Goal: Task Accomplishment & Management: Complete application form

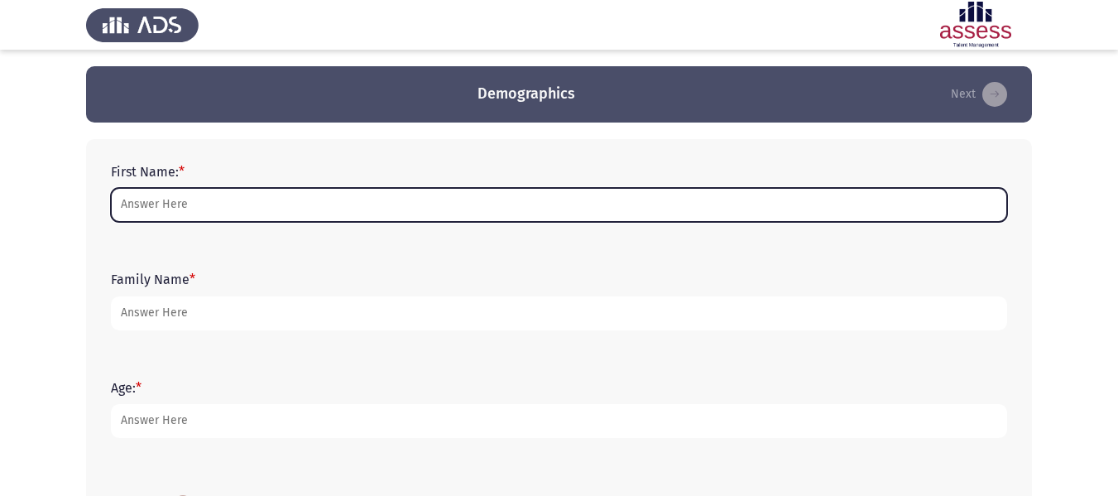
click at [411, 204] on input "First Name: *" at bounding box center [559, 205] width 896 height 34
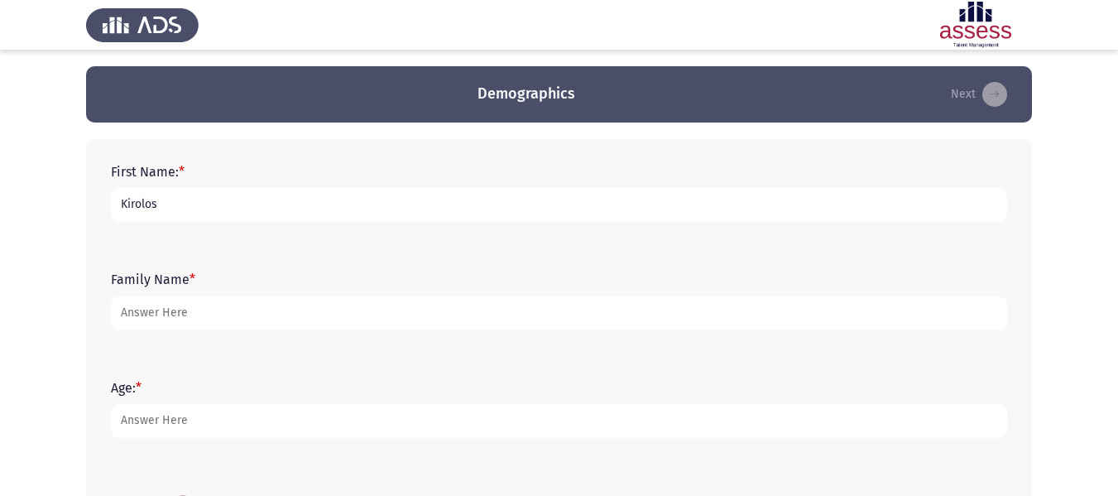
type input "Kirolos"
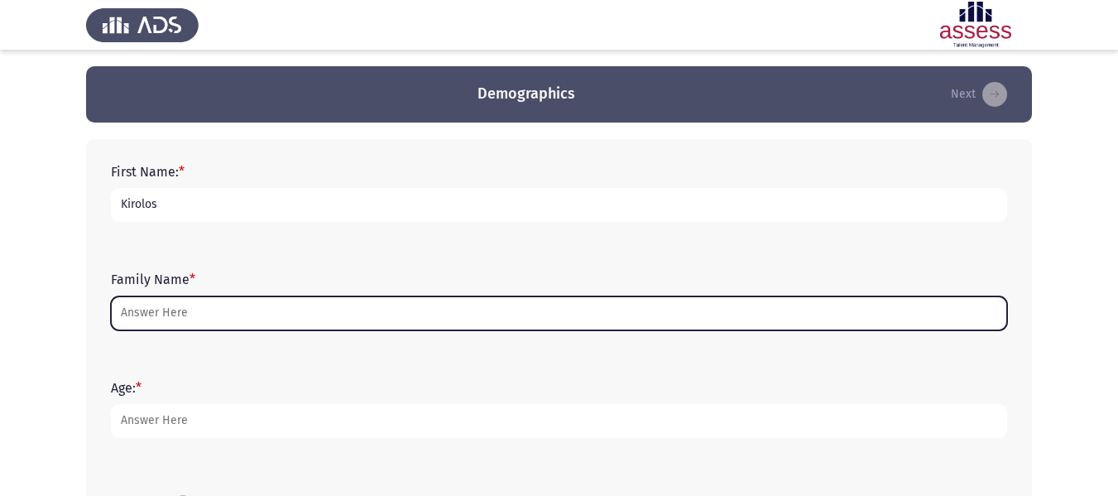
click at [361, 319] on input "Family Name *" at bounding box center [559, 313] width 896 height 34
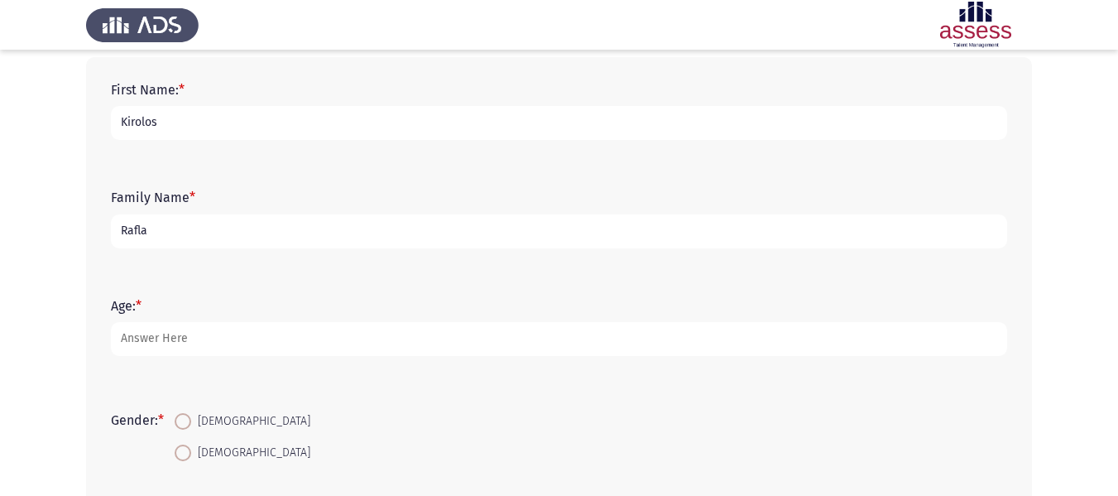
scroll to position [83, 0]
type input "Rafla"
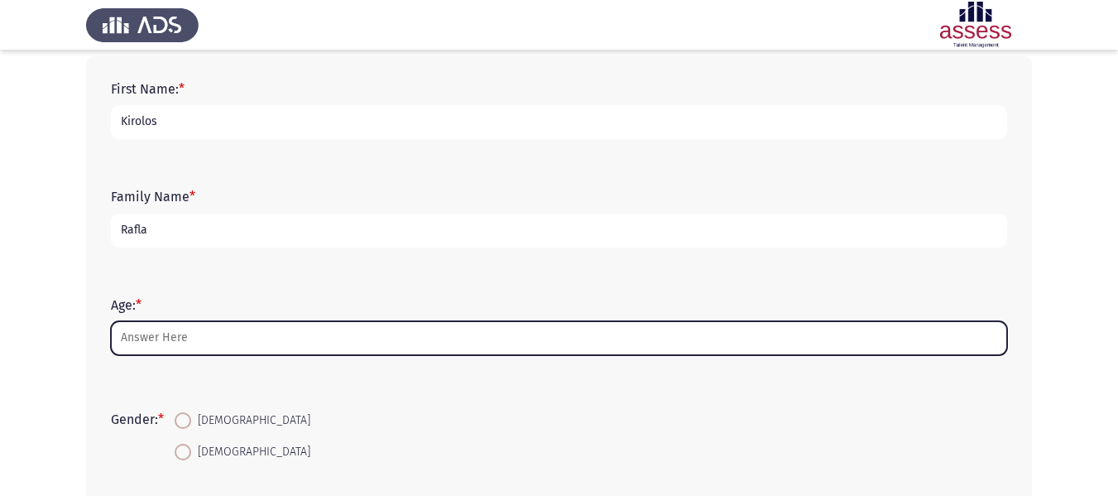
click at [333, 324] on input "Age: *" at bounding box center [559, 338] width 896 height 34
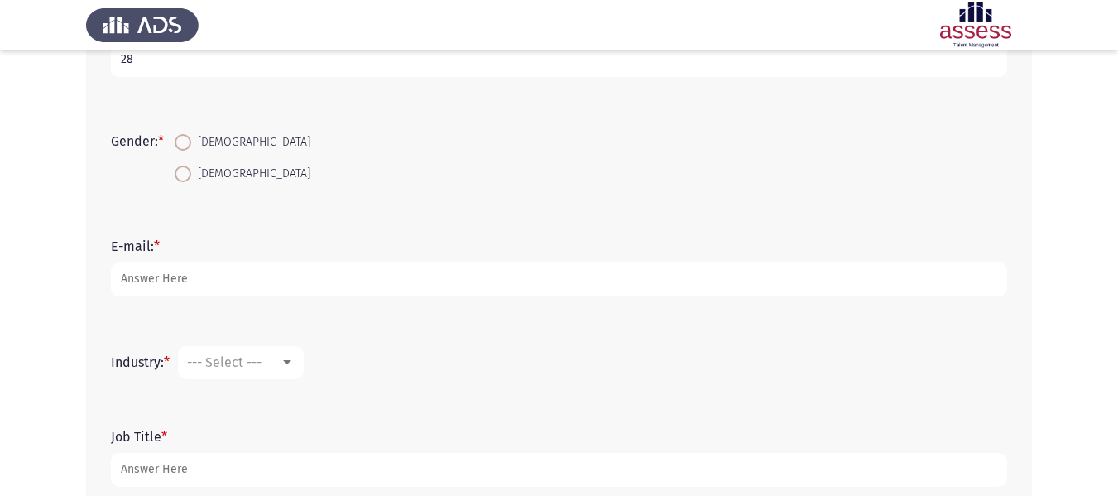
scroll to position [414, 0]
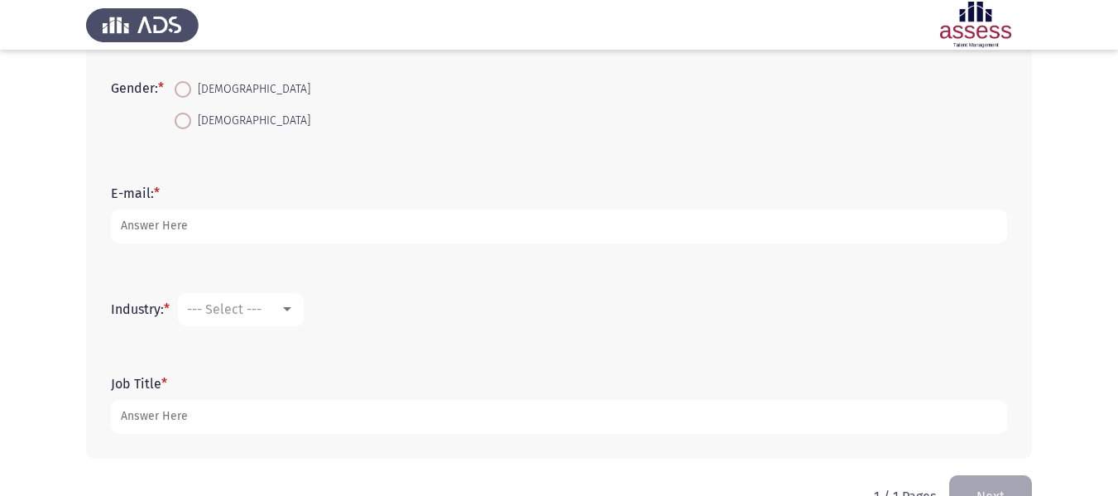
type input "28"
click at [191, 91] on span at bounding box center [183, 89] width 17 height 17
click at [191, 91] on input "[DEMOGRAPHIC_DATA]" at bounding box center [183, 89] width 17 height 17
radio input "true"
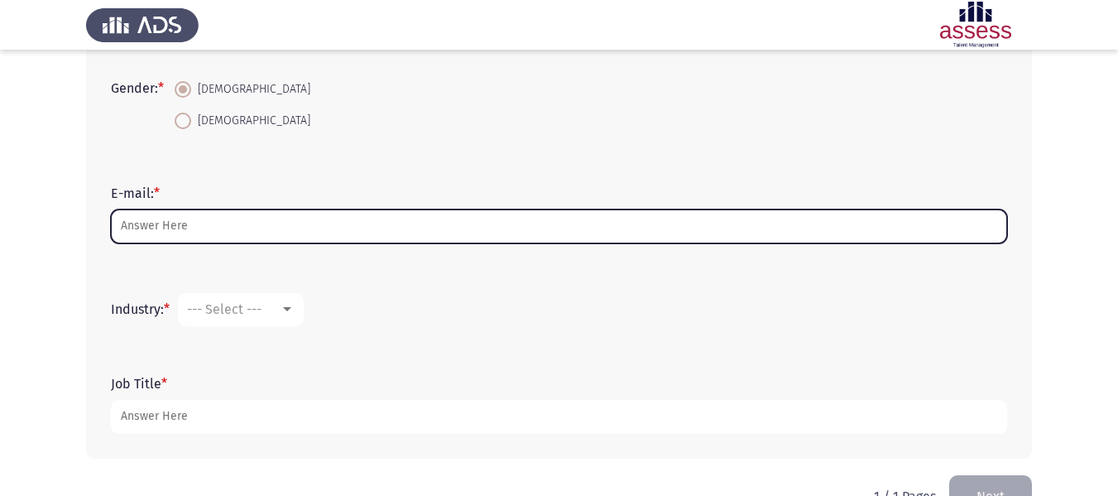
click at [232, 228] on input "E-mail: *" at bounding box center [559, 226] width 896 height 34
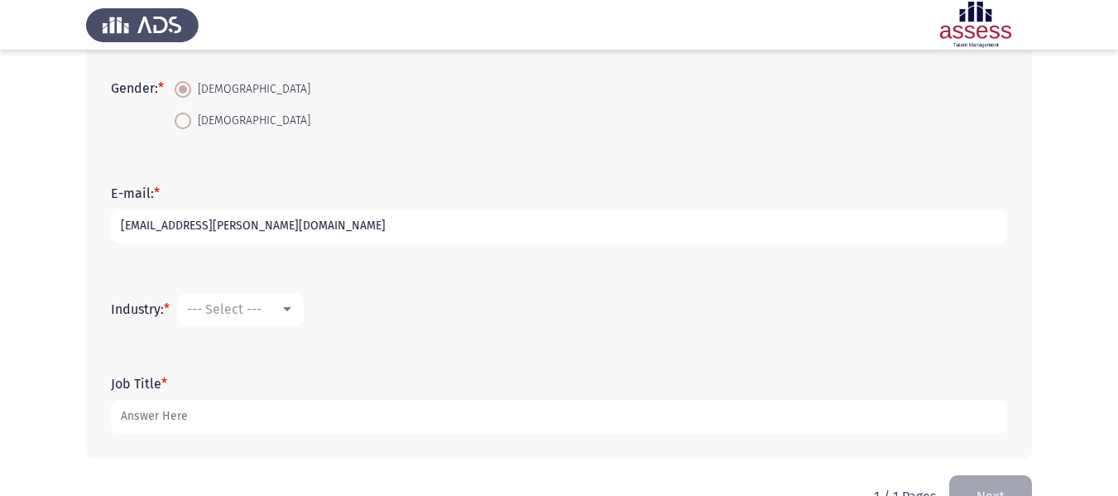
type input "[EMAIL_ADDRESS][PERSON_NAME][DOMAIN_NAME]"
click at [269, 300] on mat-select "--- Select ---" at bounding box center [241, 309] width 126 height 33
click at [295, 312] on div at bounding box center [287, 309] width 15 height 13
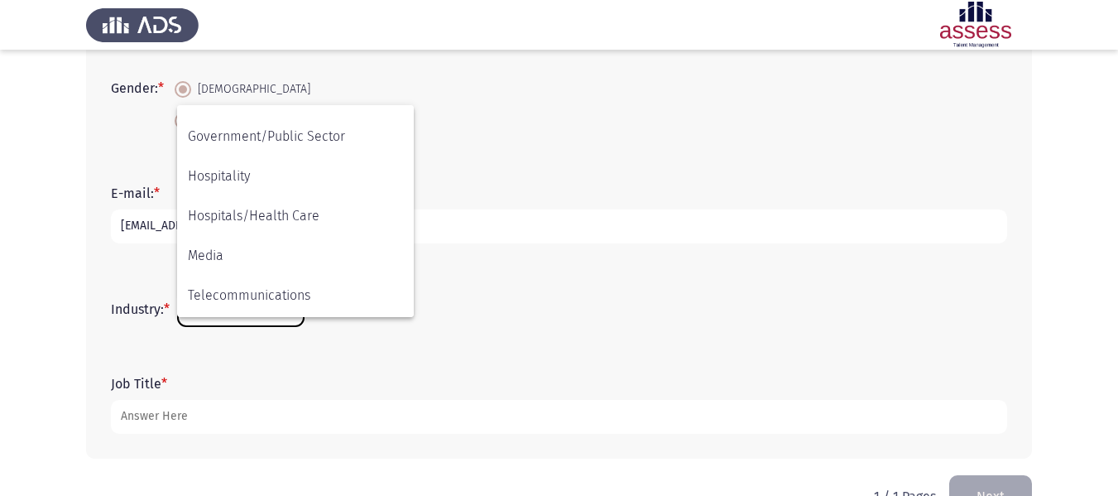
scroll to position [0, 0]
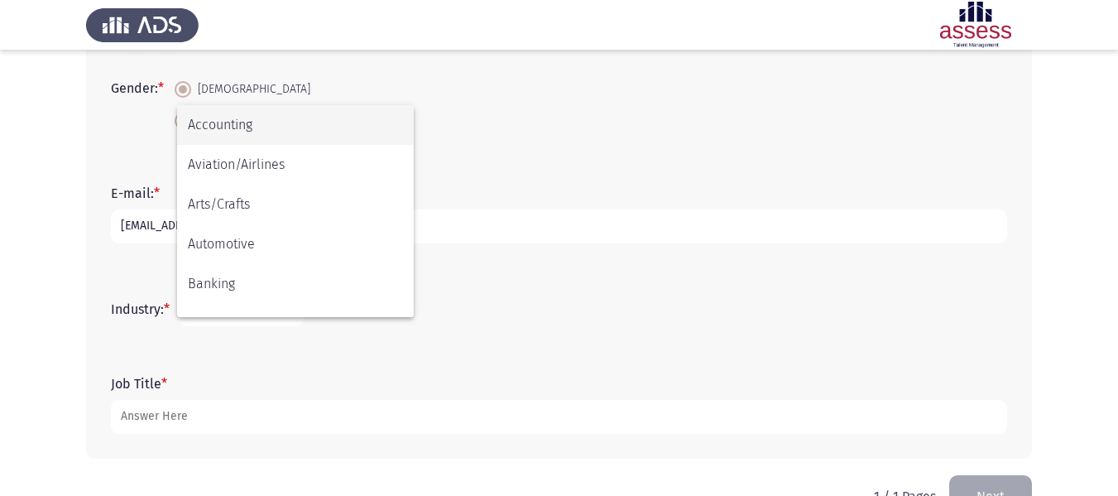
click at [281, 128] on span "Accounting" at bounding box center [295, 125] width 215 height 40
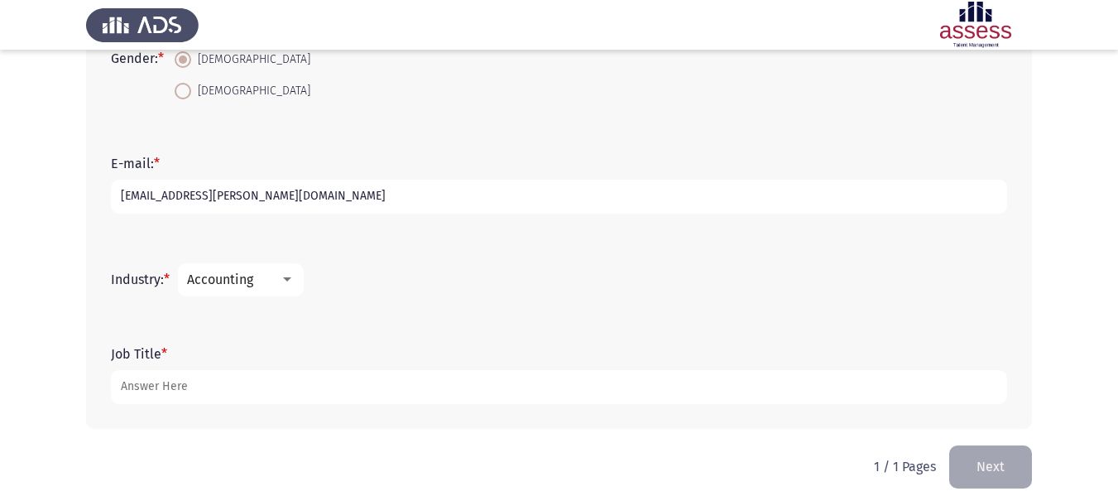
scroll to position [459, 0]
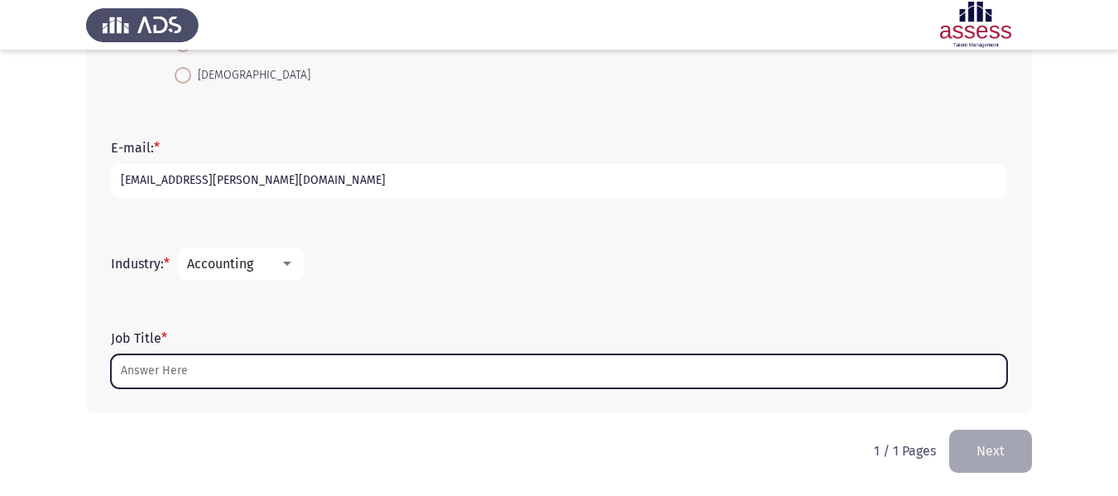
click at [272, 368] on input "Job Title *" at bounding box center [559, 371] width 896 height 34
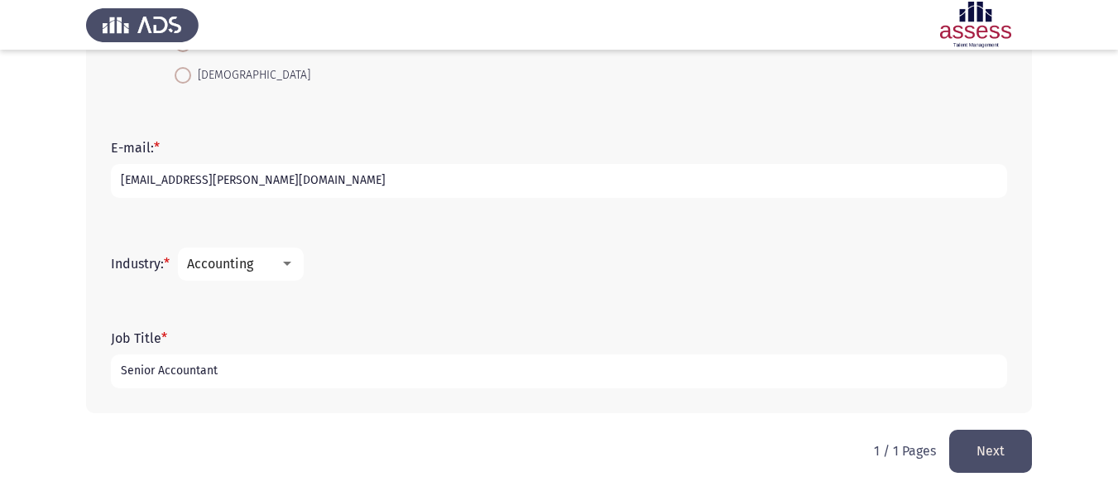
type input "Senior Accountant"
click at [985, 470] on button "Next" at bounding box center [990, 450] width 83 height 42
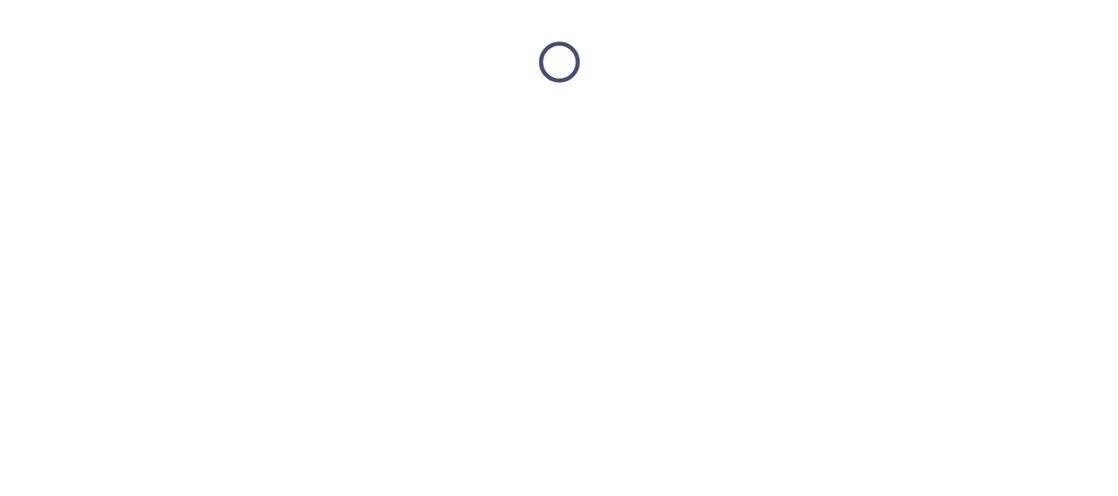
scroll to position [0, 0]
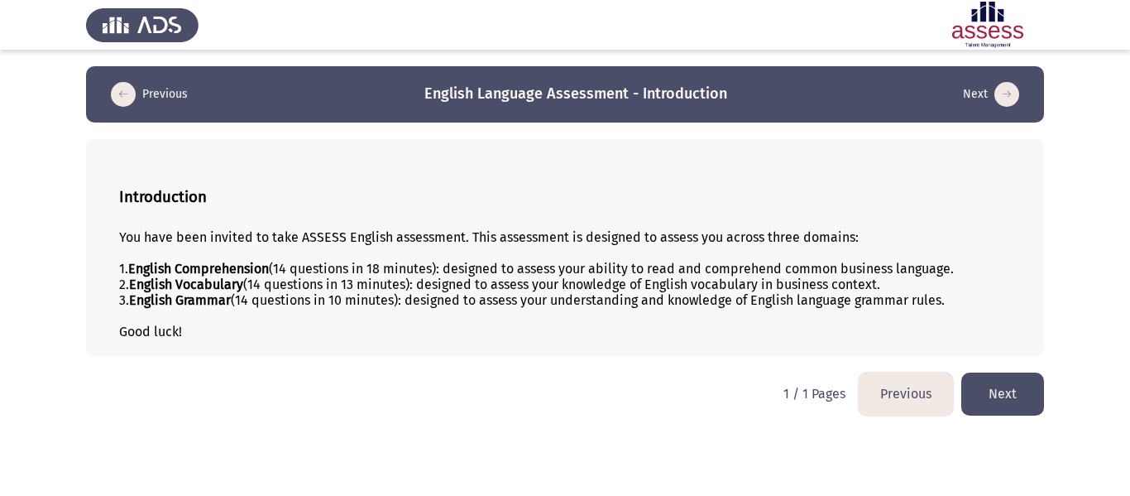
drag, startPoint x: 1003, startPoint y: 400, endPoint x: 994, endPoint y: 396, distance: 10.5
click at [1003, 400] on button "Next" at bounding box center [1002, 393] width 83 height 42
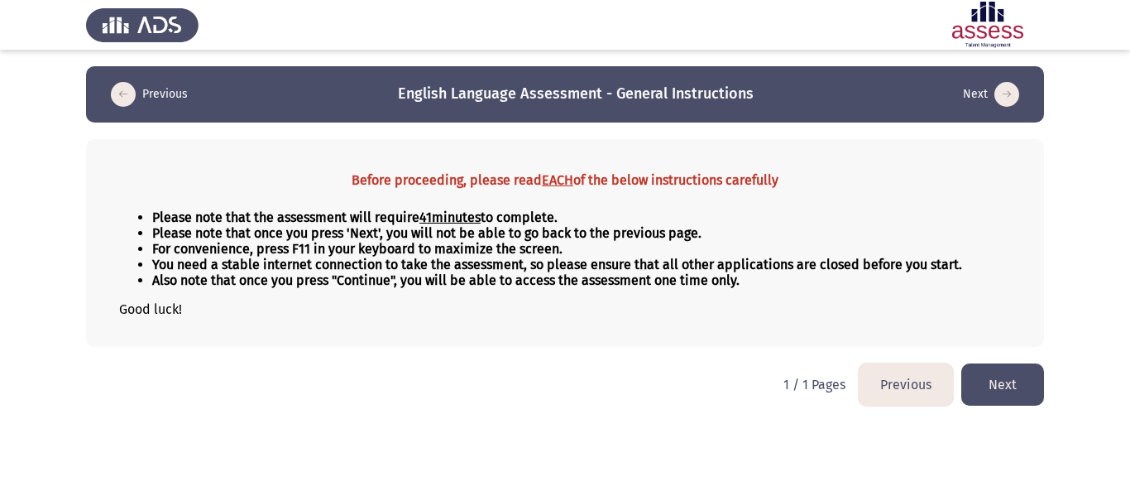
click at [1010, 390] on button "Next" at bounding box center [1002, 384] width 83 height 42
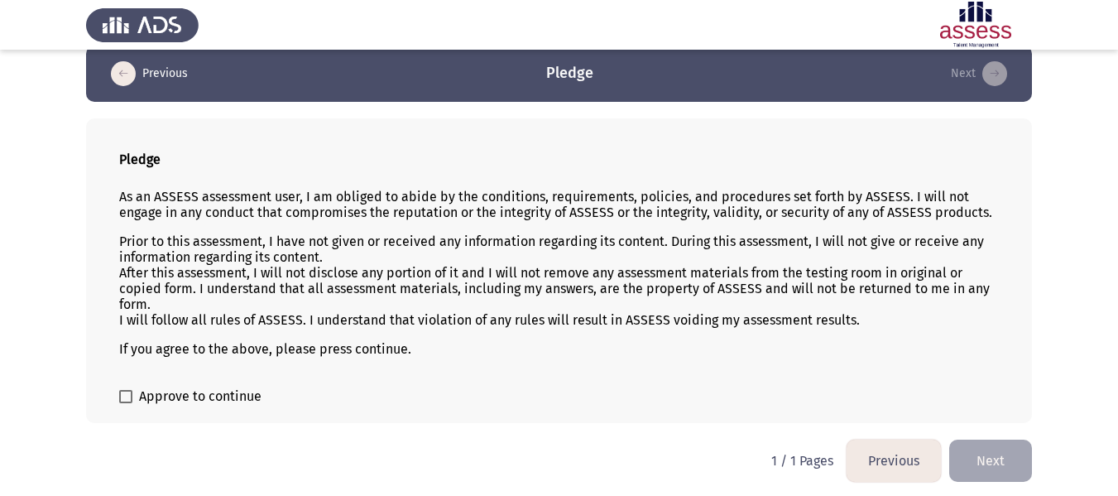
scroll to position [23, 0]
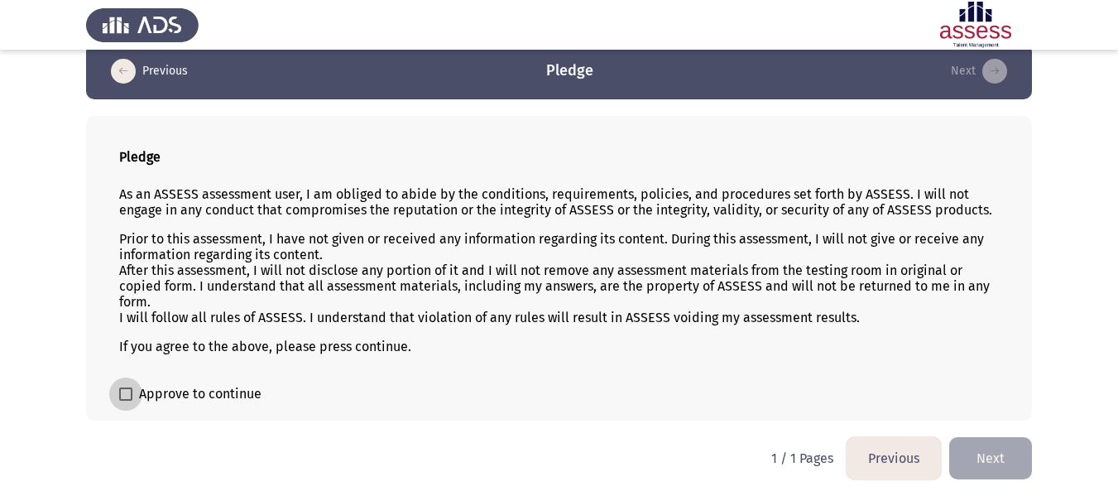
click at [126, 396] on span at bounding box center [125, 393] width 13 height 13
click at [126, 400] on input "Approve to continue" at bounding box center [125, 400] width 1 height 1
checkbox input "true"
click at [978, 451] on button "Next" at bounding box center [990, 458] width 83 height 42
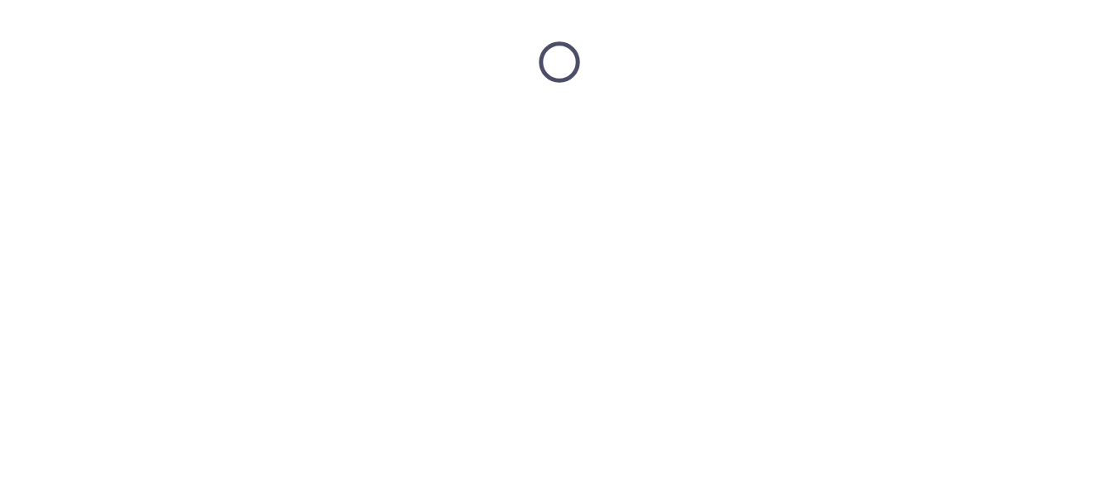
scroll to position [0, 0]
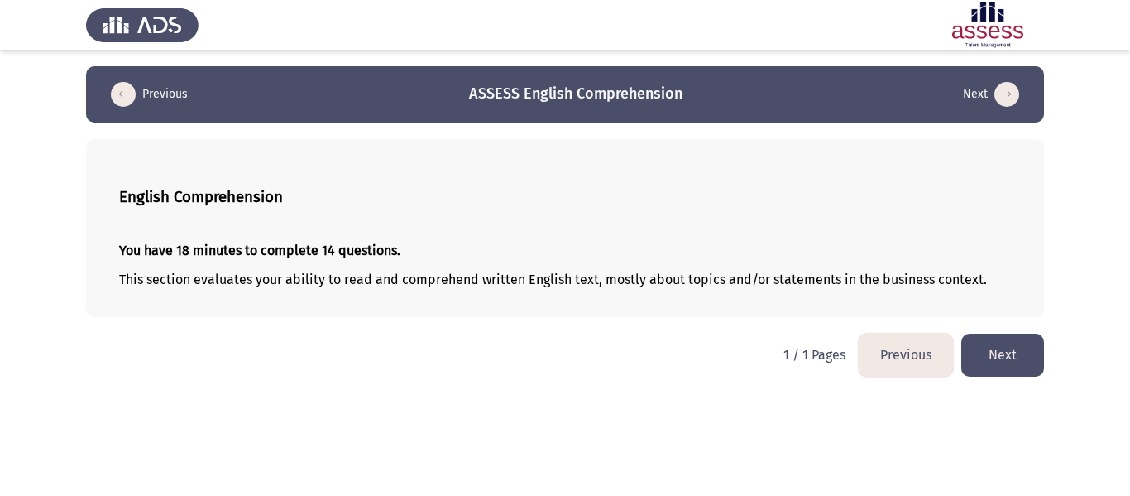
click at [1008, 352] on button "Next" at bounding box center [1002, 354] width 83 height 42
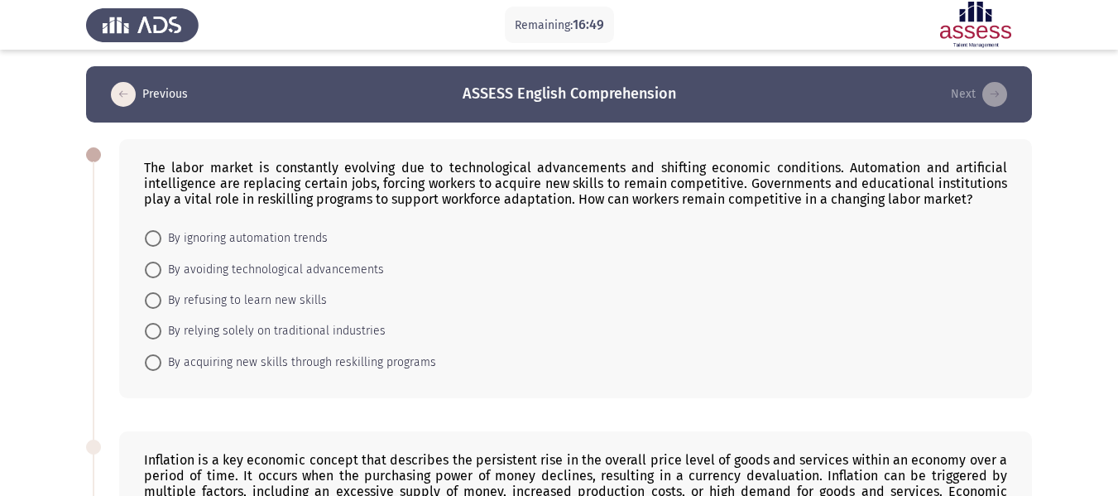
scroll to position [83, 0]
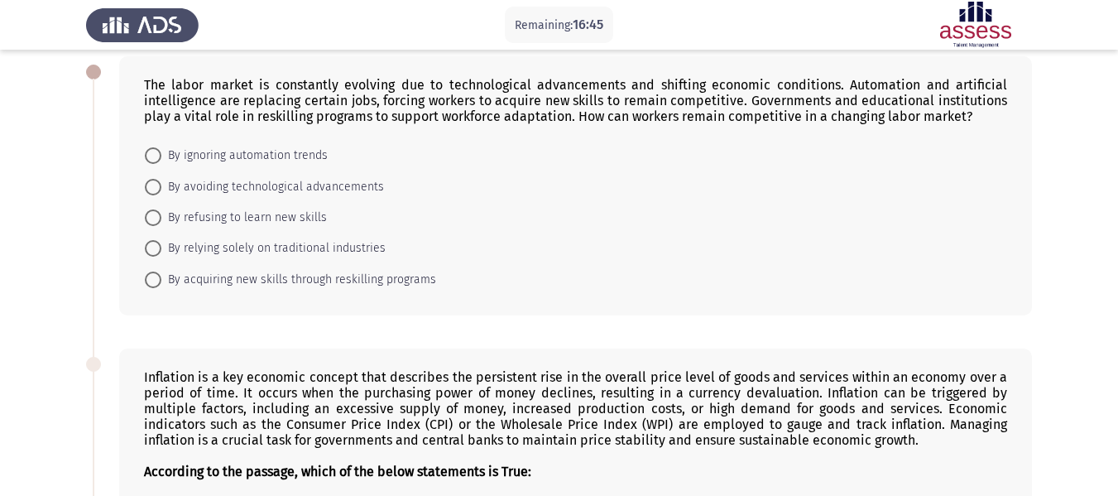
click at [387, 282] on span "By acquiring new skills through reskilling programs" at bounding box center [298, 280] width 275 height 20
click at [161, 282] on input "By acquiring new skills through reskilling programs" at bounding box center [153, 279] width 17 height 17
radio input "true"
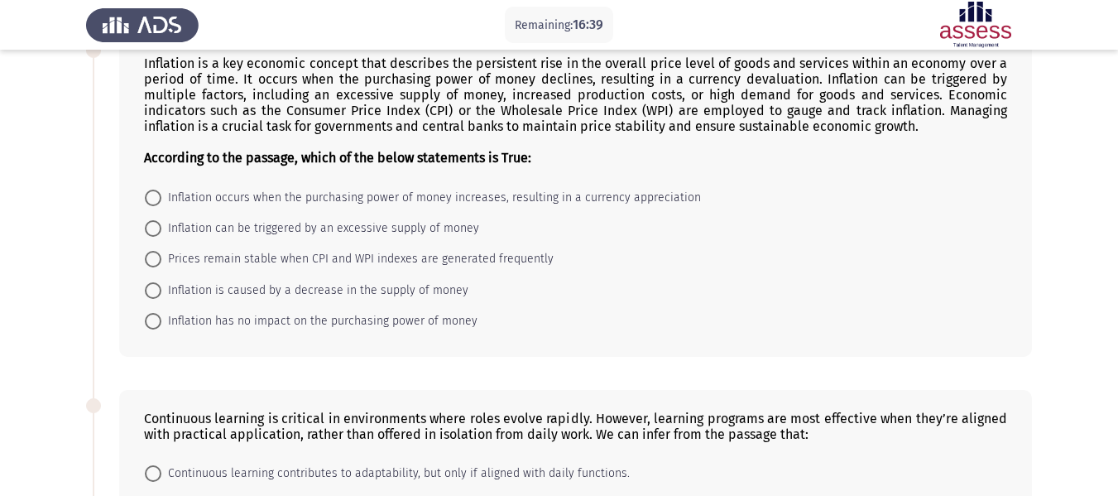
scroll to position [414, 0]
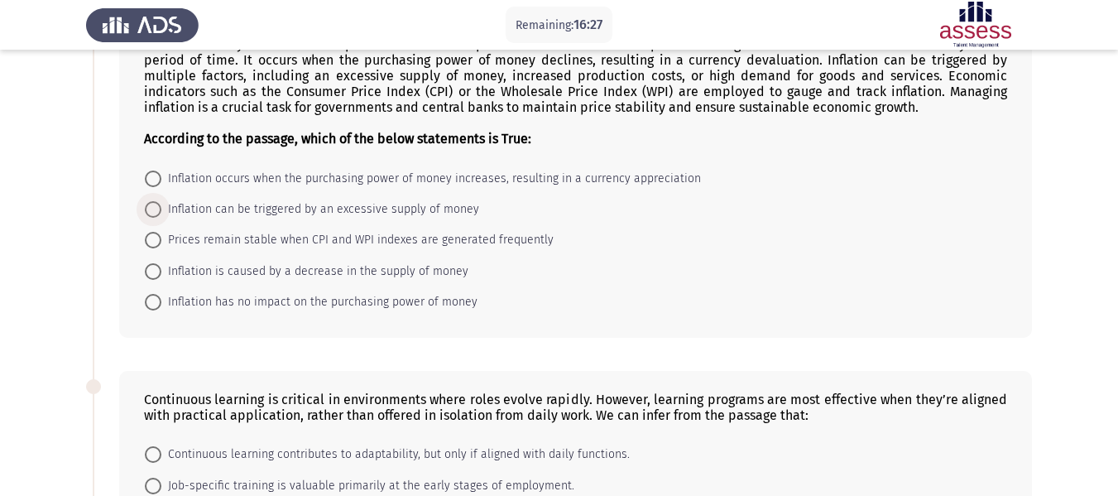
click at [232, 208] on span "Inflation can be triggered by an excessive supply of money" at bounding box center [320, 209] width 318 height 20
click at [161, 208] on input "Inflation can be triggered by an excessive supply of money" at bounding box center [153, 209] width 17 height 17
radio input "true"
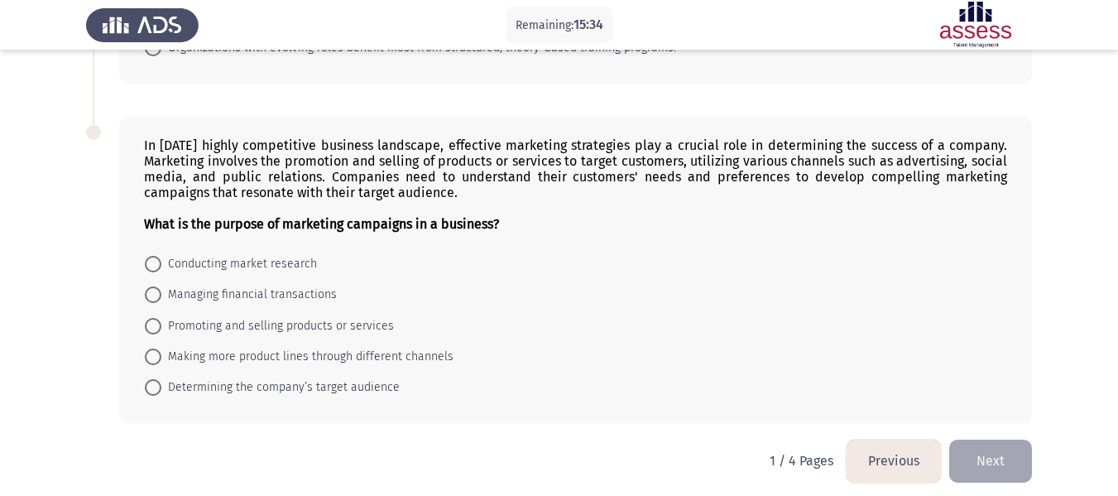
scroll to position [952, 0]
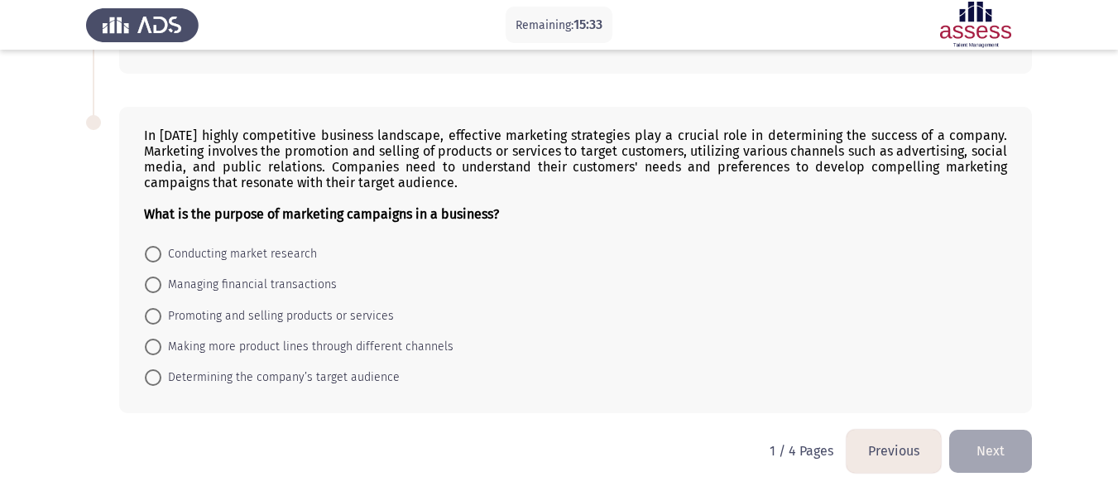
click at [297, 314] on span "Promoting and selling products or services" at bounding box center [277, 316] width 232 height 20
click at [161, 314] on input "Promoting and selling products or services" at bounding box center [153, 316] width 17 height 17
radio input "true"
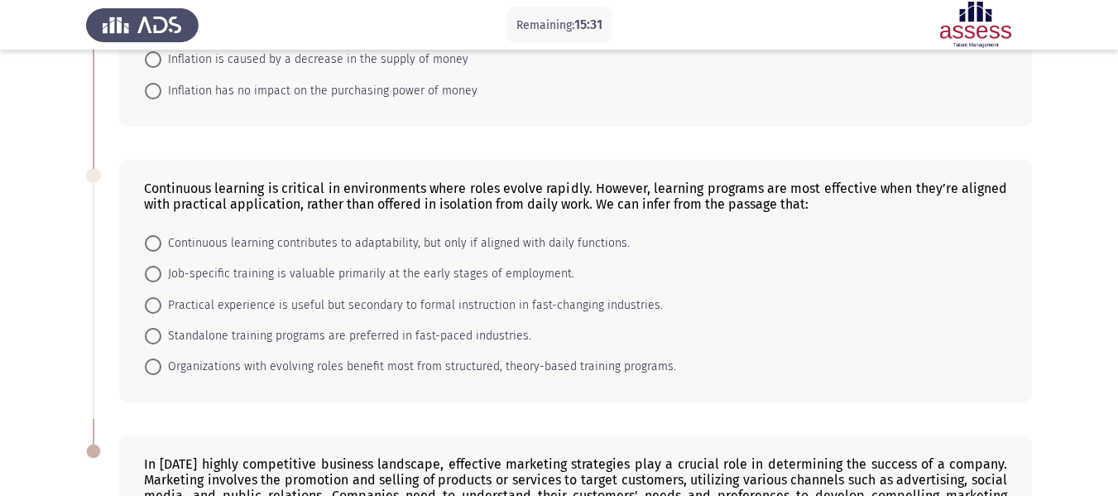
scroll to position [620, 0]
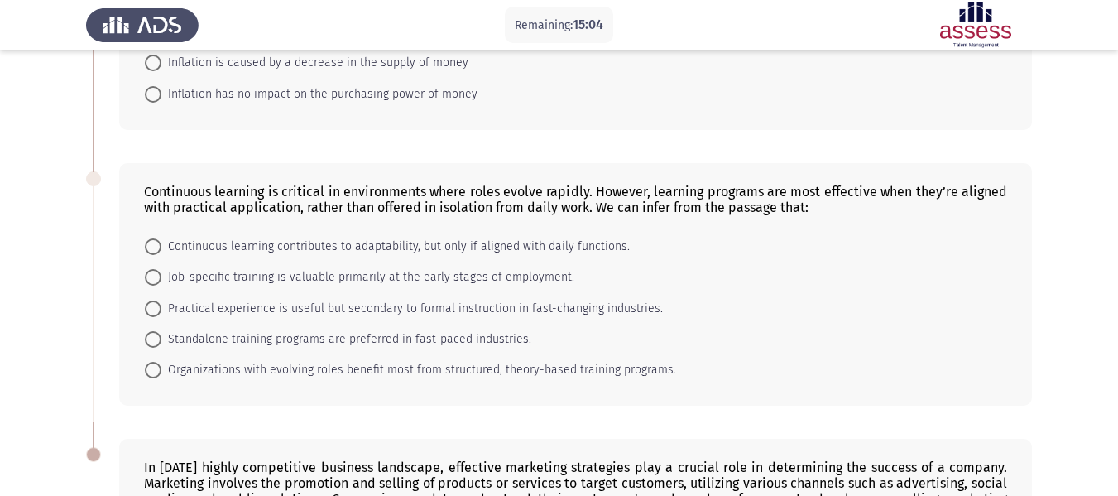
click at [455, 247] on span "Continuous learning contributes to adaptability, but only if aligned with daily…" at bounding box center [395, 247] width 468 height 20
click at [161, 247] on input "Continuous learning contributes to adaptability, but only if aligned with daily…" at bounding box center [153, 246] width 17 height 17
radio input "true"
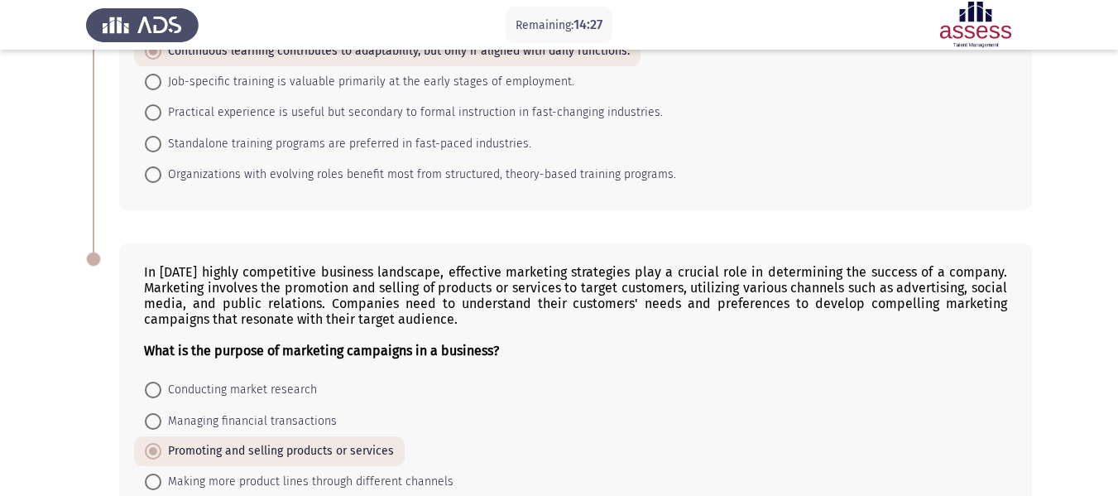
scroll to position [786, 0]
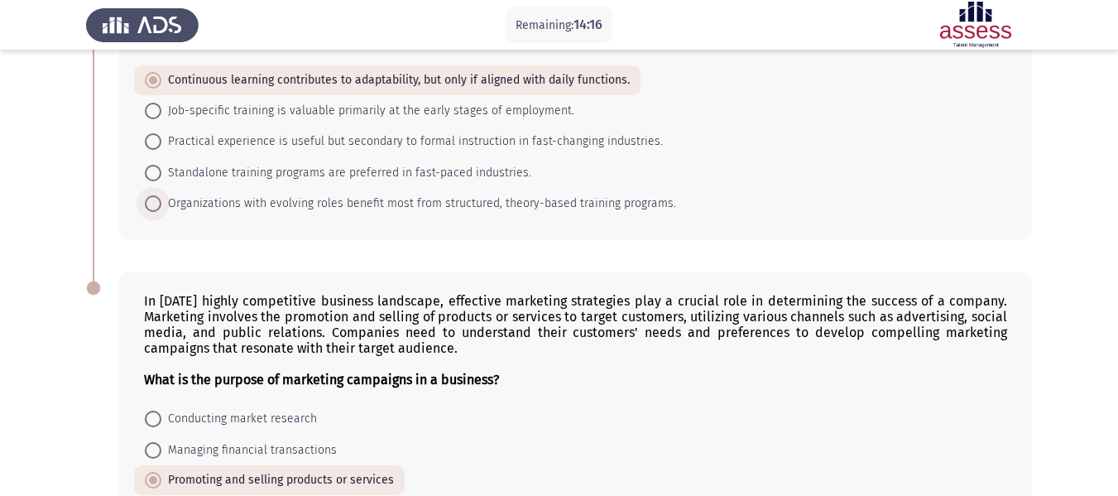
click at [271, 206] on span "Organizations with evolving roles benefit most from structured, theory-based tr…" at bounding box center [418, 204] width 515 height 20
click at [161, 206] on input "Organizations with evolving roles benefit most from structured, theory-based tr…" at bounding box center [153, 203] width 17 height 17
radio input "true"
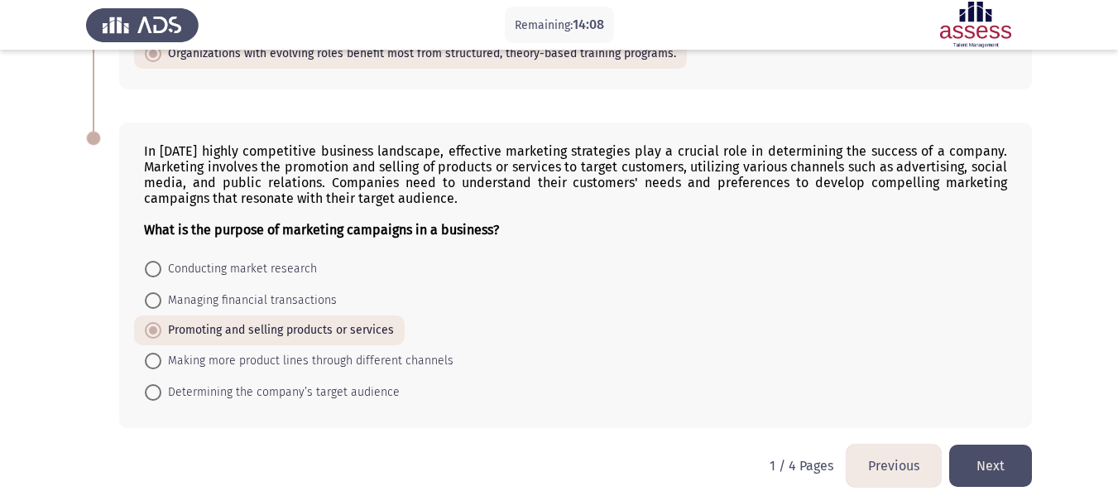
scroll to position [951, 0]
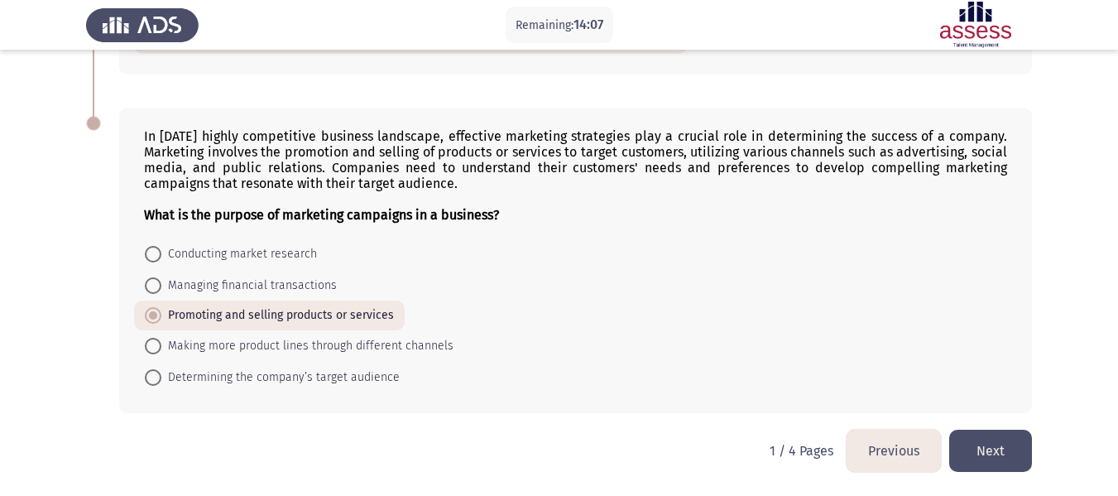
click at [982, 440] on button "Next" at bounding box center [990, 450] width 83 height 42
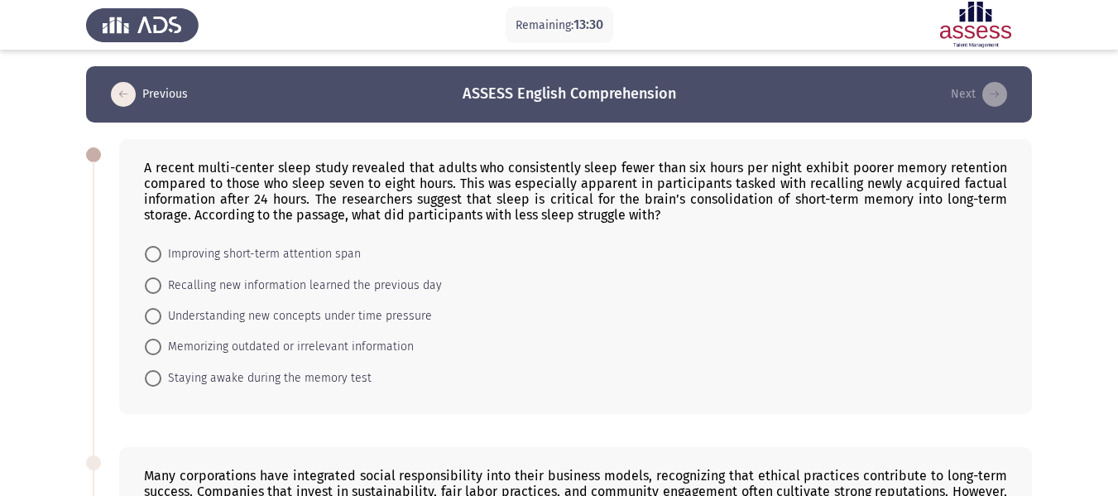
scroll to position [83, 0]
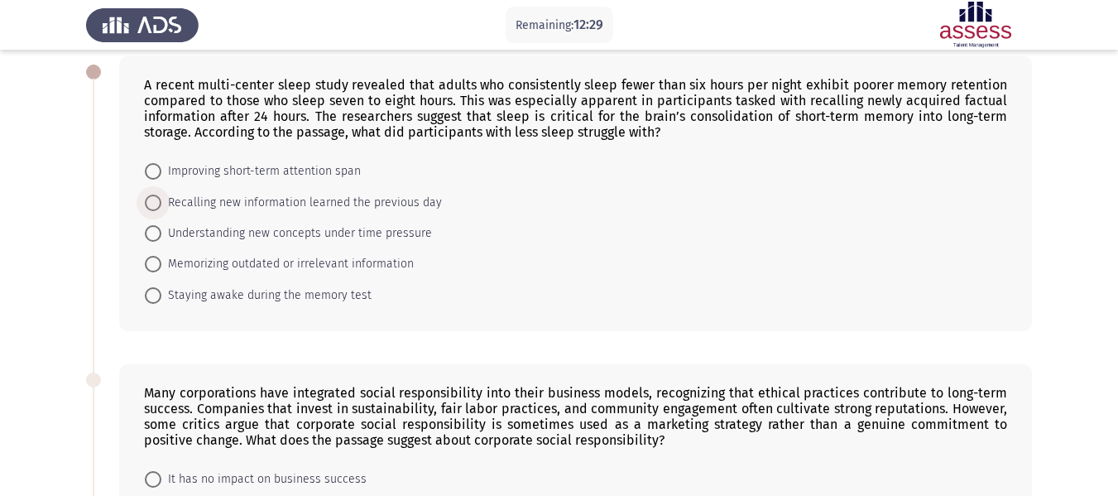
click at [234, 206] on span "Recalling new information learned the previous day" at bounding box center [301, 203] width 280 height 20
click at [161, 206] on input "Recalling new information learned the previous day" at bounding box center [153, 202] width 17 height 17
radio input "true"
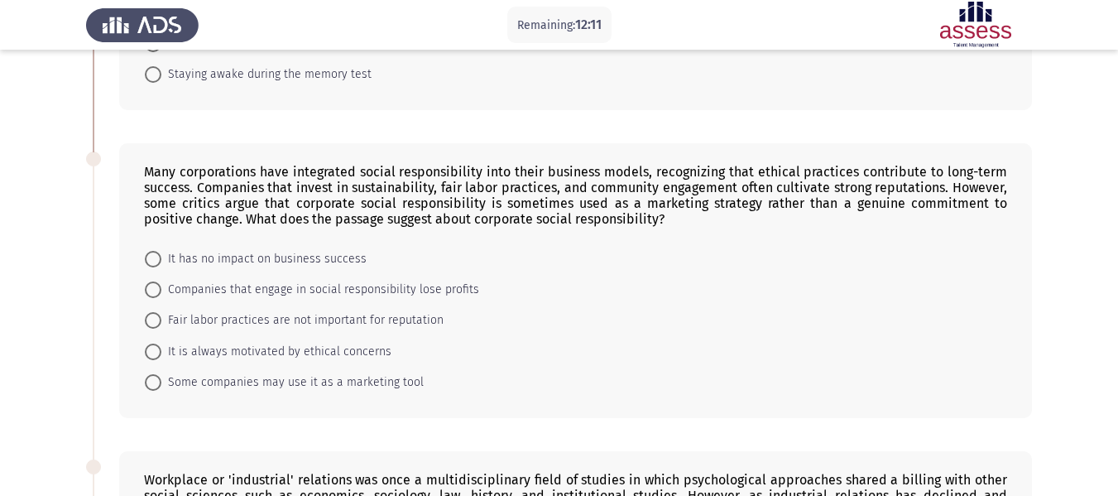
scroll to position [331, 0]
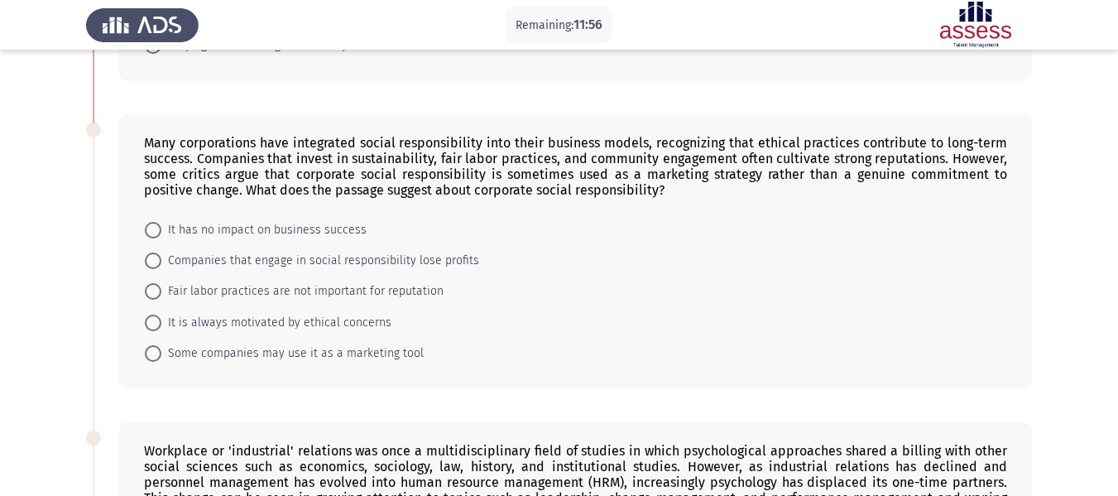
click at [237, 356] on span "Some companies may use it as a marketing tool" at bounding box center [292, 353] width 262 height 20
click at [161, 356] on input "Some companies may use it as a marketing tool" at bounding box center [153, 353] width 17 height 17
radio input "true"
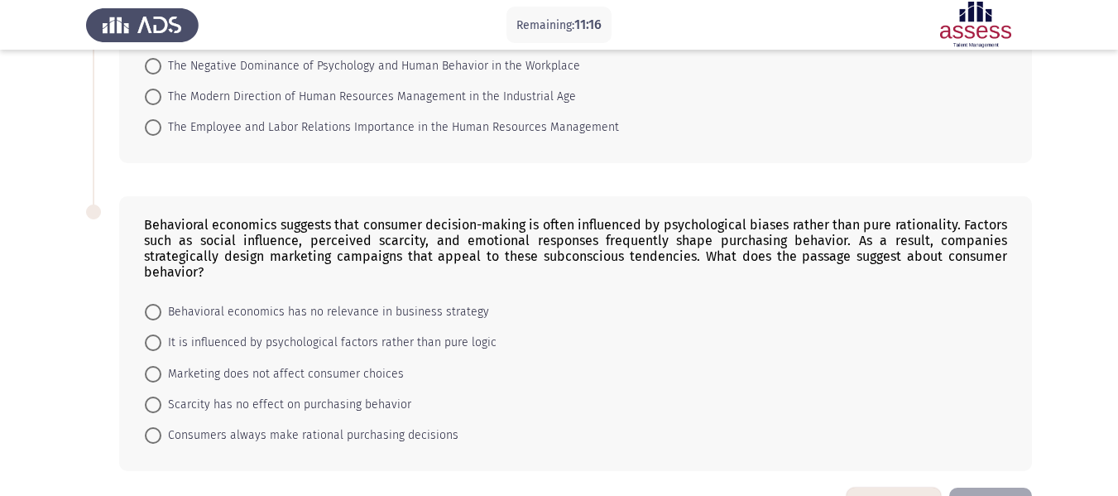
scroll to position [1031, 0]
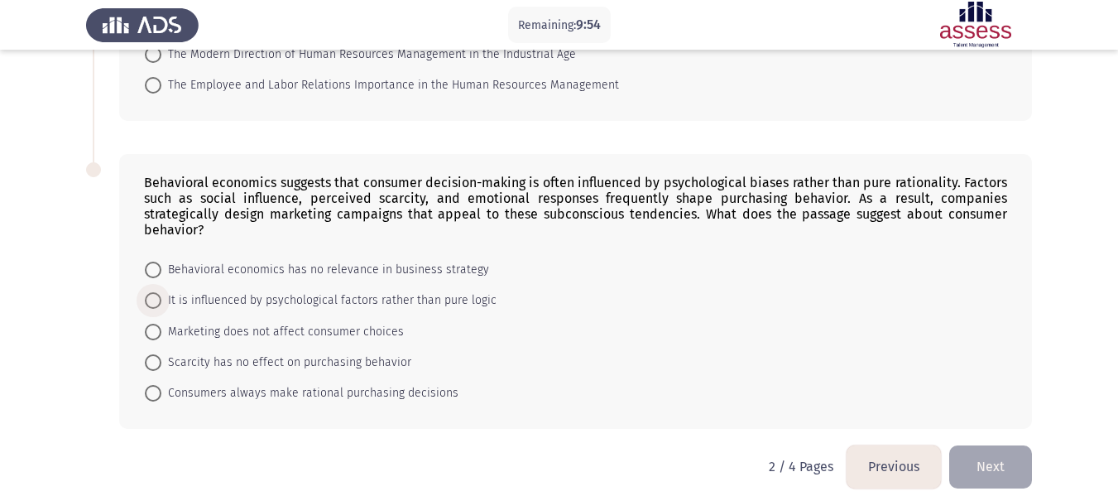
click at [310, 290] on span "It is influenced by psychological factors rather than pure logic" at bounding box center [328, 300] width 335 height 20
click at [161, 292] on input "It is influenced by psychological factors rather than pure logic" at bounding box center [153, 300] width 17 height 17
radio input "true"
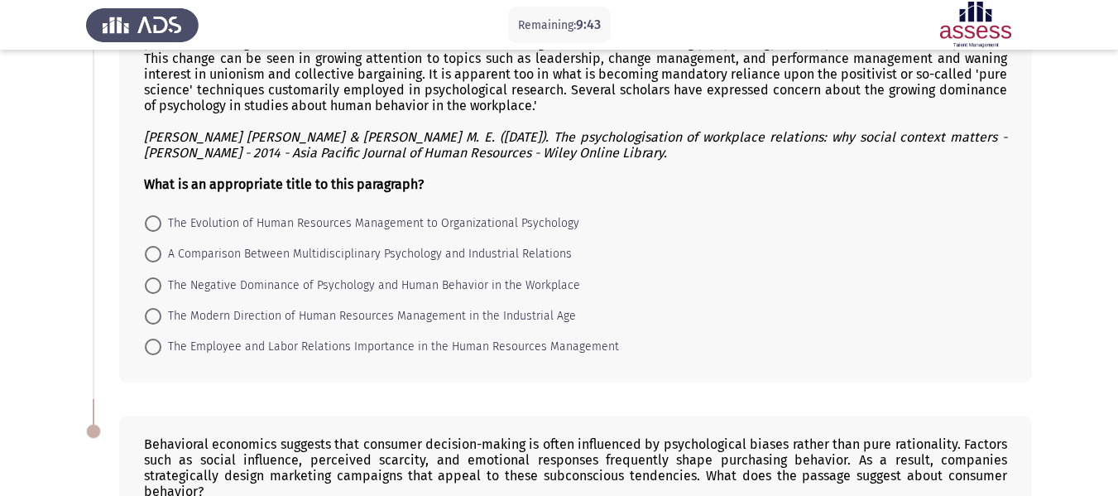
scroll to position [699, 0]
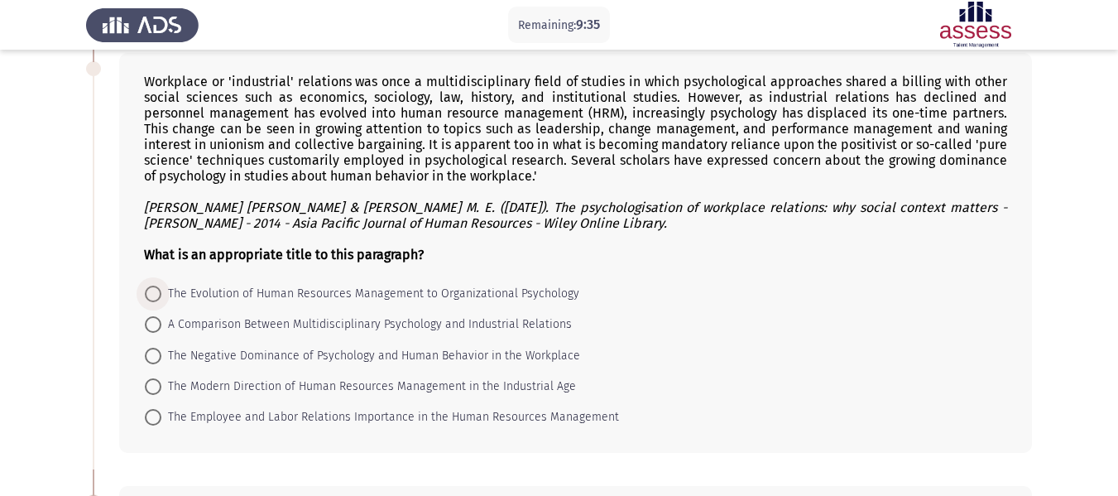
click at [255, 297] on span "The Evolution of Human Resources Management to Organizational Psychology" at bounding box center [370, 294] width 418 height 20
click at [161, 297] on input "The Evolution of Human Resources Management to Organizational Psychology" at bounding box center [153, 293] width 17 height 17
radio input "true"
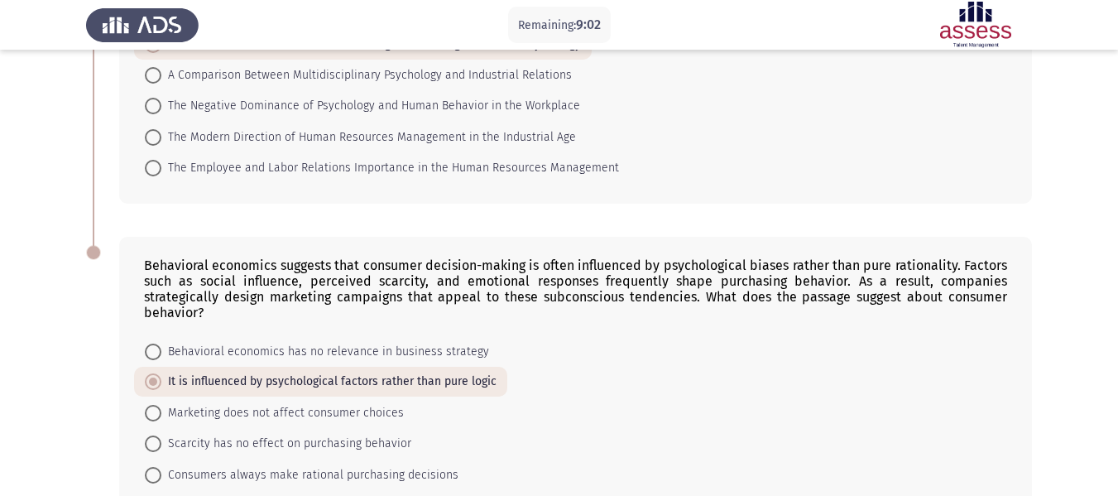
scroll to position [1029, 0]
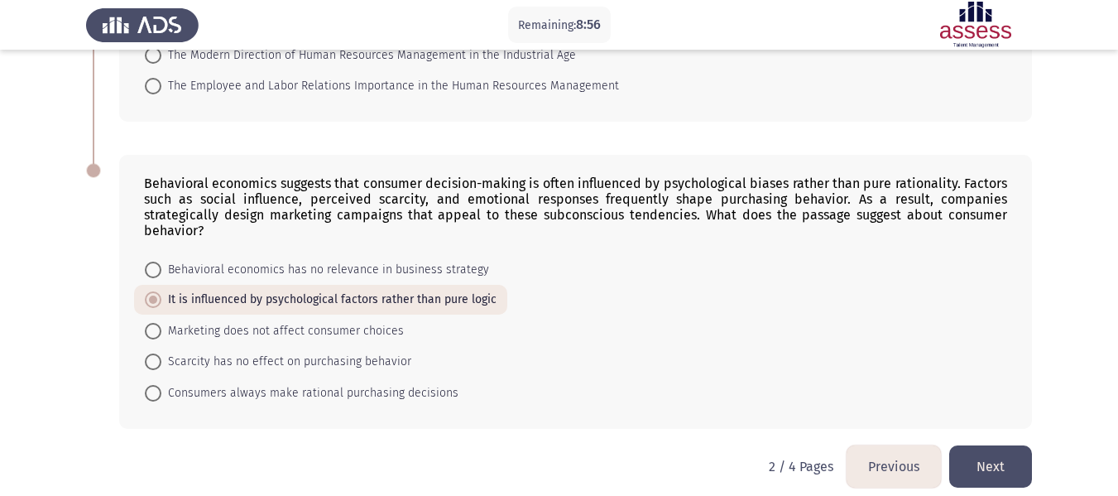
click at [984, 445] on button "Next" at bounding box center [990, 466] width 83 height 42
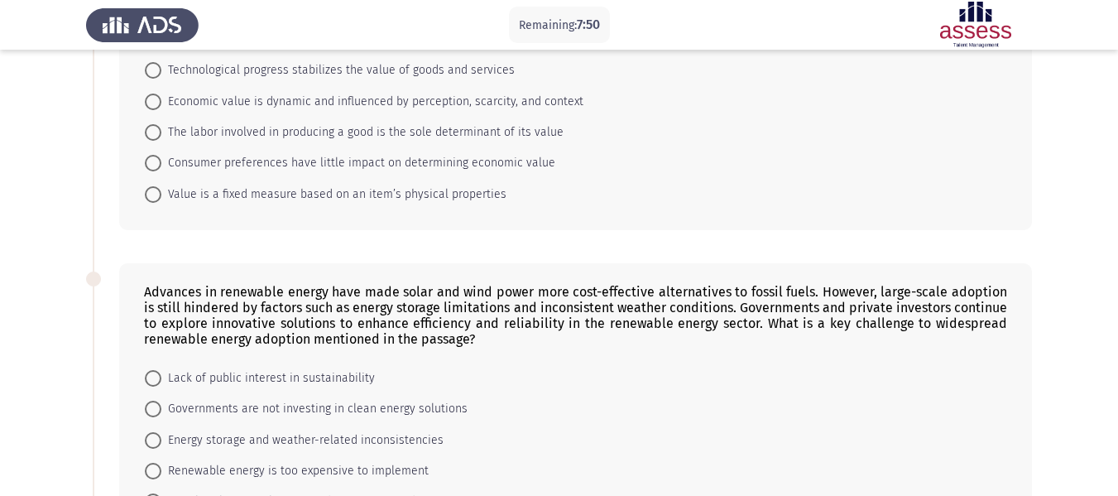
scroll to position [0, 0]
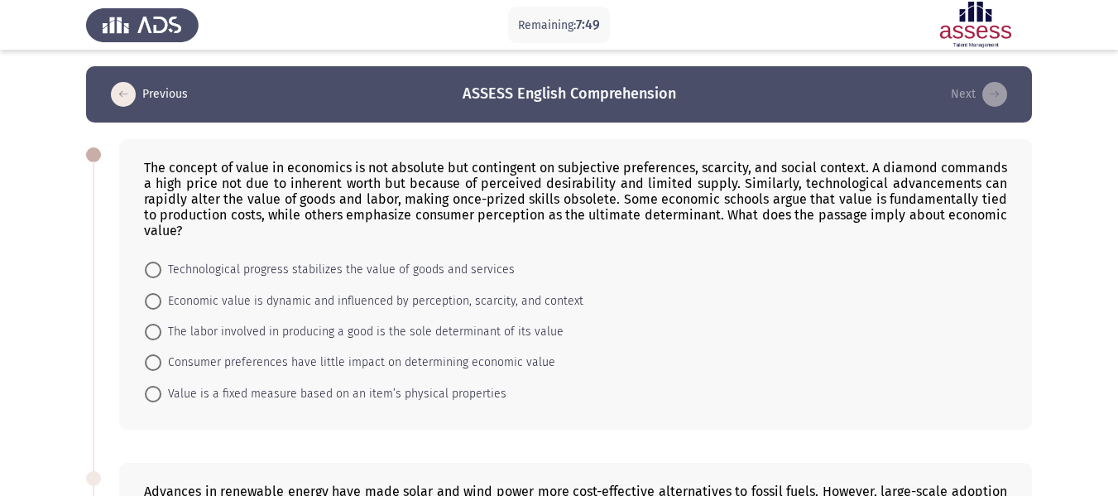
click at [187, 301] on span "Economic value is dynamic and influenced by perception, scarcity, and context" at bounding box center [372, 301] width 422 height 20
click at [161, 301] on input "Economic value is dynamic and influenced by perception, scarcity, and context" at bounding box center [153, 301] width 17 height 17
radio input "true"
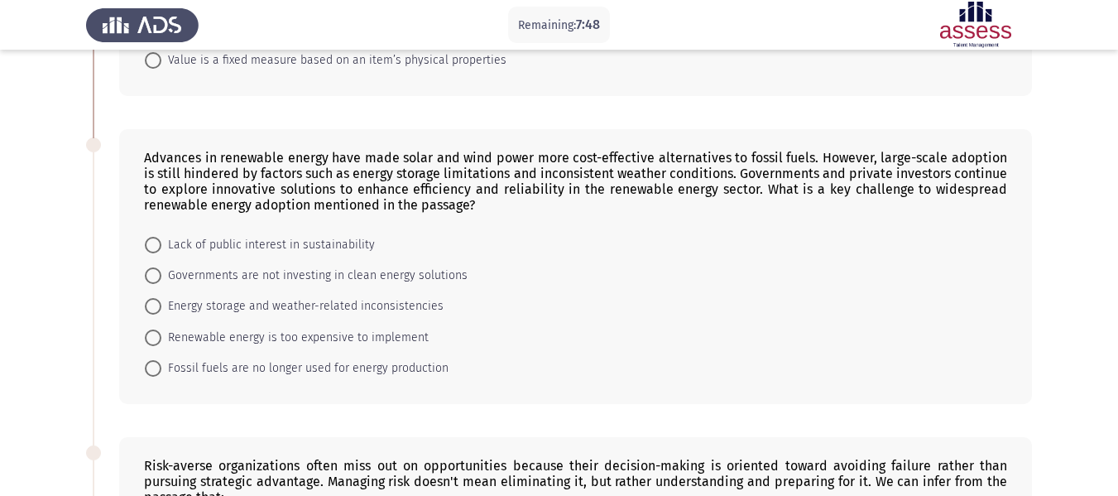
scroll to position [331, 0]
click at [416, 307] on span "Energy storage and weather-related inconsistencies" at bounding box center [302, 307] width 282 height 20
click at [161, 307] on input "Energy storage and weather-related inconsistencies" at bounding box center [153, 307] width 17 height 17
radio input "true"
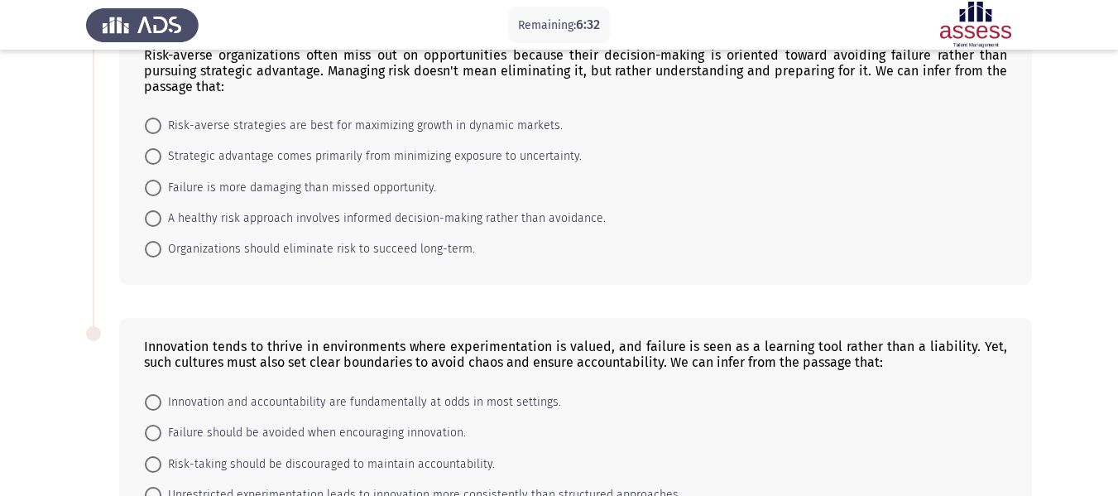
scroll to position [724, 0]
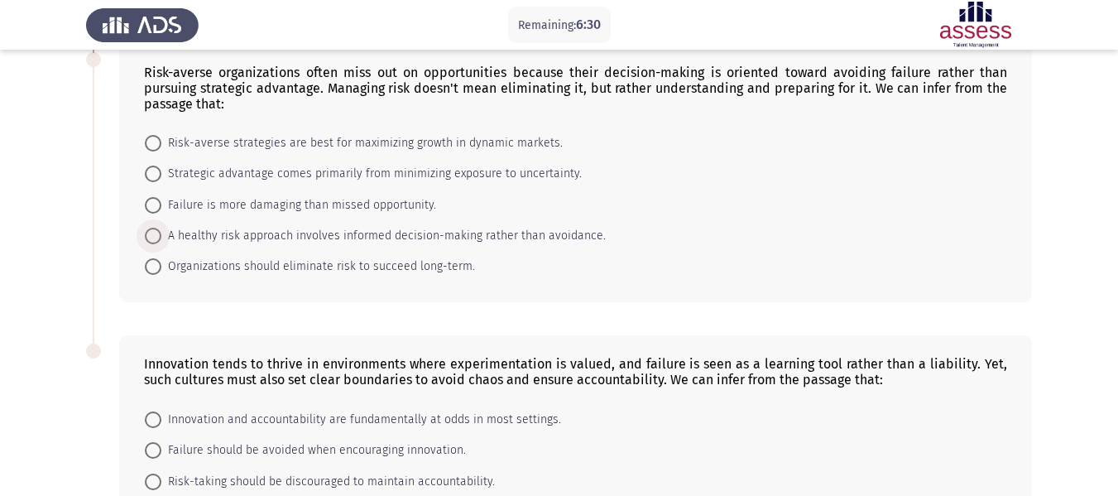
click at [254, 229] on span "A healthy risk approach involves informed decision-making rather than avoidance." at bounding box center [383, 236] width 444 height 20
click at [161, 229] on input "A healthy risk approach involves informed decision-making rather than avoidance." at bounding box center [153, 235] width 17 height 17
radio input "true"
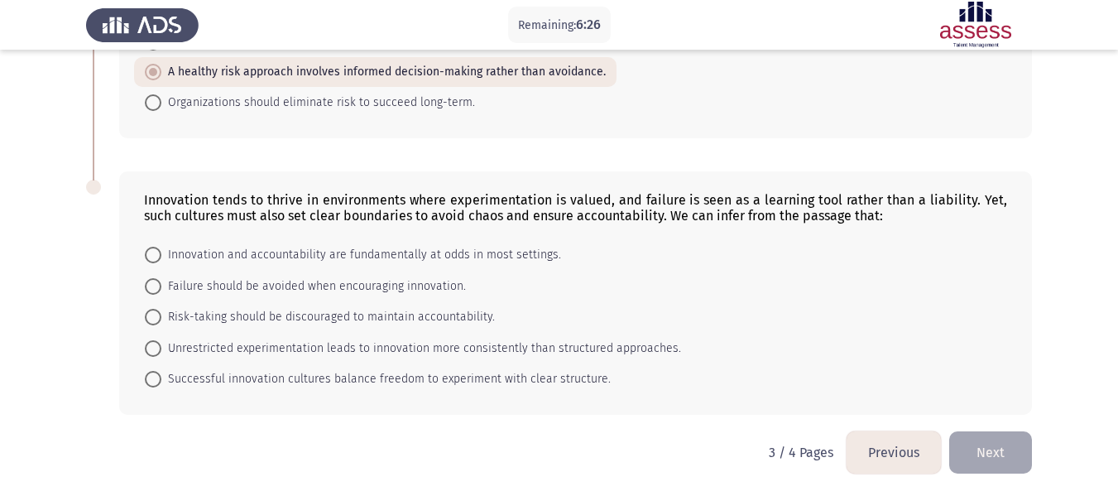
scroll to position [888, 0]
click at [474, 371] on span "Successful innovation cultures balance freedom to experiment with clear structu…" at bounding box center [385, 377] width 449 height 20
click at [161, 371] on input "Successful innovation cultures balance freedom to experiment with clear structu…" at bounding box center [153, 377] width 17 height 17
radio input "true"
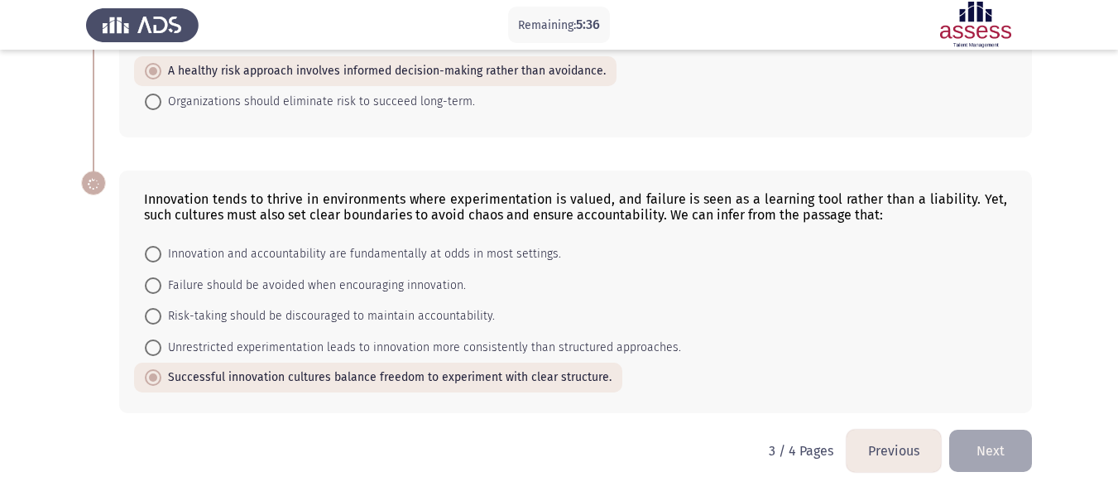
scroll to position [888, 0]
click at [992, 453] on button "Next" at bounding box center [990, 450] width 83 height 42
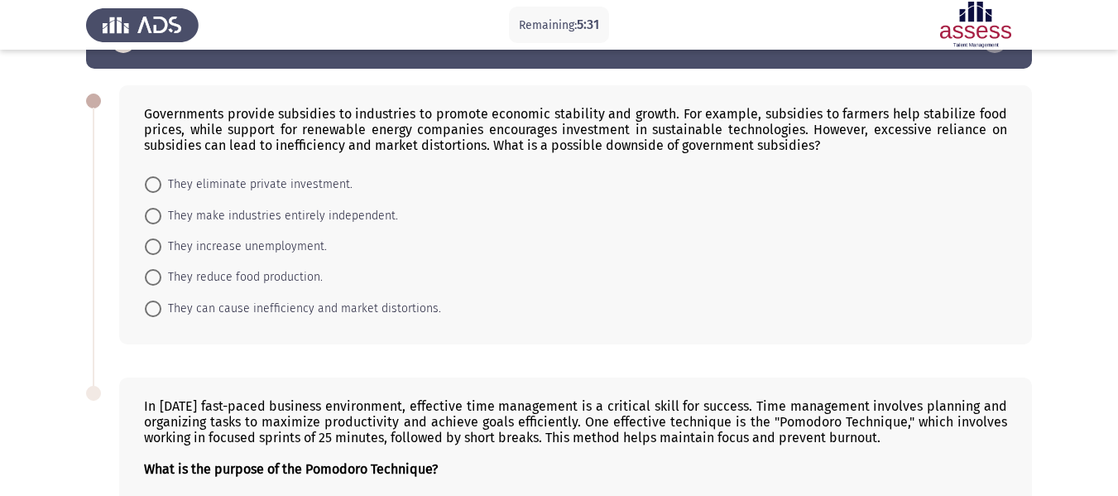
scroll to position [83, 0]
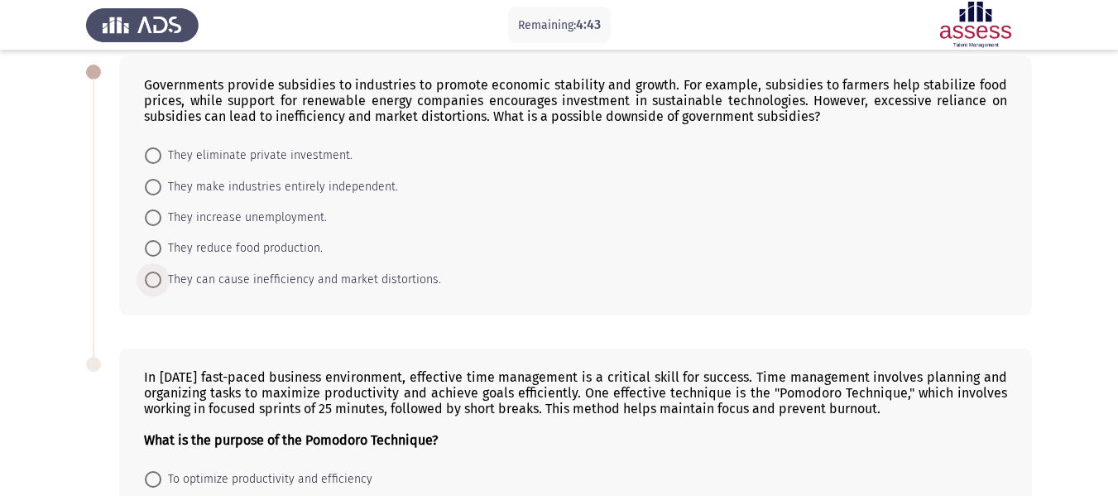
click at [330, 285] on span "They can cause inefficiency and market distortions." at bounding box center [301, 280] width 280 height 20
click at [161, 285] on input "They can cause inefficiency and market distortions." at bounding box center [153, 279] width 17 height 17
radio input "true"
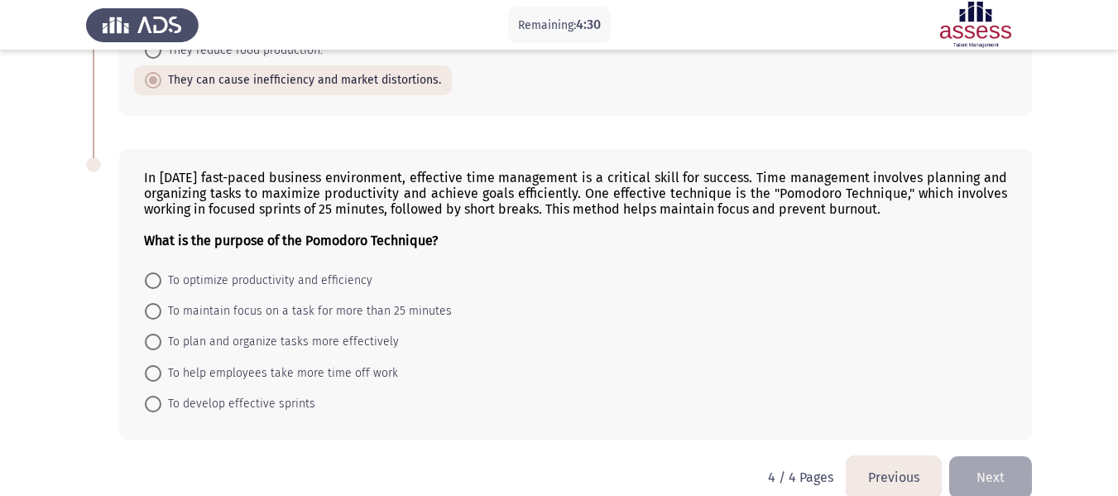
scroll to position [307, 0]
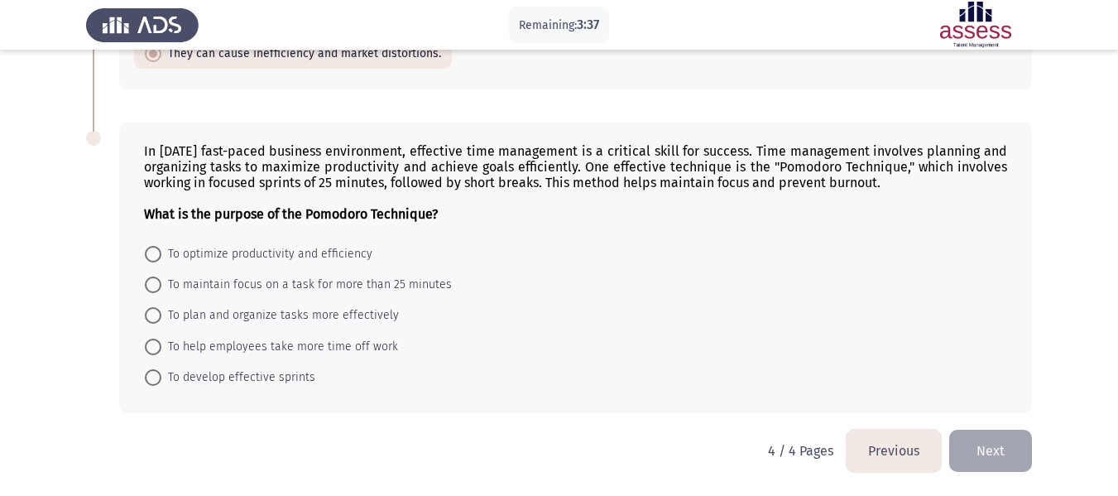
click at [395, 287] on span "To maintain focus on a task for more than 25 minutes" at bounding box center [306, 285] width 290 height 20
click at [161, 287] on input "To maintain focus on a task for more than 25 minutes" at bounding box center [153, 284] width 17 height 17
radio input "true"
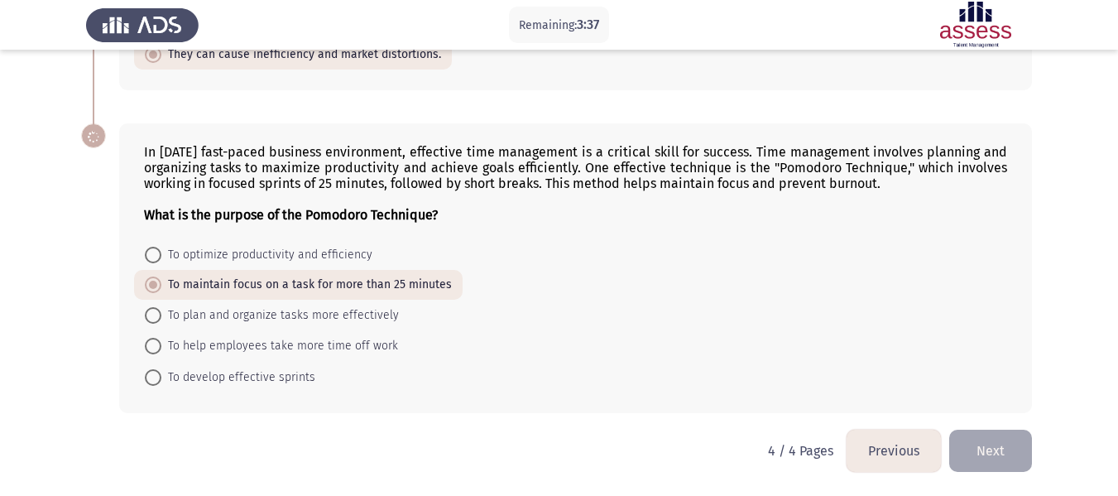
scroll to position [306, 0]
click at [377, 321] on span "To plan and organize tasks more effectively" at bounding box center [279, 315] width 237 height 20
click at [161, 321] on input "To plan and organize tasks more effectively" at bounding box center [153, 315] width 17 height 17
radio input "true"
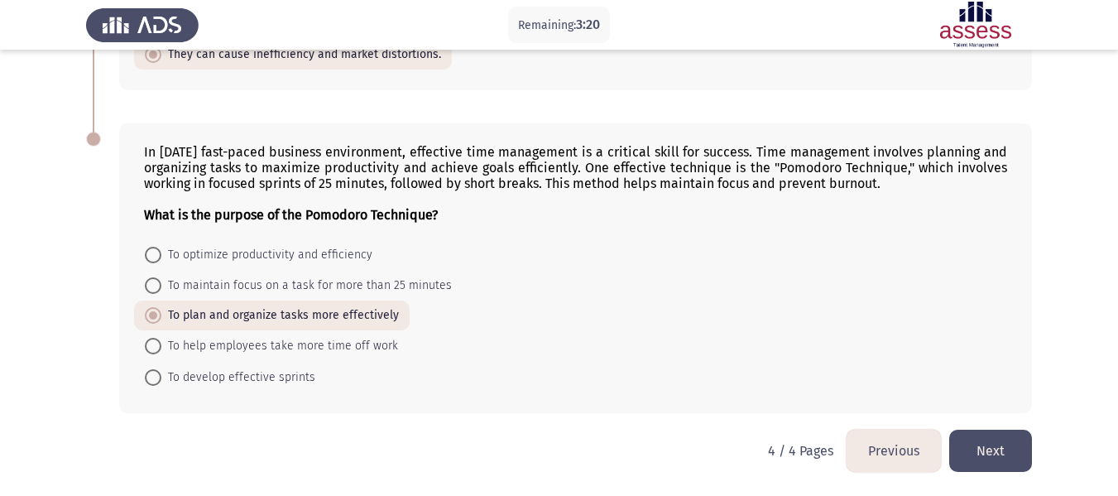
click at [275, 374] on span "To develop effective sprints" at bounding box center [238, 377] width 154 height 20
click at [161, 374] on input "To develop effective sprints" at bounding box center [153, 377] width 17 height 17
radio input "true"
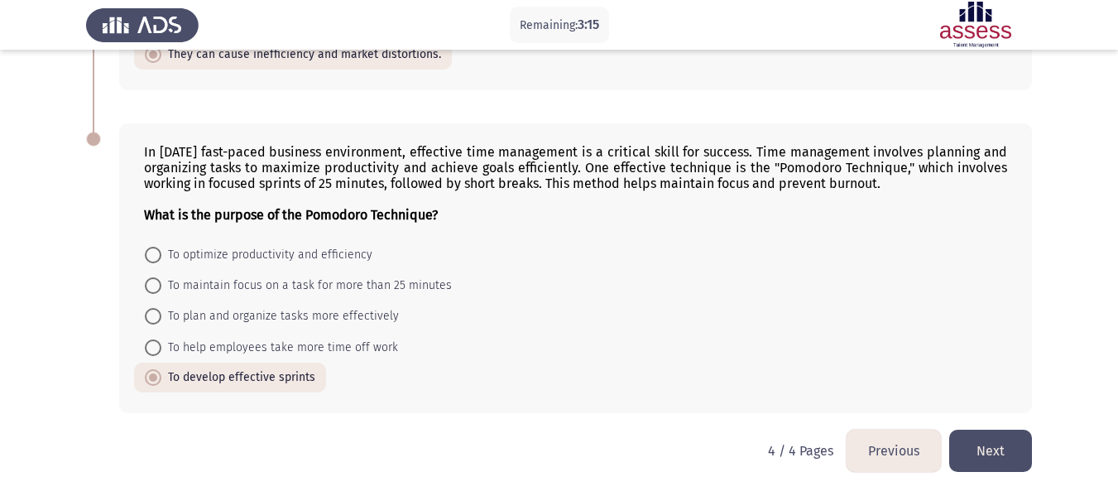
click at [979, 438] on button "Next" at bounding box center [990, 450] width 83 height 42
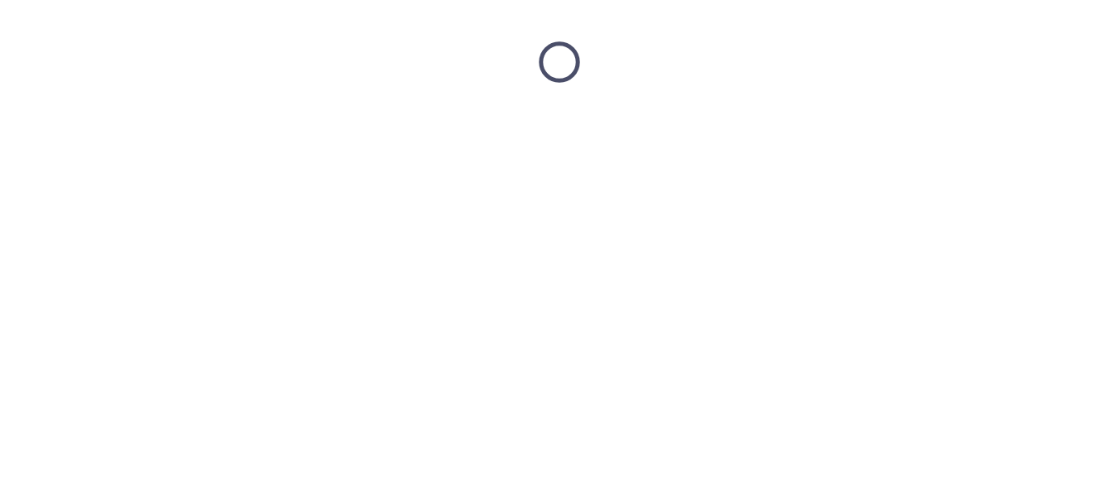
scroll to position [0, 0]
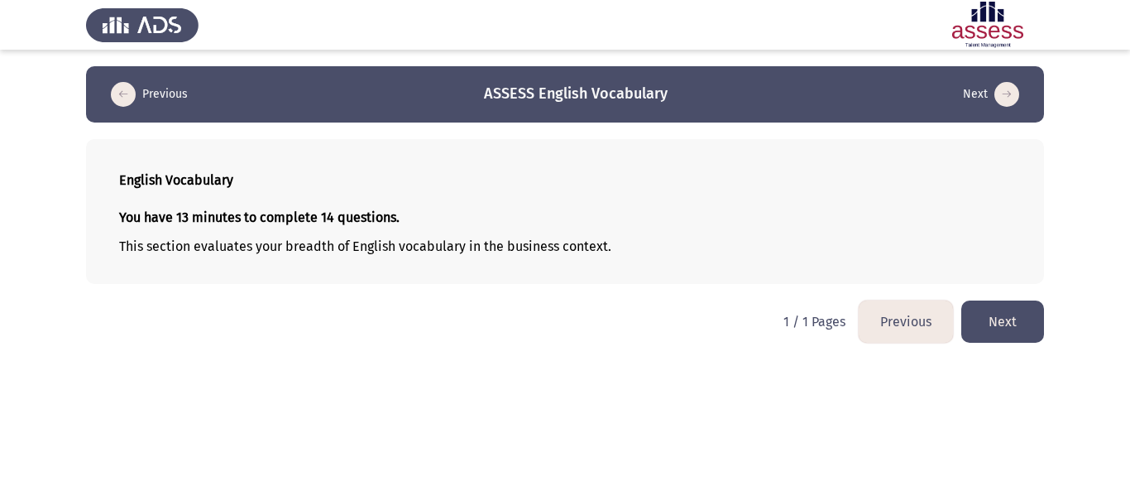
click at [1024, 313] on button "Next" at bounding box center [1002, 321] width 83 height 42
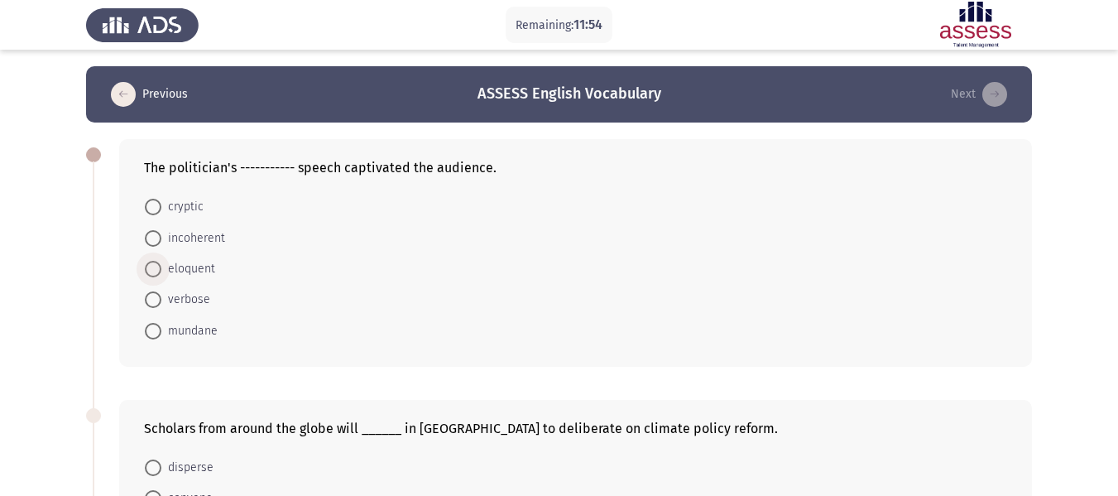
click at [151, 267] on span at bounding box center [153, 269] width 17 height 17
click at [151, 267] on input "eloquent" at bounding box center [153, 269] width 17 height 17
radio input "true"
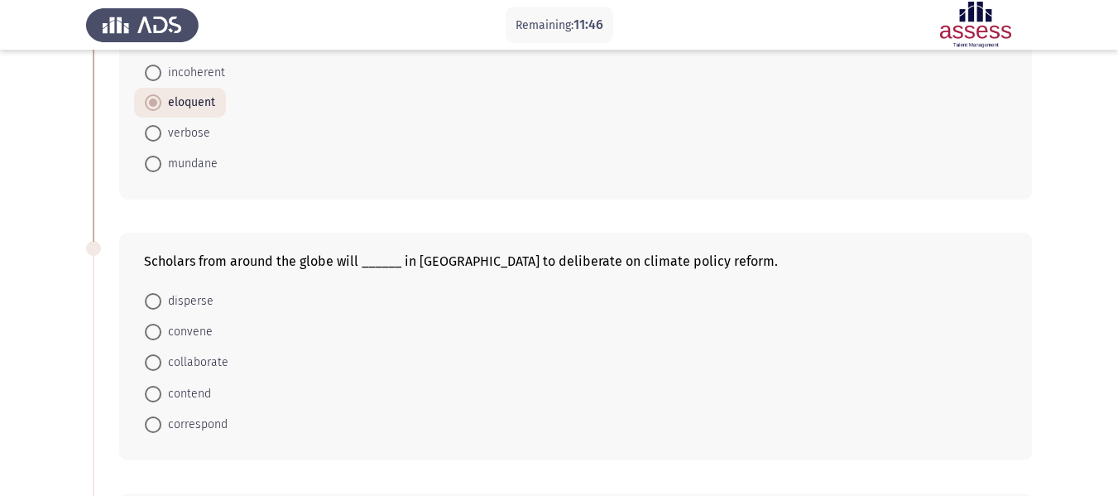
scroll to position [248, 0]
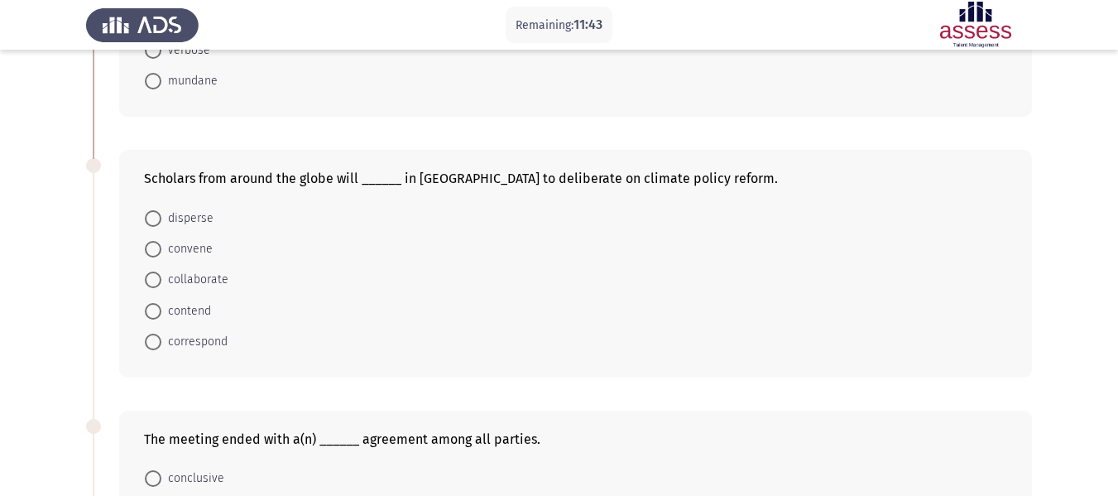
click at [204, 275] on span "collaborate" at bounding box center [194, 280] width 67 height 20
click at [161, 275] on input "collaborate" at bounding box center [153, 279] width 17 height 17
radio input "true"
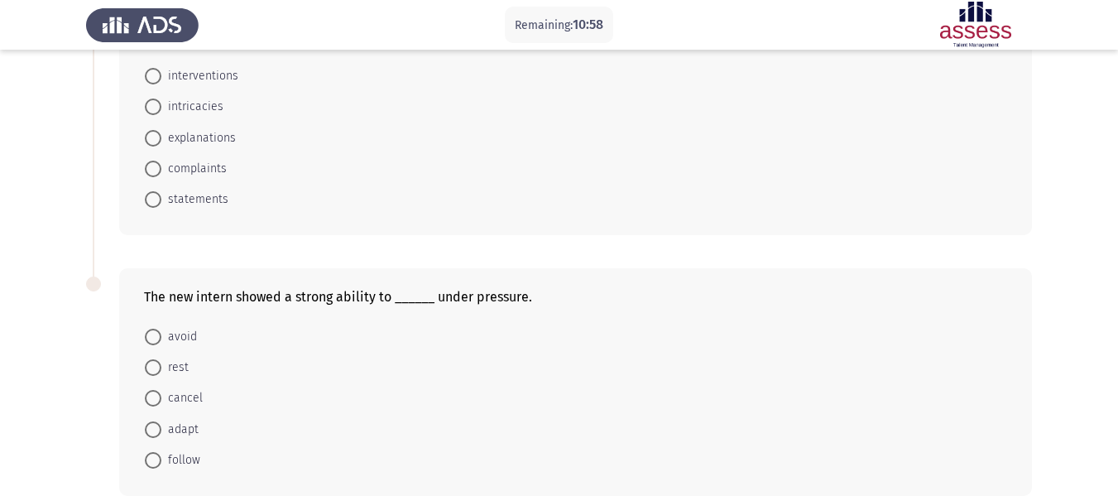
scroll to position [993, 0]
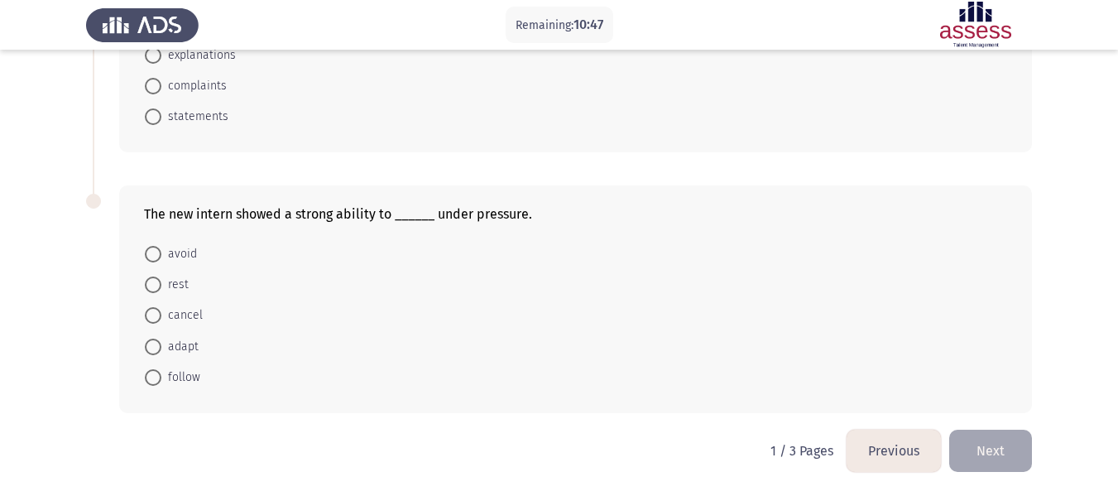
click at [151, 352] on span at bounding box center [153, 346] width 17 height 17
click at [151, 352] on input "adapt" at bounding box center [153, 346] width 17 height 17
radio input "true"
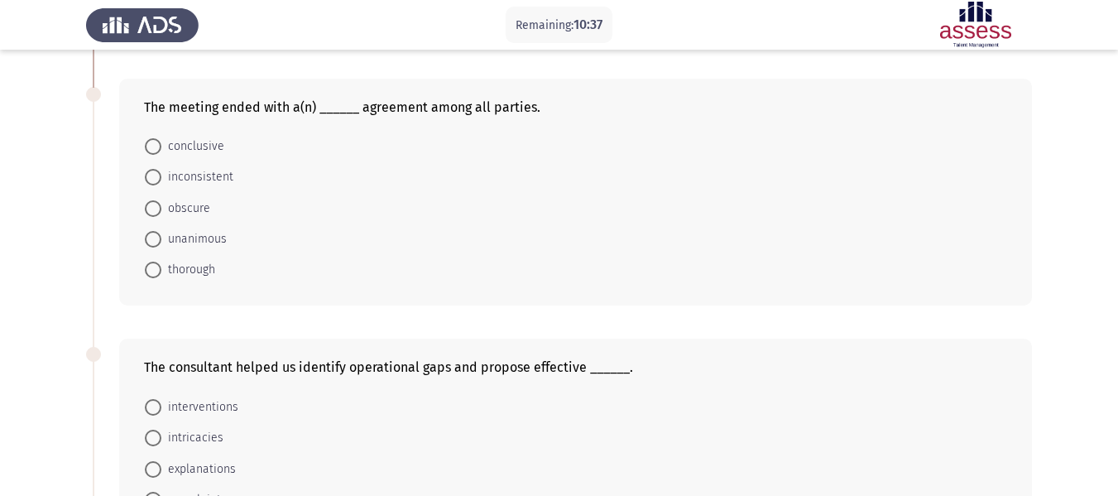
scroll to position [496, 0]
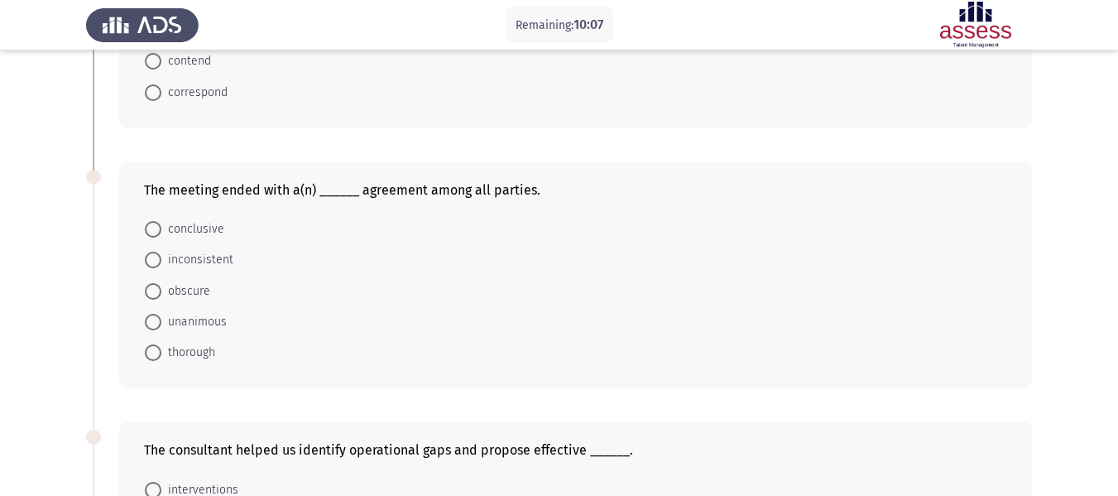
click at [204, 318] on span "unanimous" at bounding box center [193, 322] width 65 height 20
click at [161, 318] on input "unanimous" at bounding box center [153, 322] width 17 height 17
radio input "true"
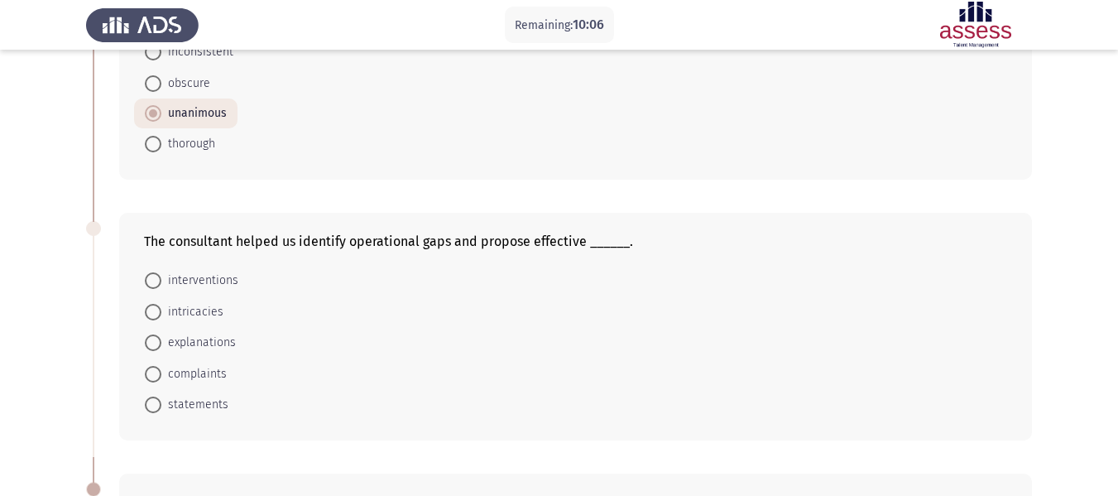
scroll to position [745, 0]
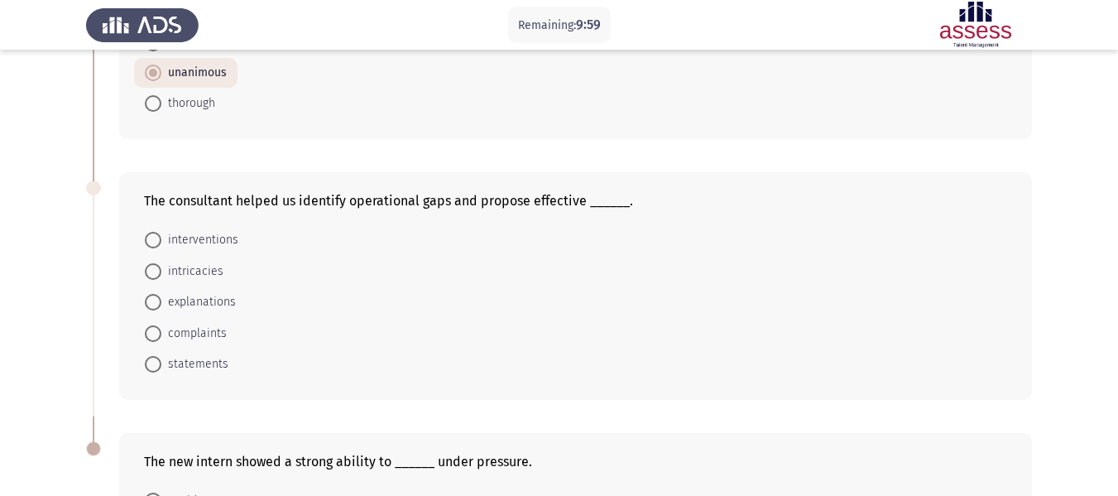
click at [159, 243] on span at bounding box center [153, 240] width 17 height 17
click at [159, 243] on input "interventions" at bounding box center [153, 240] width 17 height 17
radio input "true"
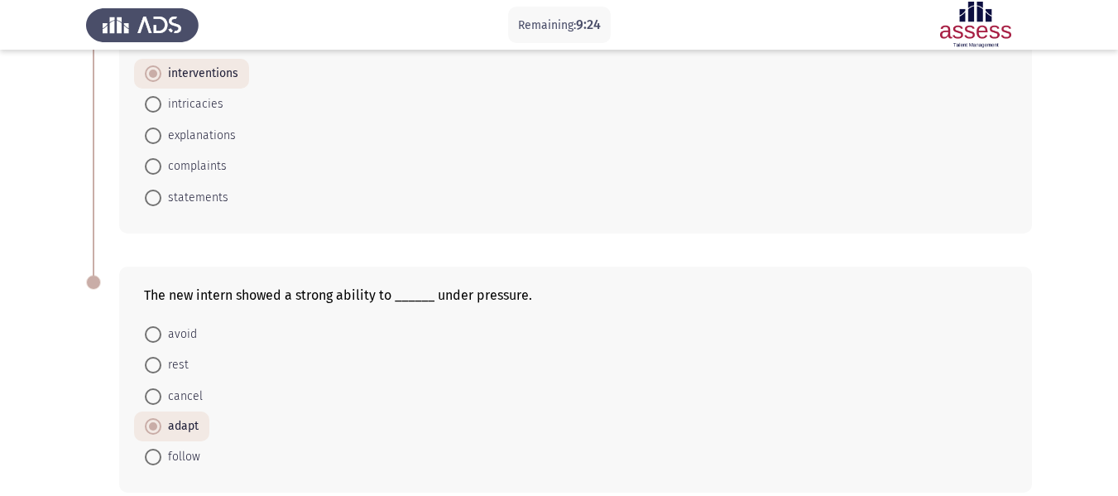
scroll to position [989, 0]
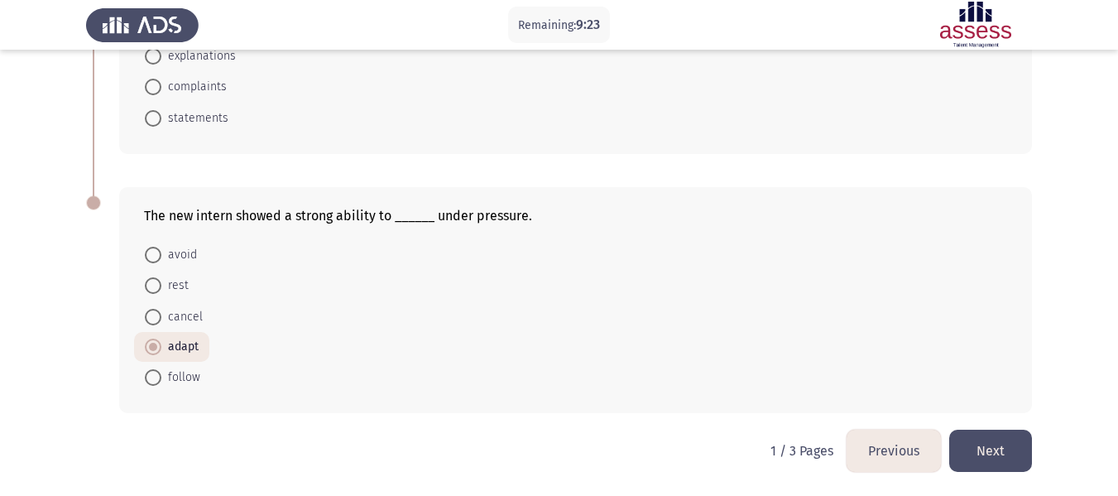
click at [978, 442] on button "Next" at bounding box center [990, 450] width 83 height 42
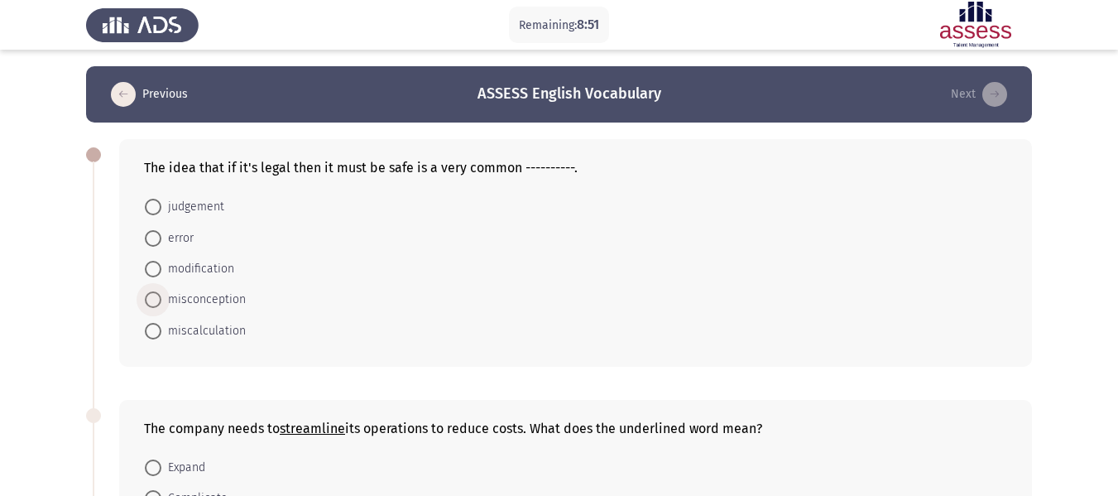
click at [205, 301] on span "misconception" at bounding box center [203, 300] width 84 height 20
click at [161, 301] on input "misconception" at bounding box center [153, 299] width 17 height 17
radio input "true"
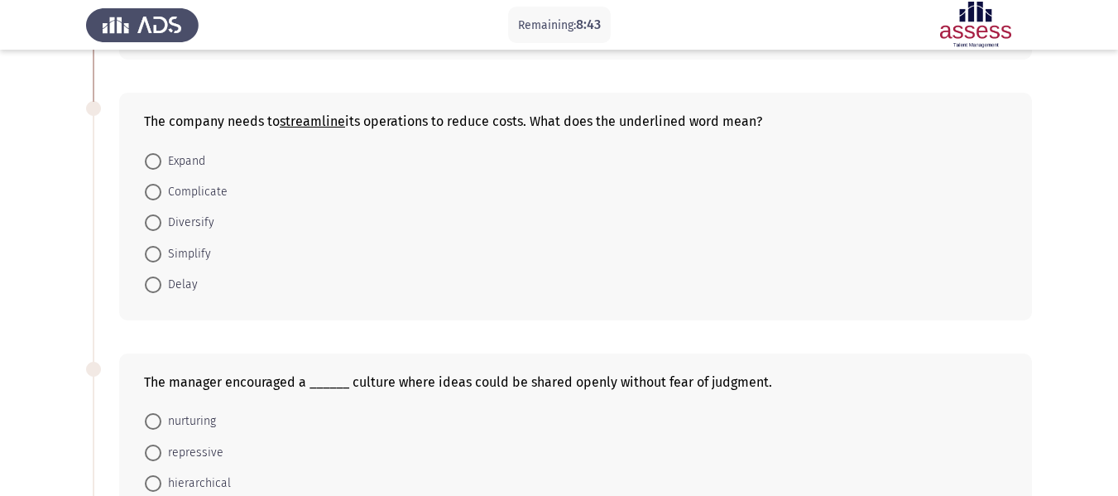
scroll to position [331, 0]
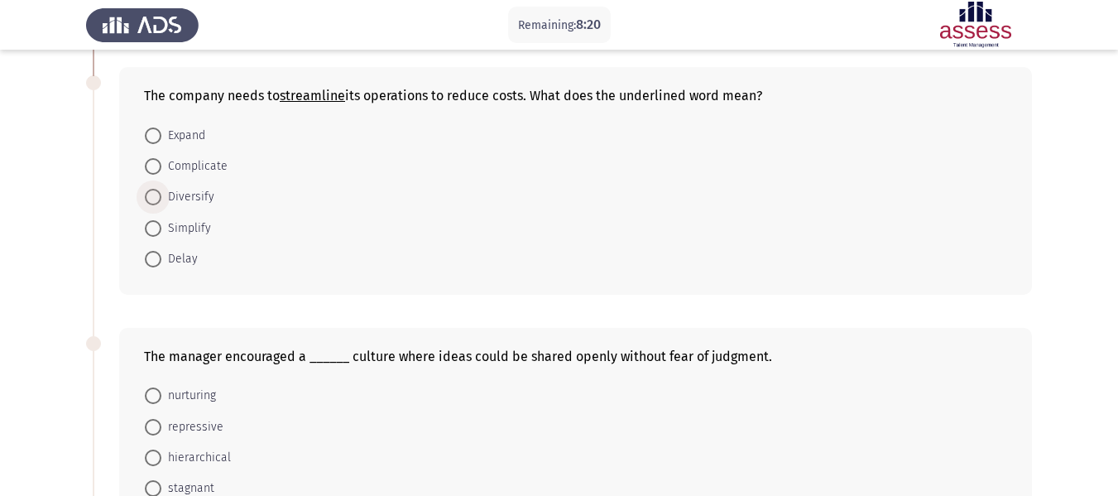
click at [179, 206] on span "Diversify" at bounding box center [187, 197] width 53 height 20
click at [161, 205] on input "Diversify" at bounding box center [153, 197] width 17 height 17
radio input "true"
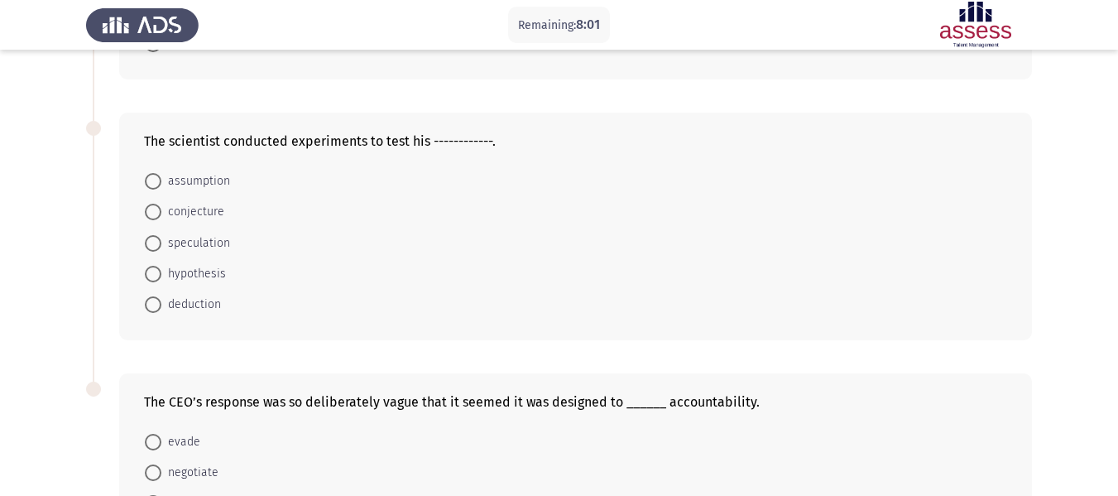
scroll to position [827, 0]
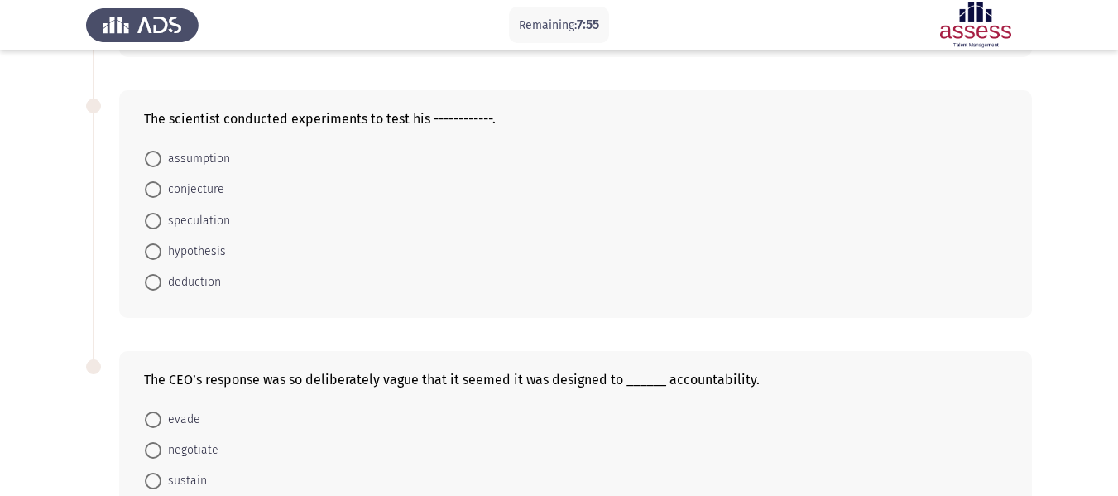
click at [182, 156] on span "assumption" at bounding box center [195, 159] width 69 height 20
click at [161, 156] on input "assumption" at bounding box center [153, 159] width 17 height 17
radio input "true"
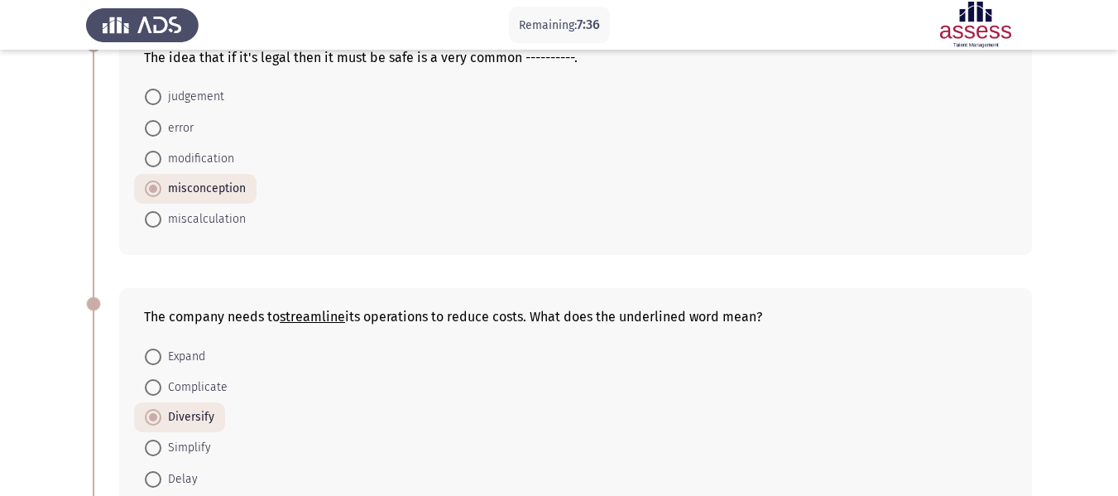
scroll to position [248, 0]
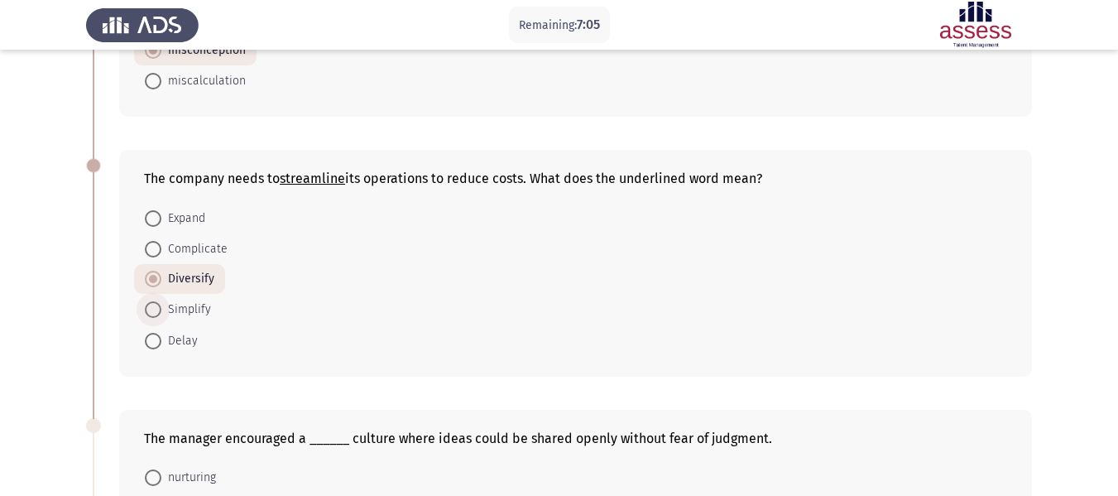
click at [200, 311] on span "Simplify" at bounding box center [186, 309] width 50 height 20
click at [161, 311] on input "Simplify" at bounding box center [153, 309] width 17 height 17
radio input "true"
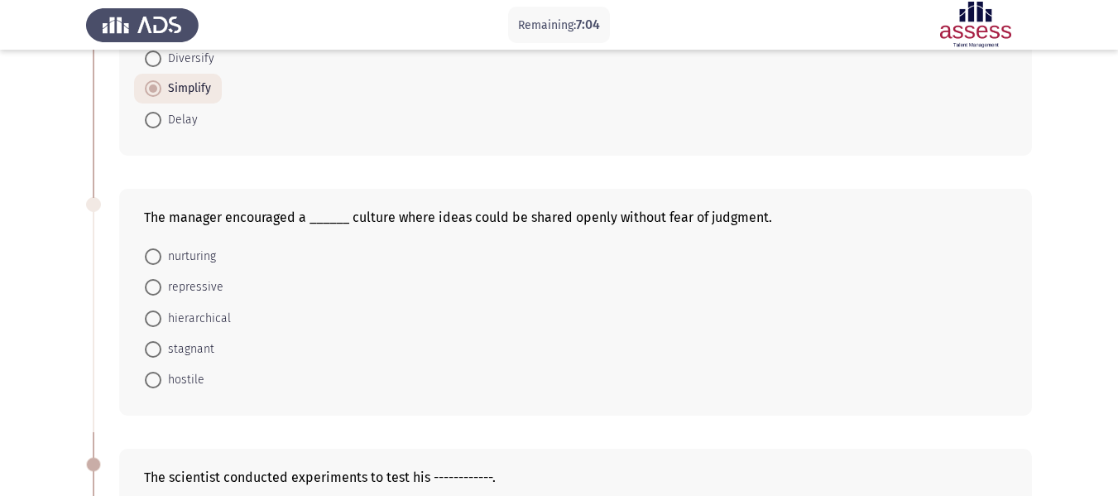
scroll to position [496, 0]
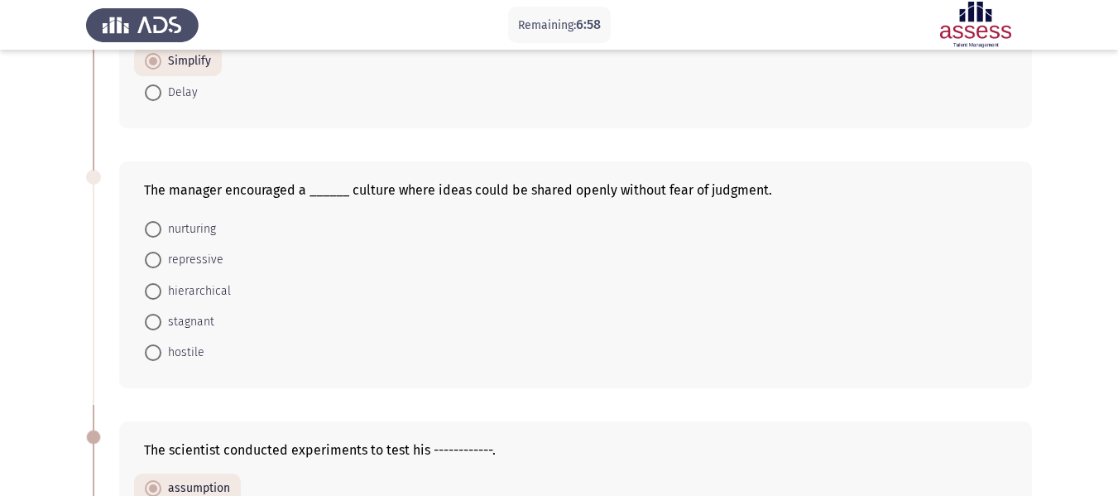
click at [158, 242] on mat-radio-button "nurturing" at bounding box center [180, 228] width 93 height 31
click at [156, 229] on span at bounding box center [153, 229] width 17 height 17
click at [156, 229] on input "nurturing" at bounding box center [153, 229] width 17 height 17
radio input "true"
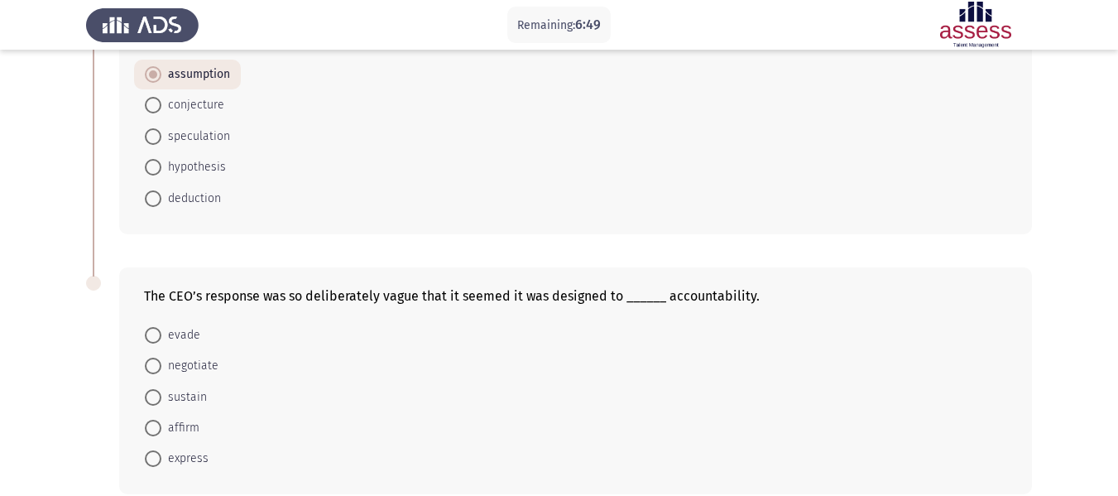
scroll to position [910, 0]
click at [190, 400] on span "sustain" at bounding box center [183, 396] width 45 height 20
click at [161, 400] on input "sustain" at bounding box center [153, 396] width 17 height 17
radio input "true"
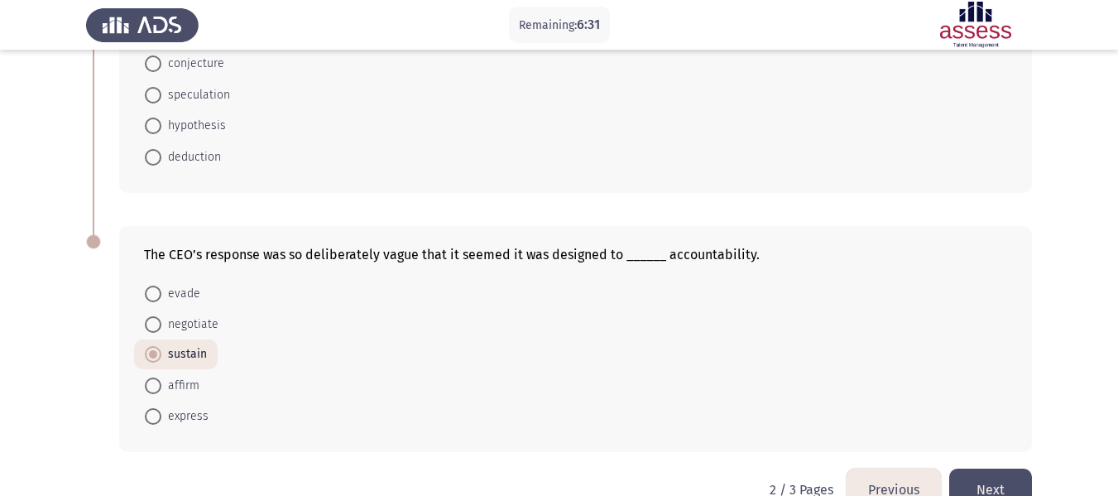
scroll to position [989, 0]
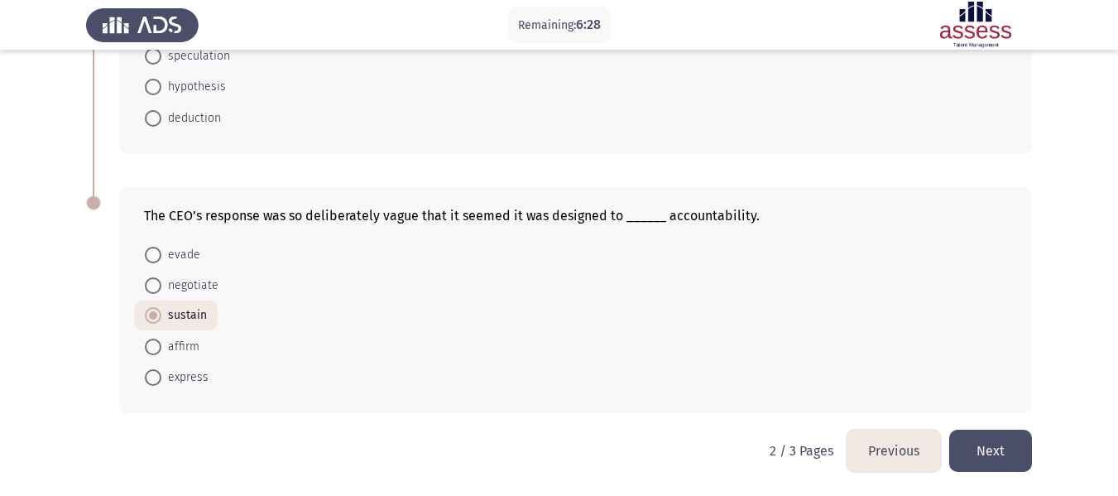
click at [989, 433] on button "Next" at bounding box center [990, 450] width 83 height 42
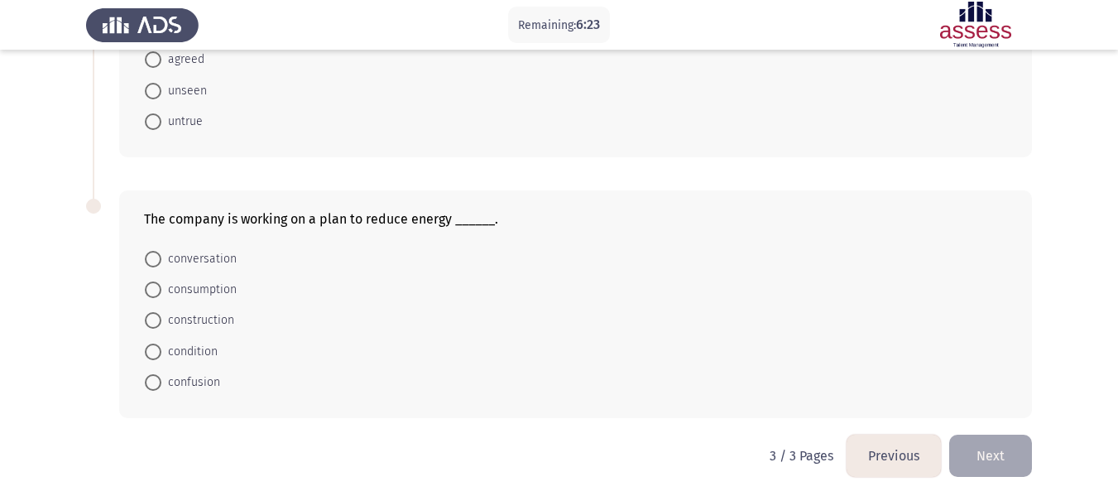
scroll to position [750, 0]
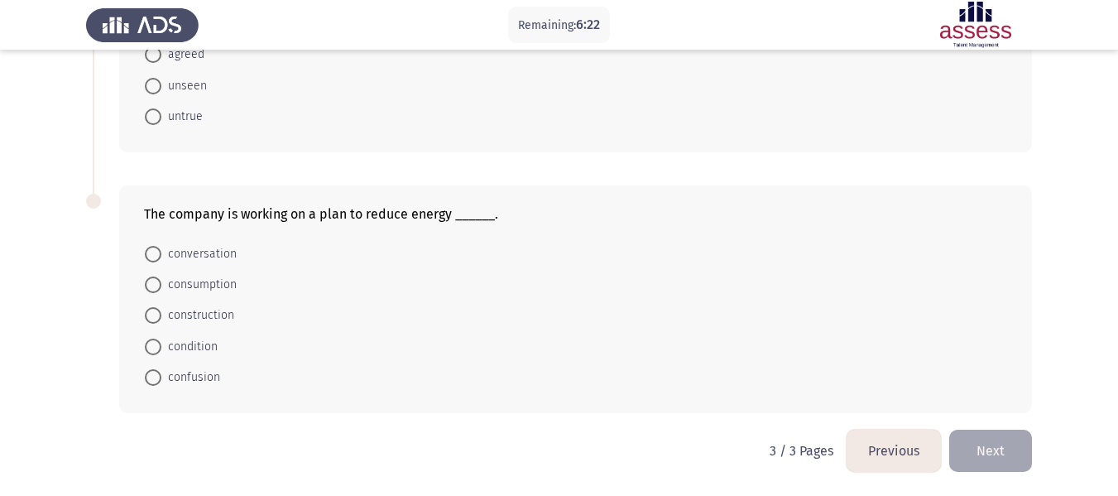
click at [893, 441] on button "Previous" at bounding box center [893, 450] width 94 height 42
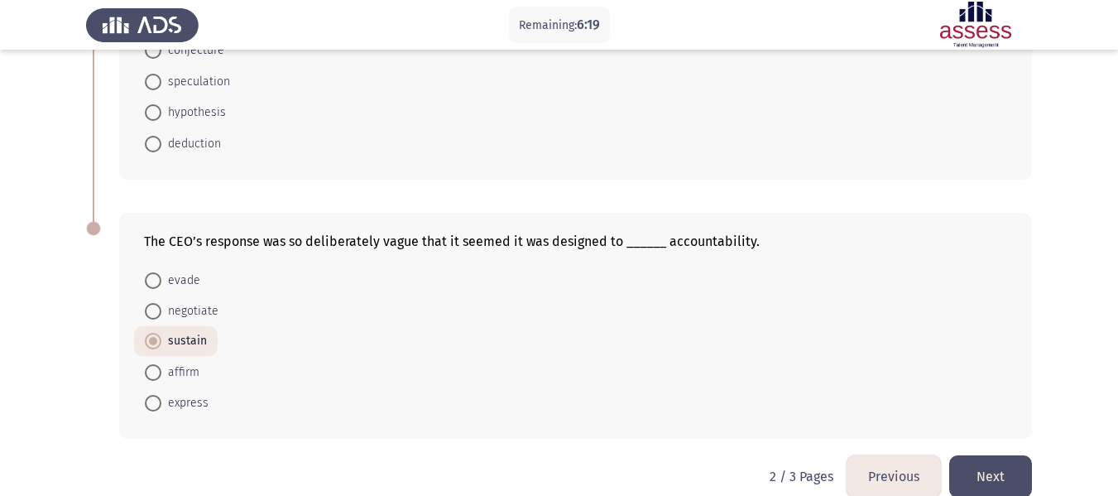
scroll to position [989, 0]
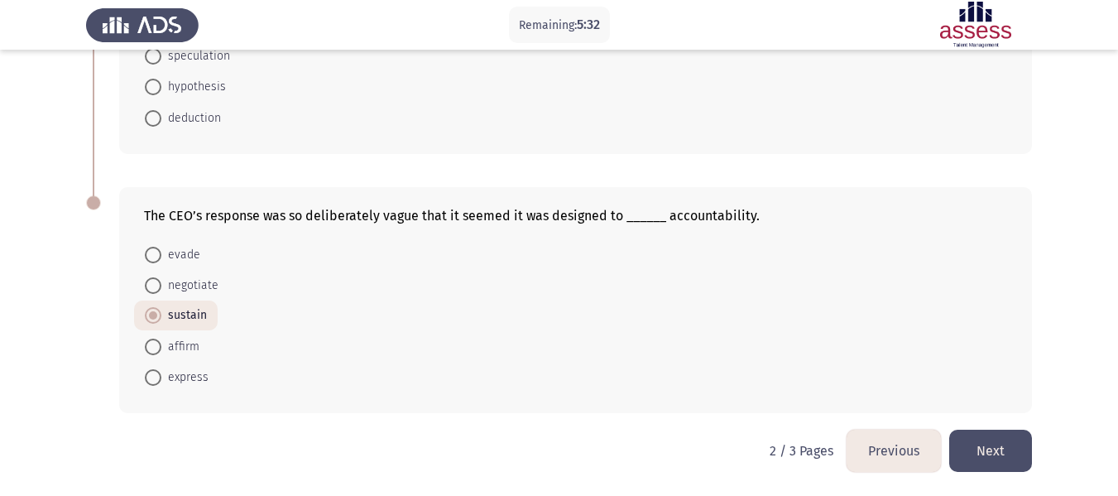
click at [155, 259] on span at bounding box center [153, 255] width 17 height 17
click at [155, 259] on input "evade" at bounding box center [153, 255] width 17 height 17
radio input "true"
click at [999, 457] on button "Next" at bounding box center [990, 450] width 83 height 42
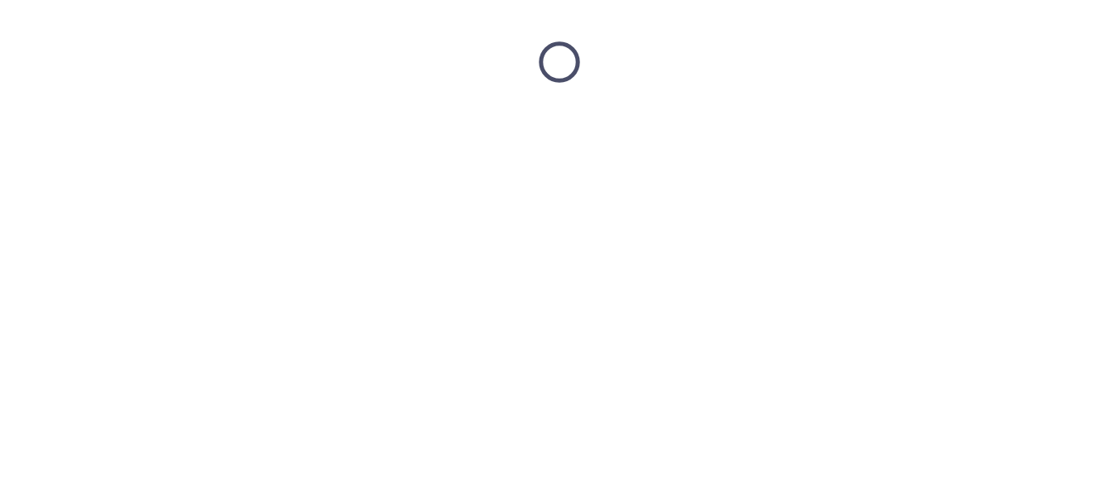
scroll to position [0, 0]
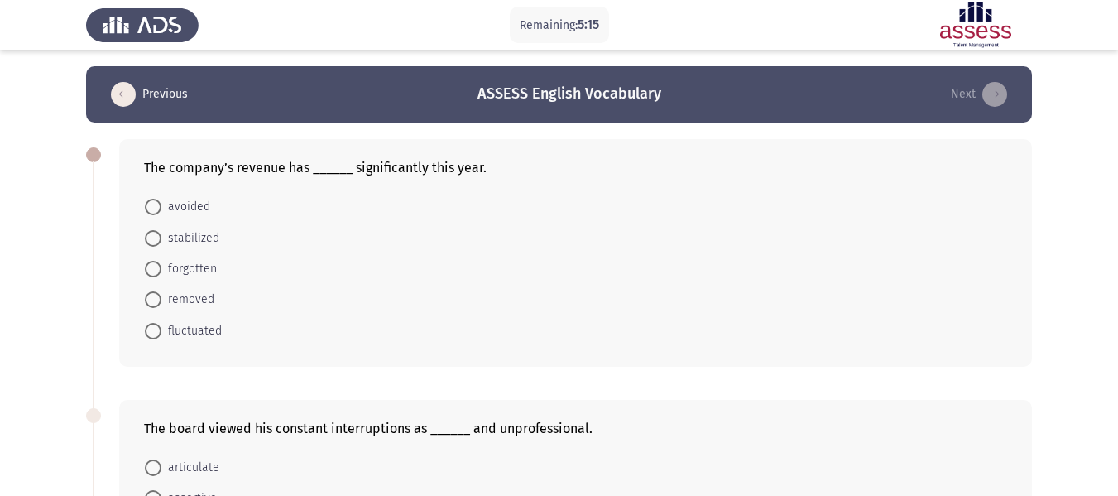
click at [209, 335] on span "fluctuated" at bounding box center [191, 331] width 60 height 20
click at [161, 335] on input "fluctuated" at bounding box center [153, 331] width 17 height 17
radio input "true"
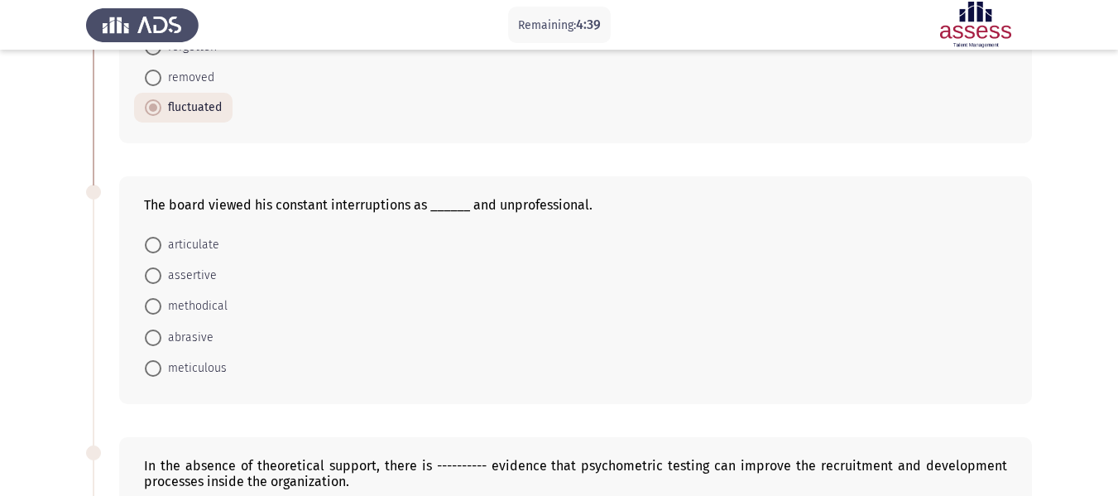
scroll to position [248, 0]
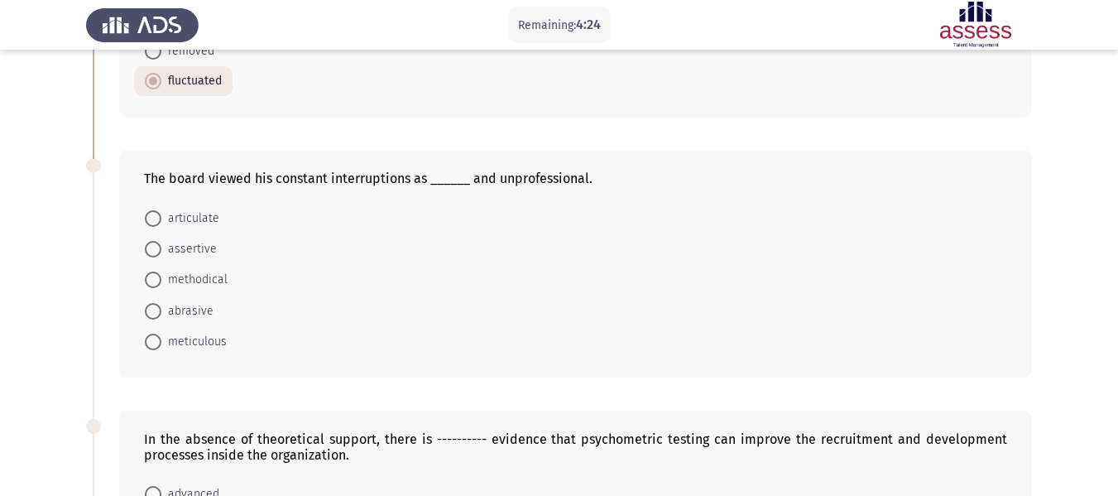
click at [148, 249] on span at bounding box center [153, 249] width 17 height 17
click at [148, 249] on input "assertive" at bounding box center [153, 249] width 17 height 17
radio input "true"
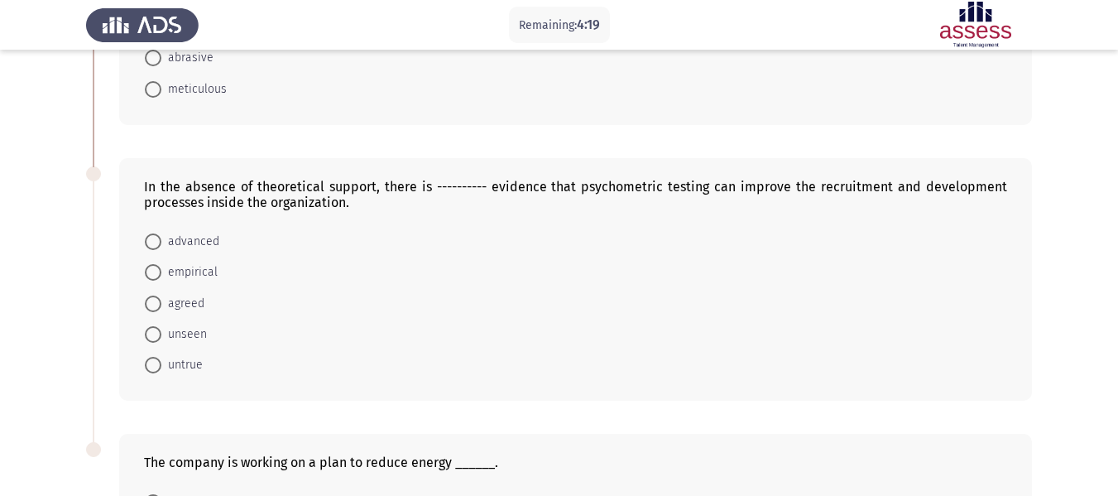
scroll to position [579, 0]
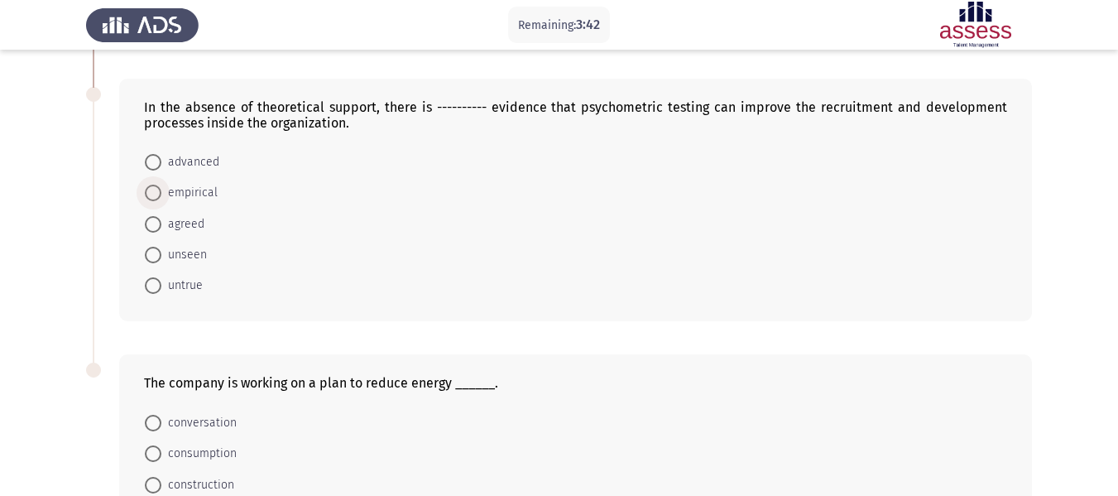
click at [185, 189] on span "empirical" at bounding box center [189, 193] width 56 height 20
click at [161, 189] on input "empirical" at bounding box center [153, 192] width 17 height 17
radio input "true"
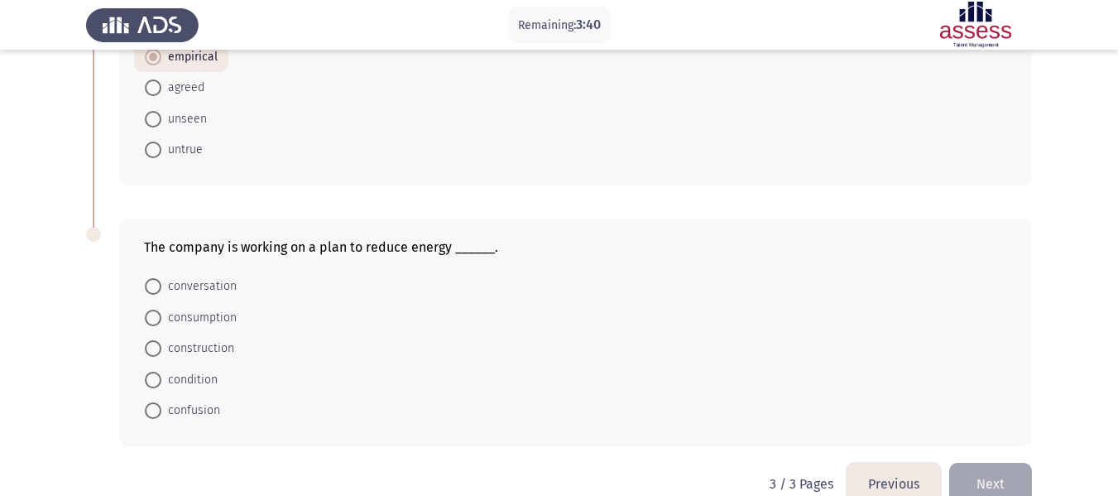
scroll to position [747, 0]
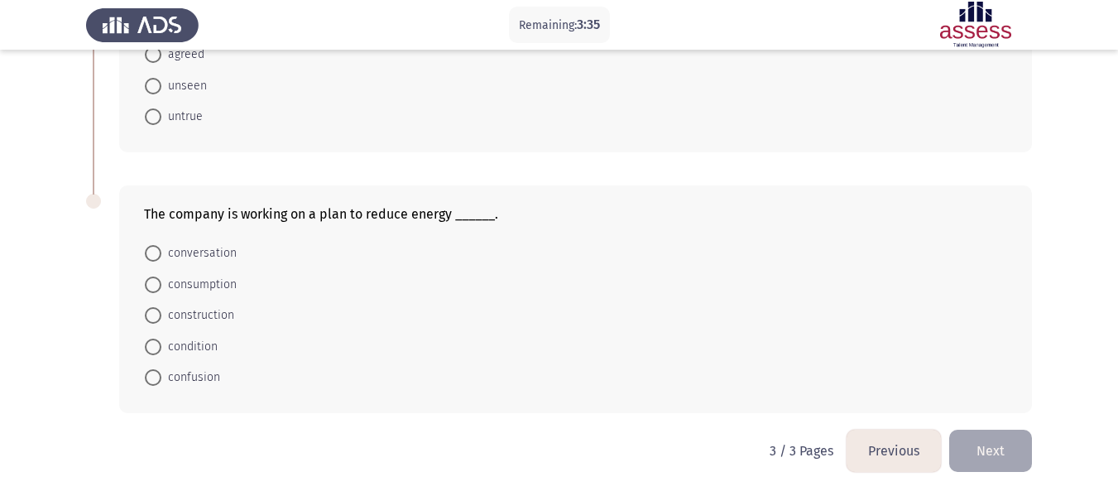
click at [221, 286] on span "consumption" at bounding box center [198, 285] width 75 height 20
click at [161, 286] on input "consumption" at bounding box center [153, 284] width 17 height 17
radio input "true"
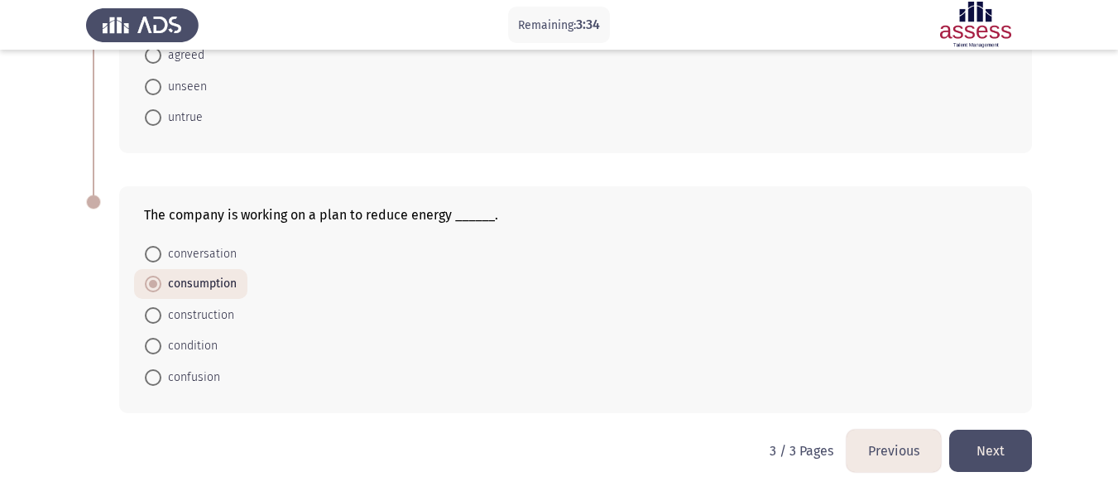
click at [389, 424] on div "The company is working on a plan to reduce energy ______. conversation consumpt…" at bounding box center [559, 299] width 946 height 259
click at [868, 437] on button "Previous" at bounding box center [893, 450] width 94 height 42
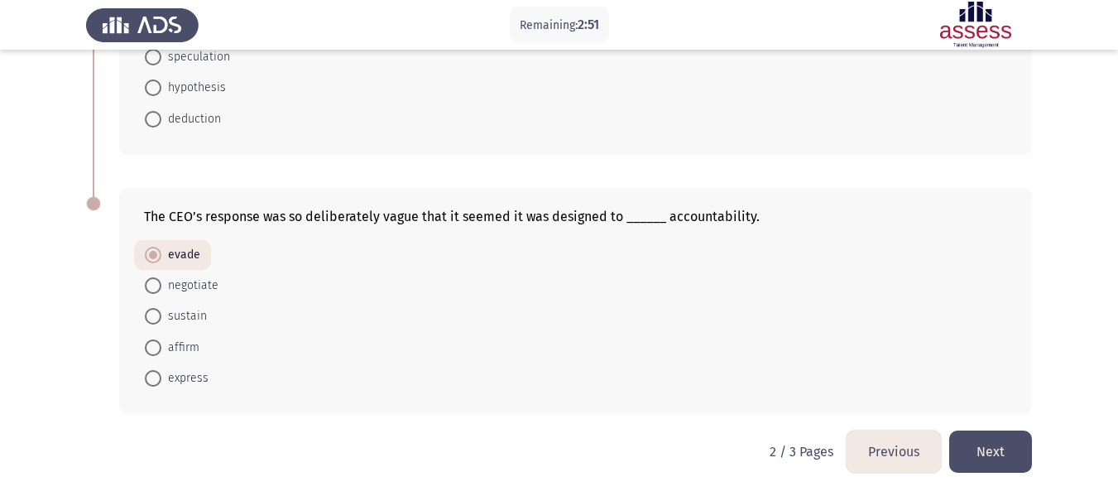
scroll to position [989, 0]
click at [878, 462] on button "Previous" at bounding box center [893, 450] width 94 height 42
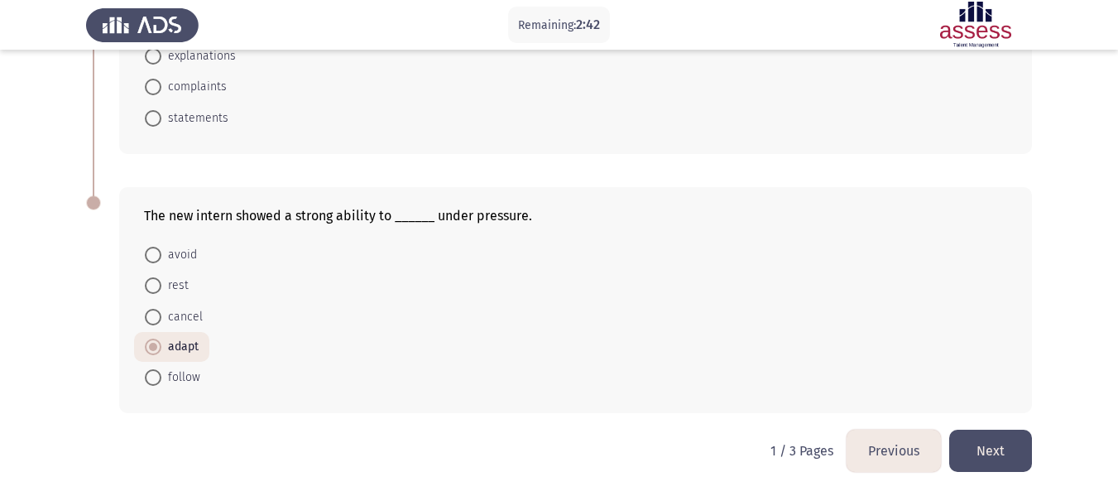
click at [989, 459] on button "Next" at bounding box center [990, 450] width 83 height 42
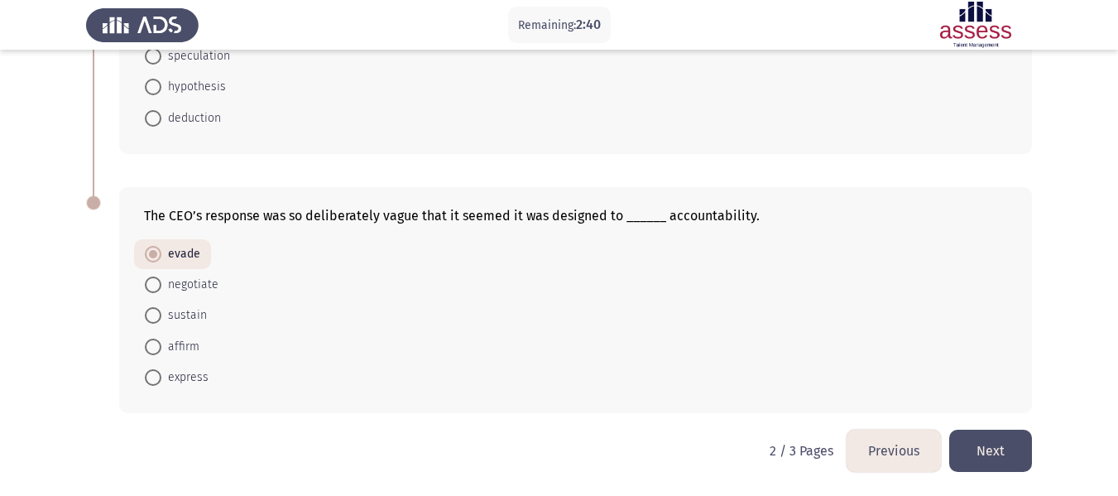
click at [984, 438] on button "Next" at bounding box center [990, 450] width 83 height 42
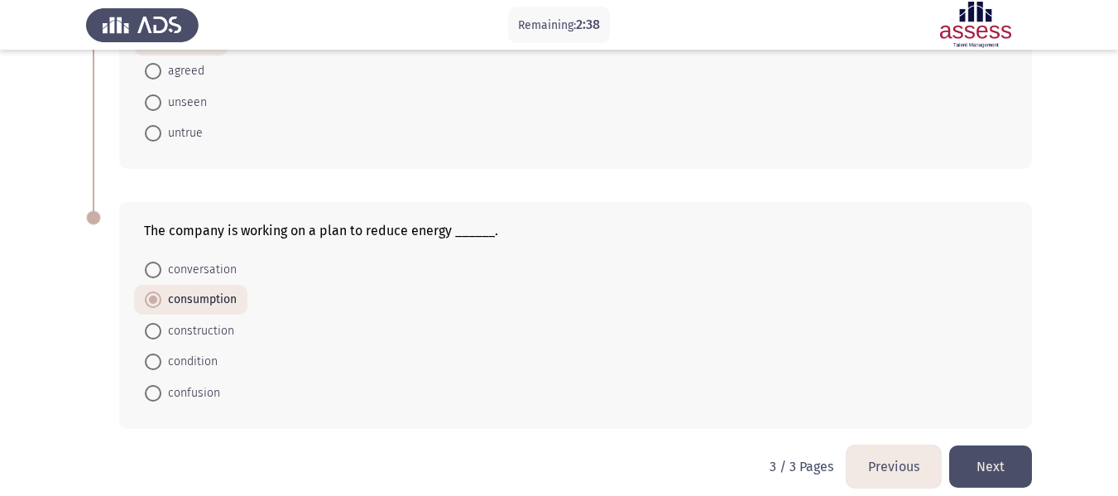
scroll to position [746, 0]
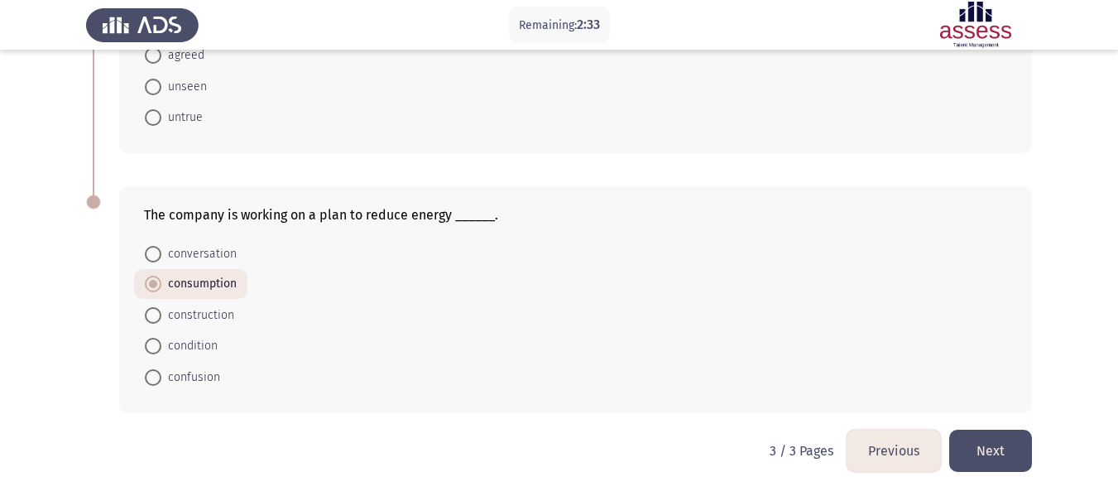
click at [986, 438] on button "Next" at bounding box center [990, 450] width 83 height 42
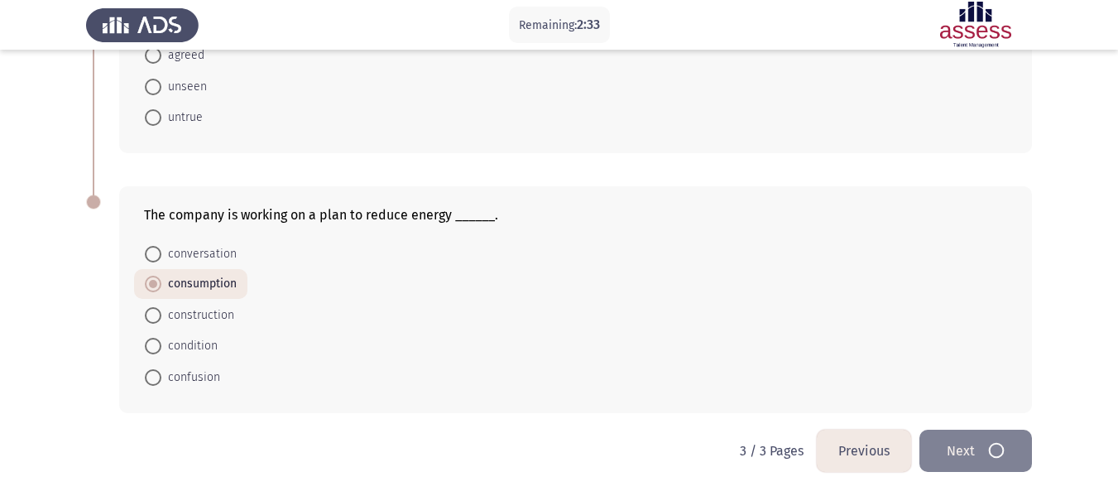
scroll to position [0, 0]
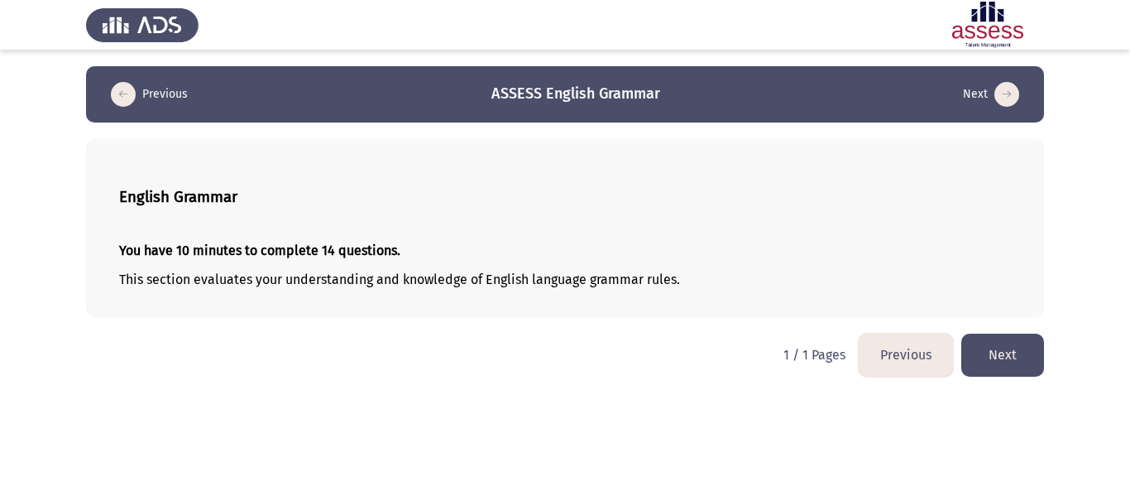
click at [985, 342] on button "Next" at bounding box center [1002, 354] width 83 height 42
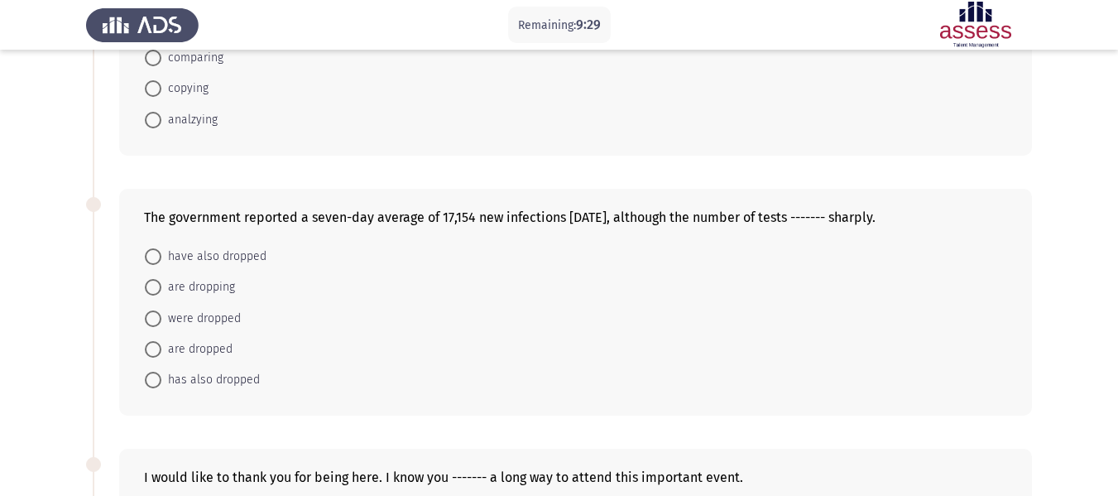
scroll to position [248, 0]
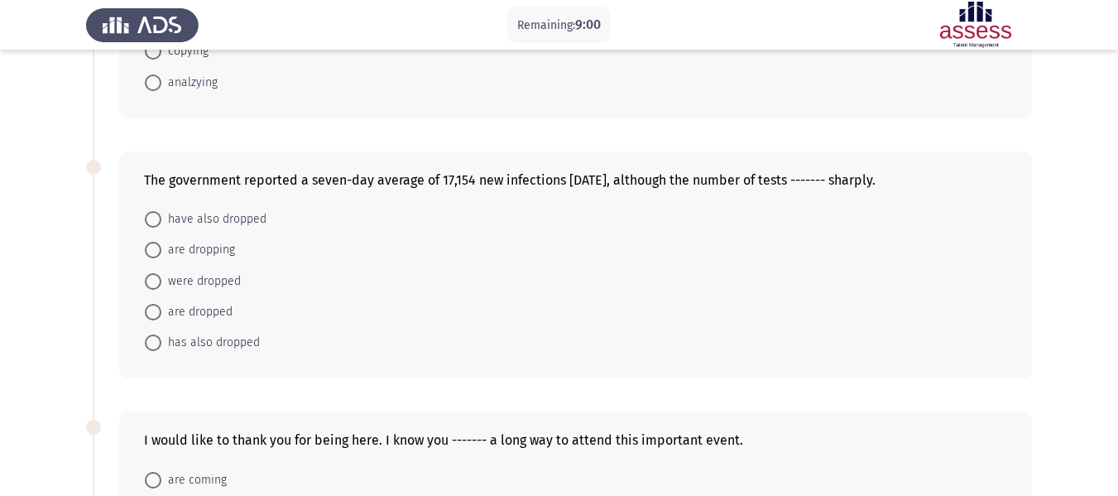
click at [221, 282] on span "were dropped" at bounding box center [200, 281] width 79 height 20
click at [161, 282] on input "were dropped" at bounding box center [153, 281] width 17 height 17
radio input "true"
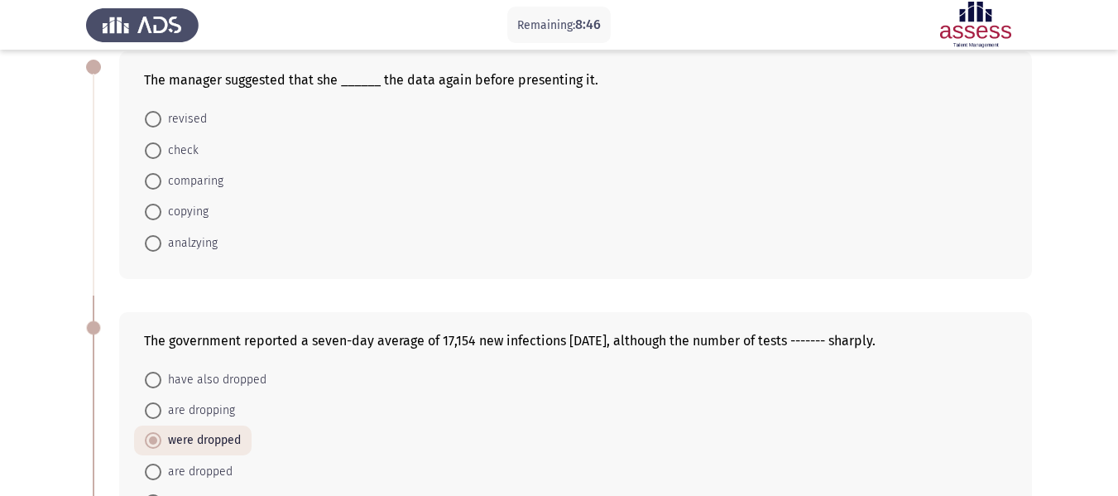
scroll to position [0, 0]
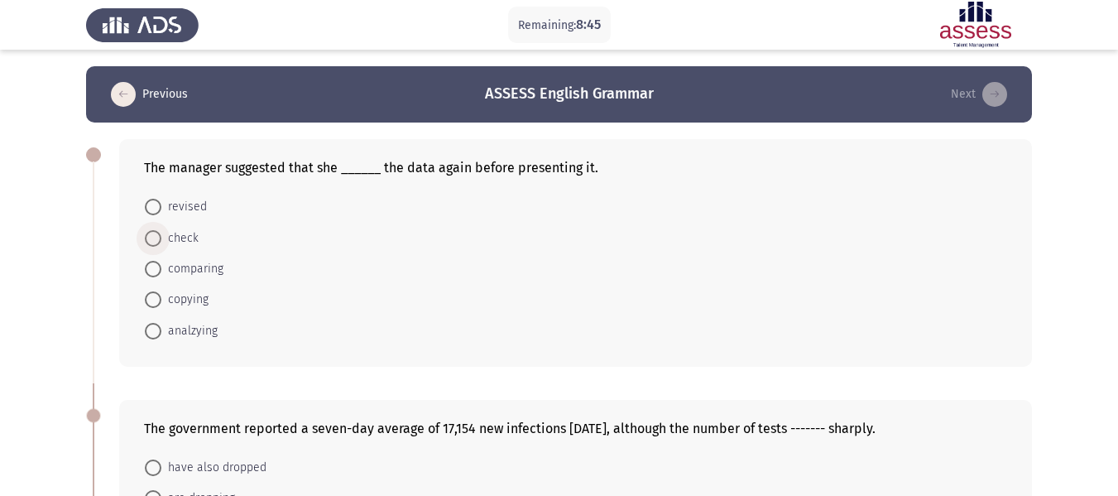
click at [153, 233] on span at bounding box center [153, 238] width 17 height 17
click at [153, 233] on input "check" at bounding box center [153, 238] width 17 height 17
radio input "true"
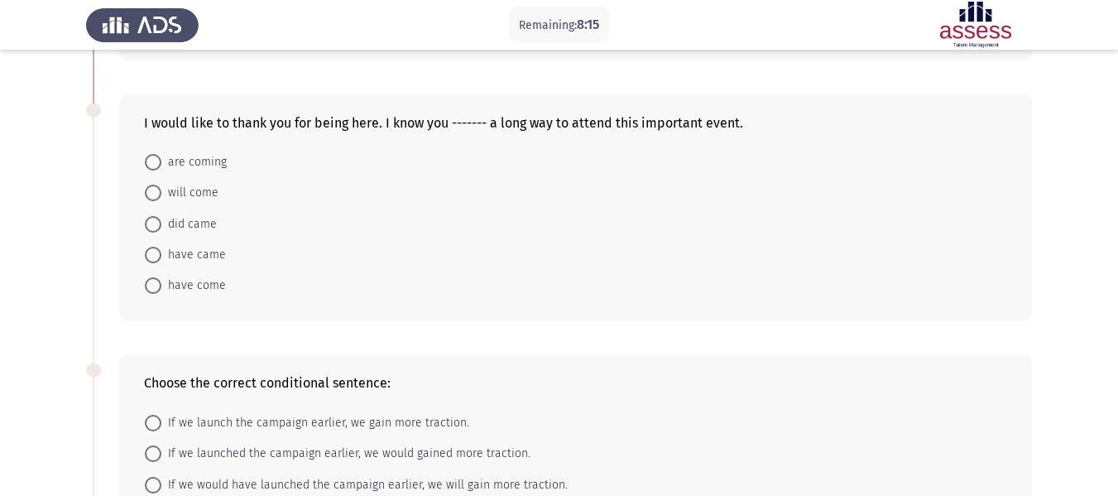
scroll to position [579, 0]
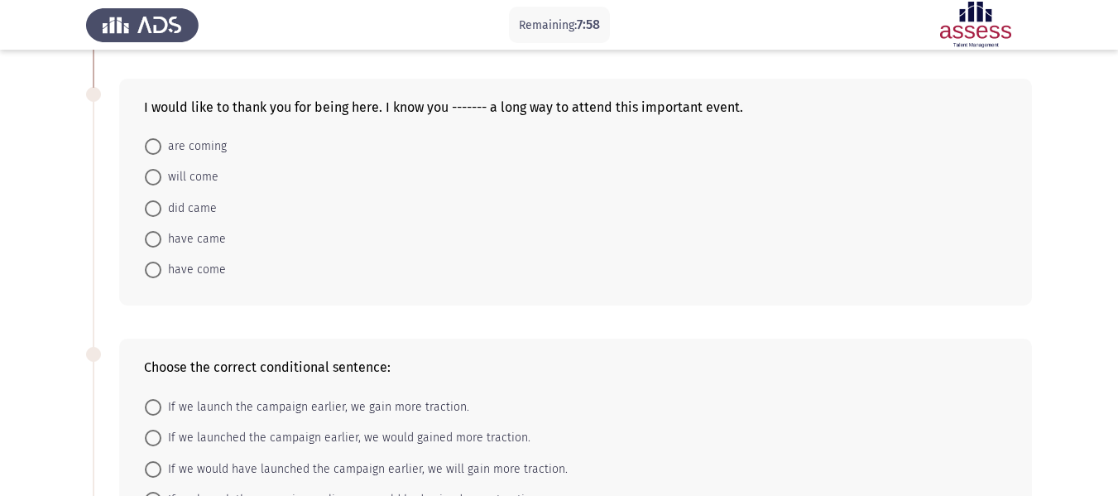
click at [180, 149] on span "are coming" at bounding box center [193, 146] width 65 height 20
click at [161, 149] on input "are coming" at bounding box center [153, 146] width 17 height 17
radio input "true"
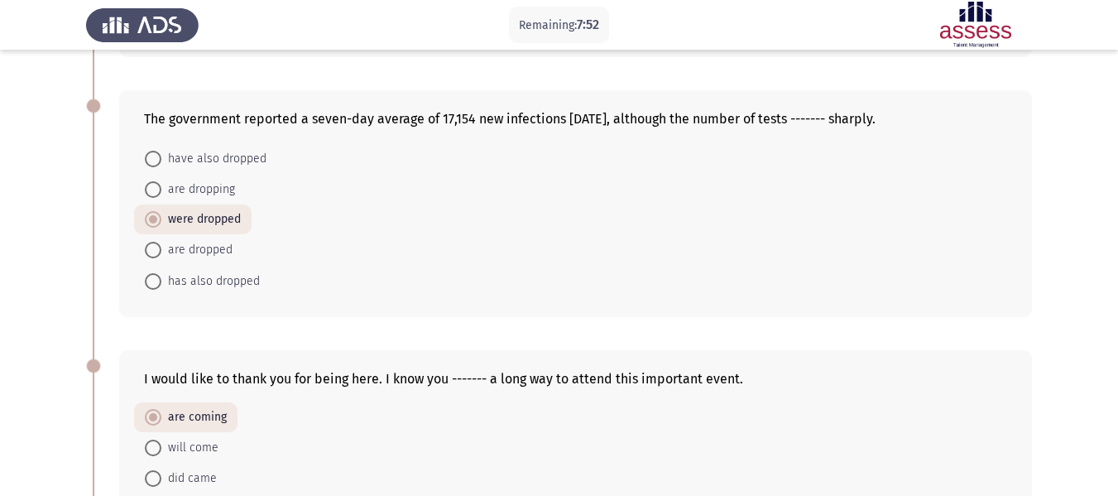
scroll to position [248, 0]
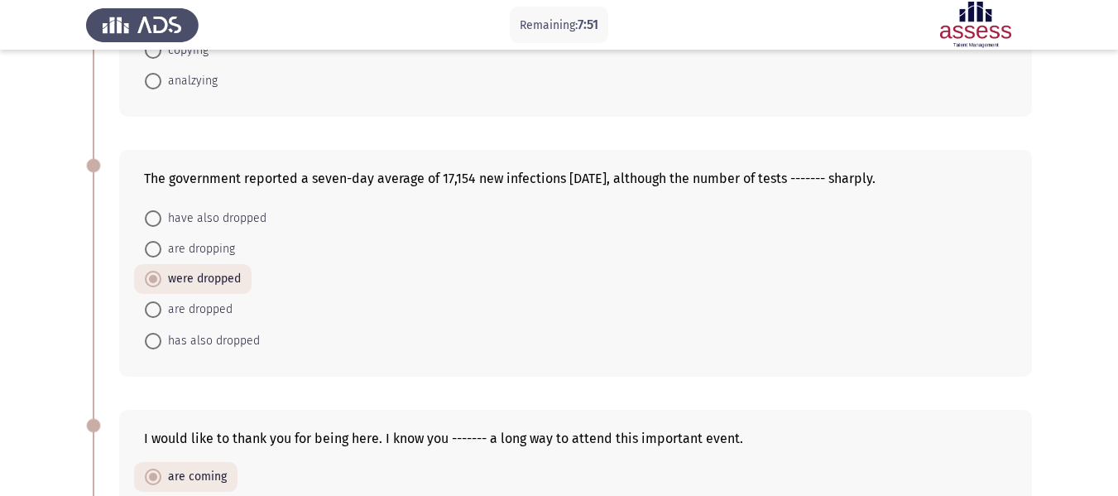
click at [245, 337] on span "has also dropped" at bounding box center [210, 341] width 98 height 20
click at [161, 337] on input "has also dropped" at bounding box center [153, 341] width 17 height 17
radio input "true"
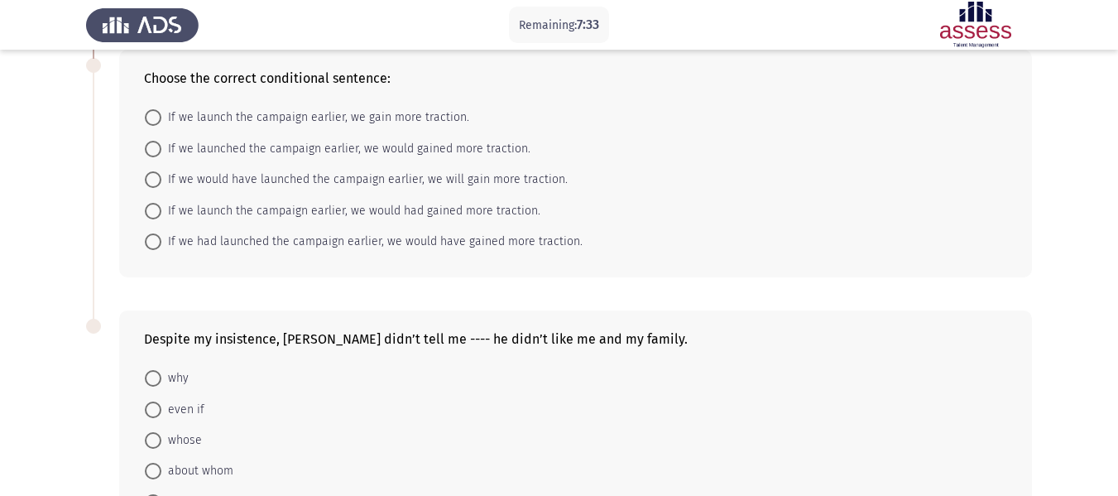
scroll to position [827, 0]
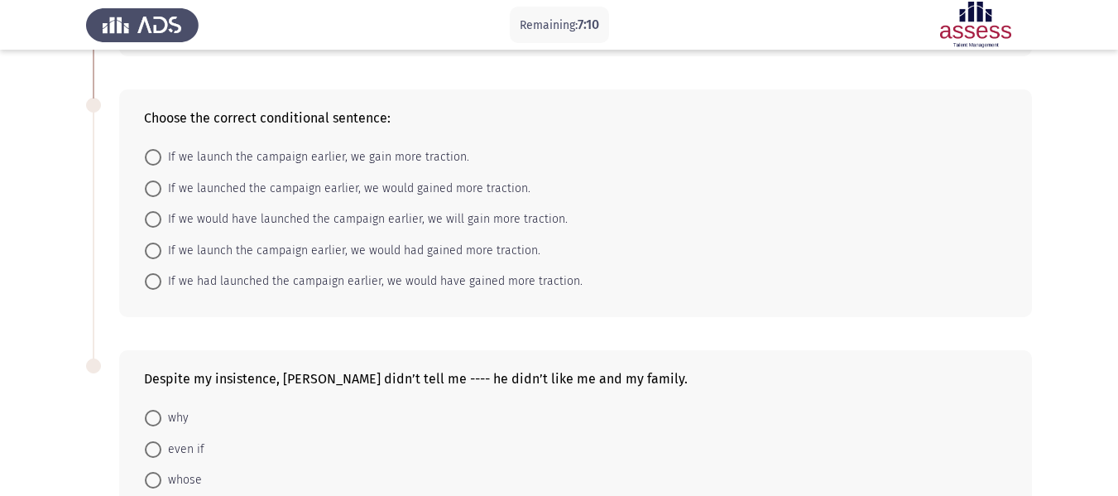
click at [499, 193] on span "If we launched the campaign earlier, we would gained more traction." at bounding box center [345, 189] width 369 height 20
click at [161, 193] on input "If we launched the campaign earlier, we would gained more traction." at bounding box center [153, 188] width 17 height 17
radio input "true"
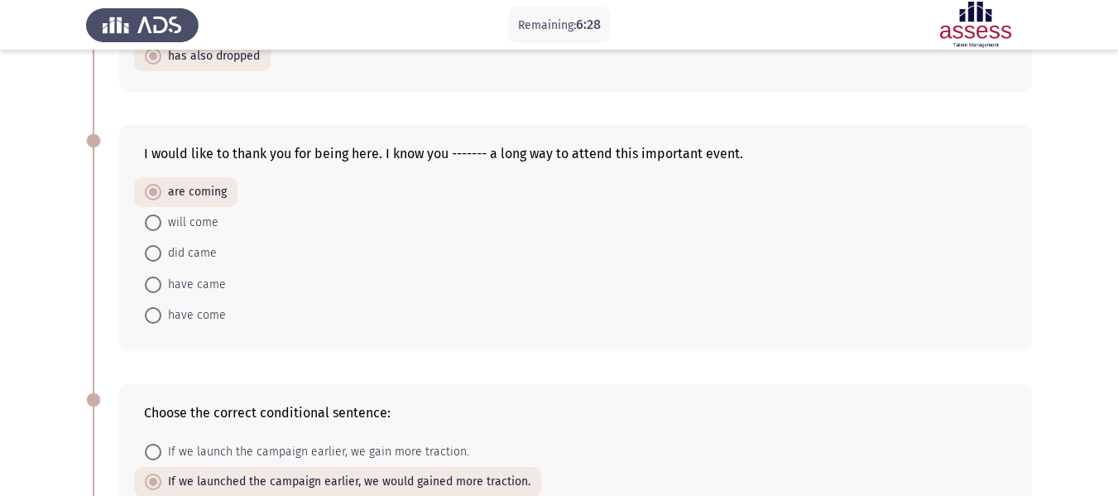
scroll to position [494, 0]
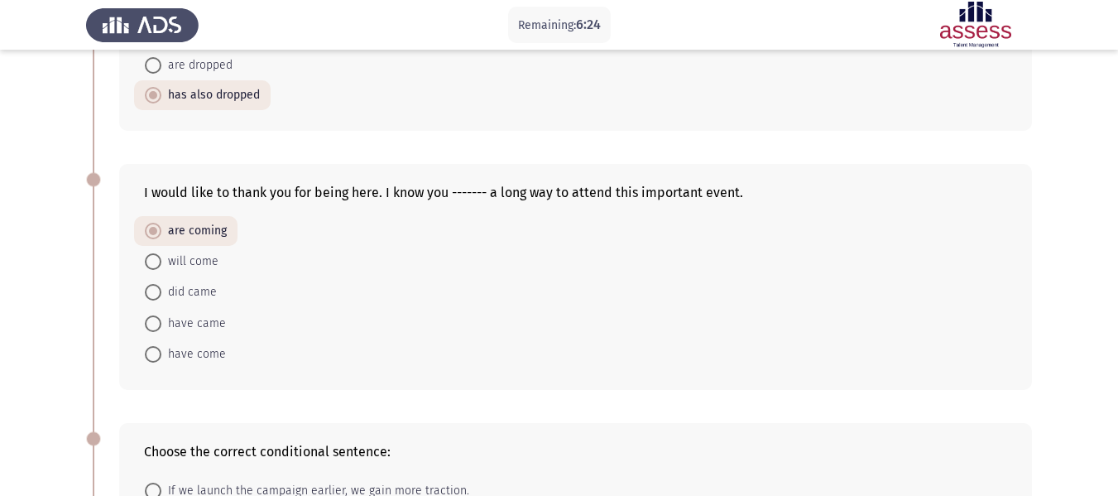
click at [177, 324] on span "have came" at bounding box center [193, 324] width 65 height 20
click at [161, 324] on input "have came" at bounding box center [153, 323] width 17 height 17
radio input "true"
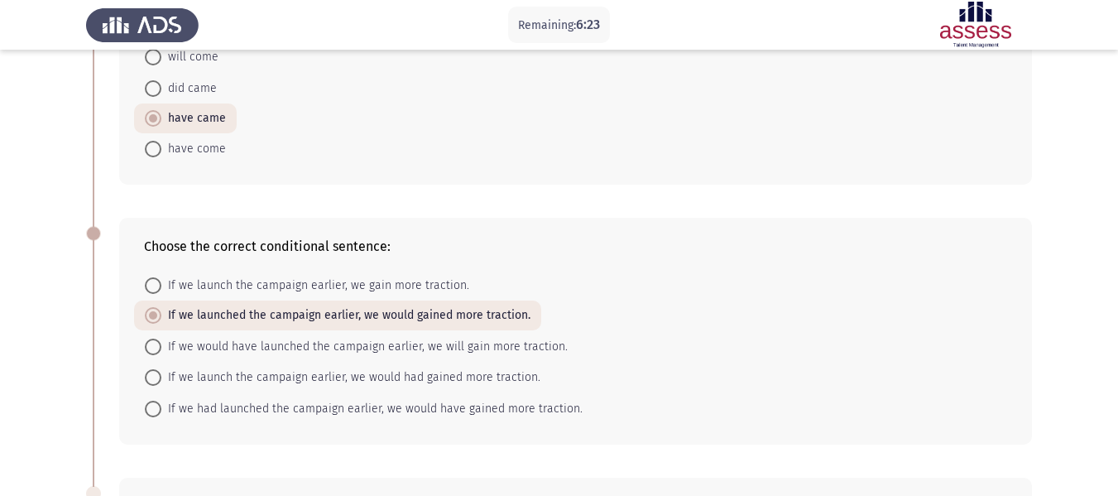
scroll to position [742, 0]
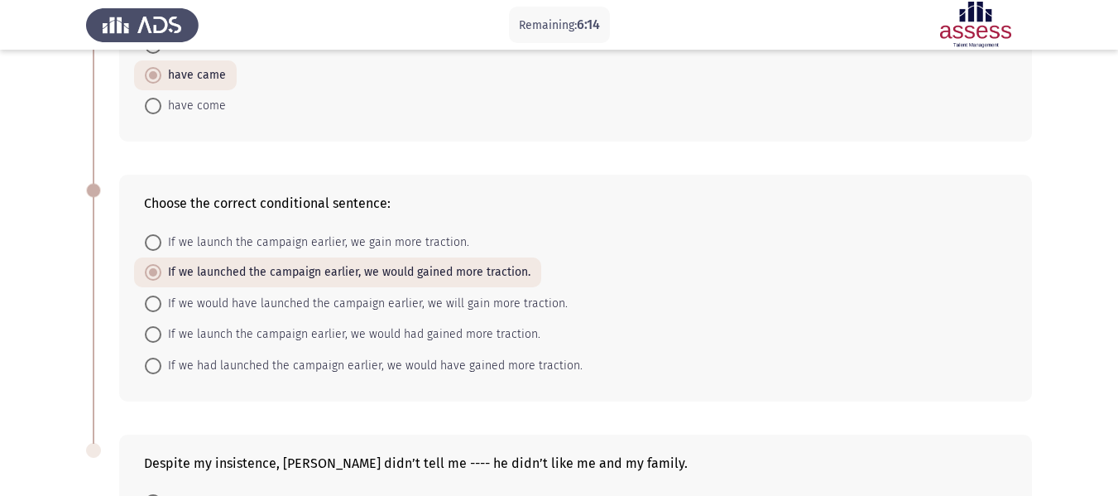
click at [178, 103] on span "have come" at bounding box center [193, 106] width 65 height 20
click at [161, 103] on input "have come" at bounding box center [153, 106] width 17 height 17
radio input "true"
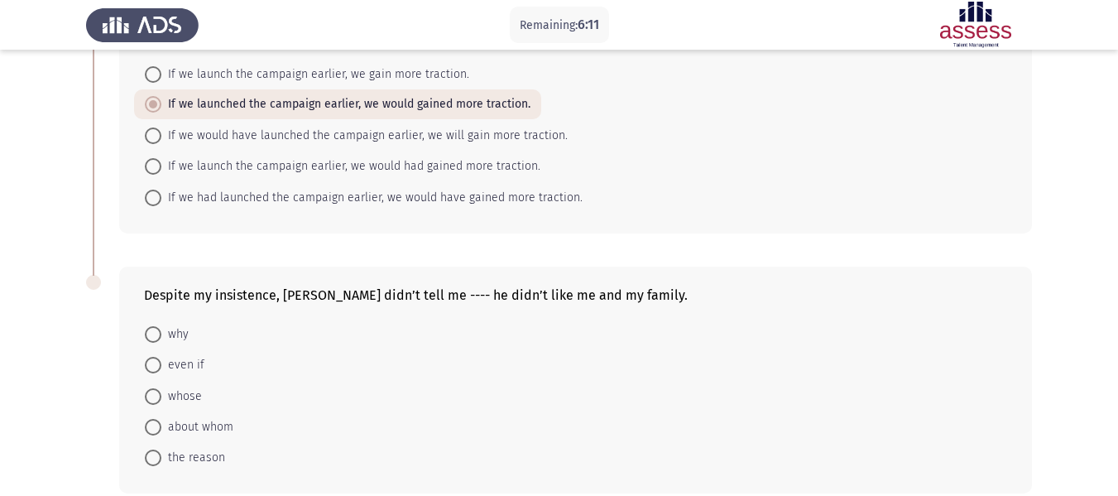
scroll to position [990, 0]
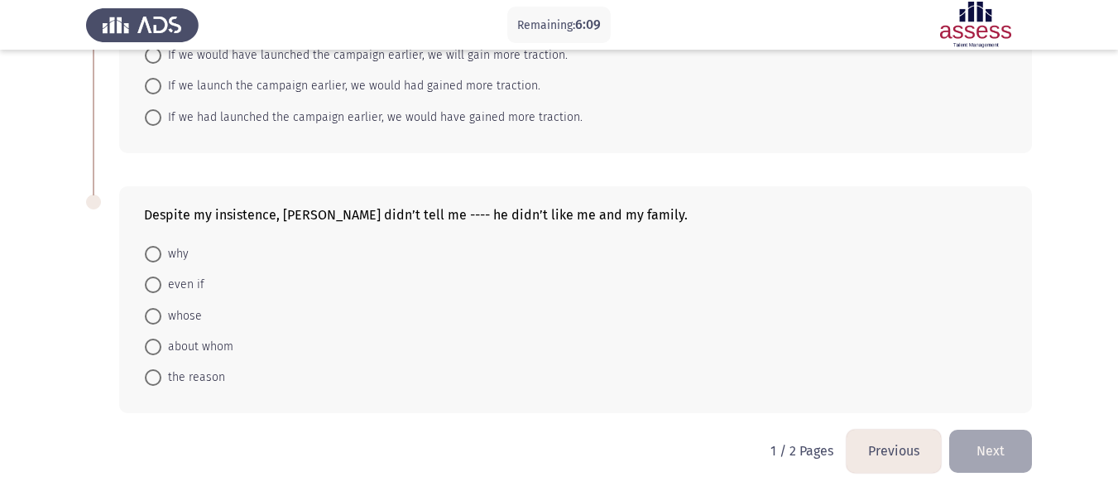
click at [185, 254] on span "why" at bounding box center [174, 254] width 27 height 20
click at [161, 254] on input "why" at bounding box center [153, 254] width 17 height 17
radio input "true"
click at [989, 446] on button "Next" at bounding box center [990, 450] width 83 height 42
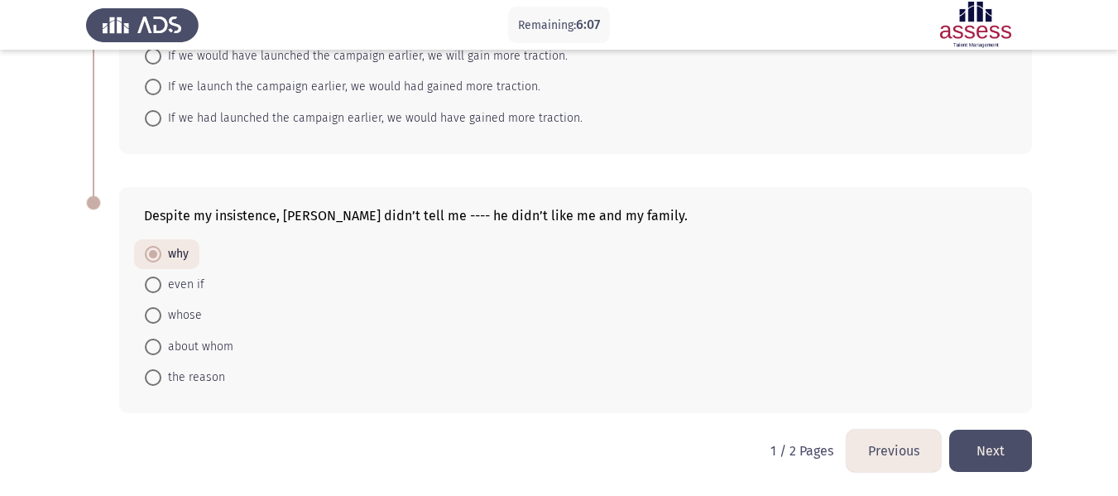
scroll to position [0, 0]
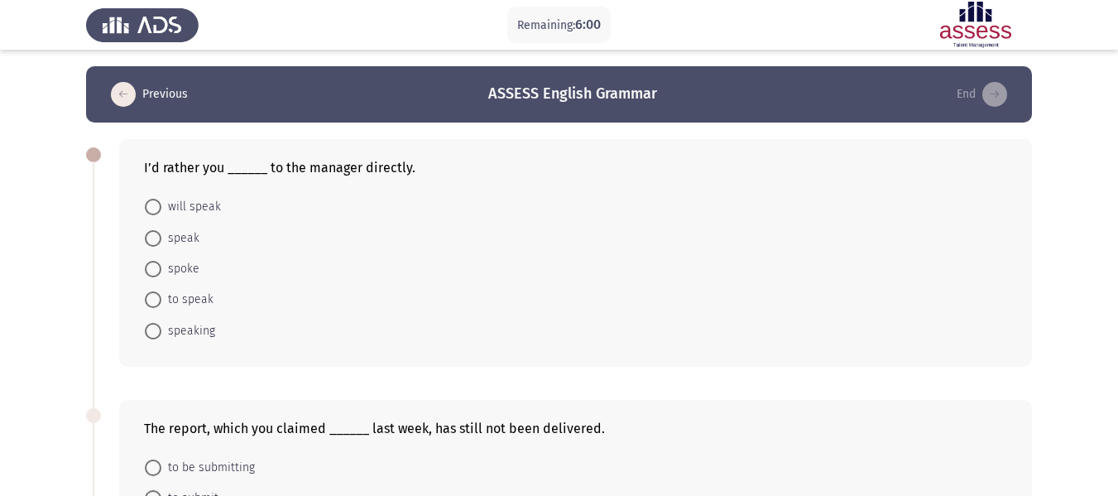
click at [160, 242] on span at bounding box center [153, 238] width 17 height 17
click at [160, 242] on input "speak" at bounding box center [153, 238] width 17 height 17
radio input "true"
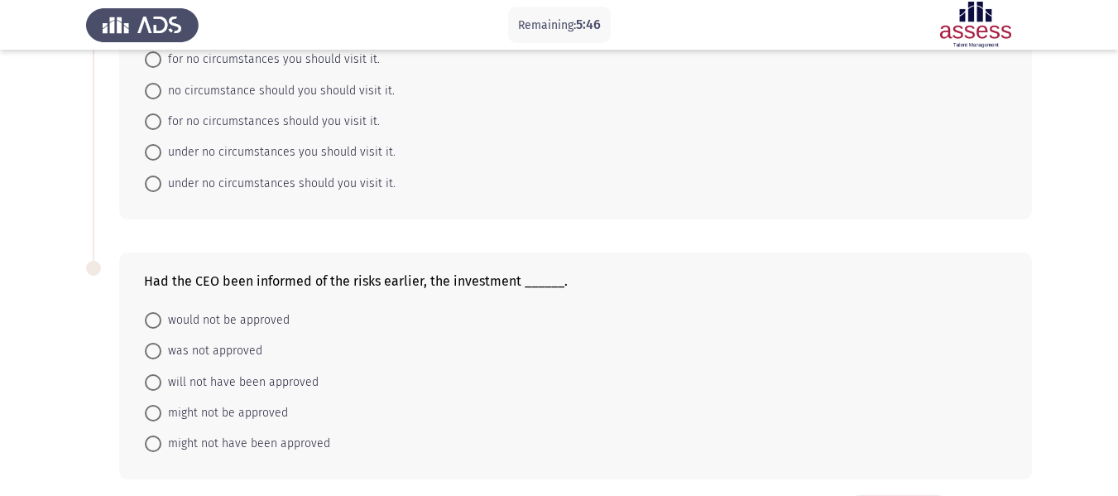
scroll to position [1041, 0]
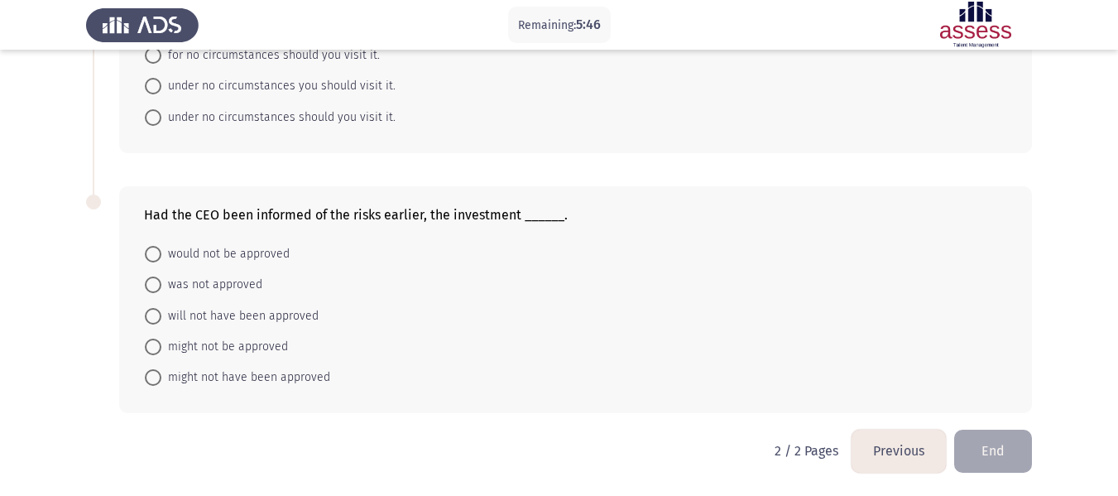
click at [876, 451] on button "Previous" at bounding box center [898, 450] width 94 height 42
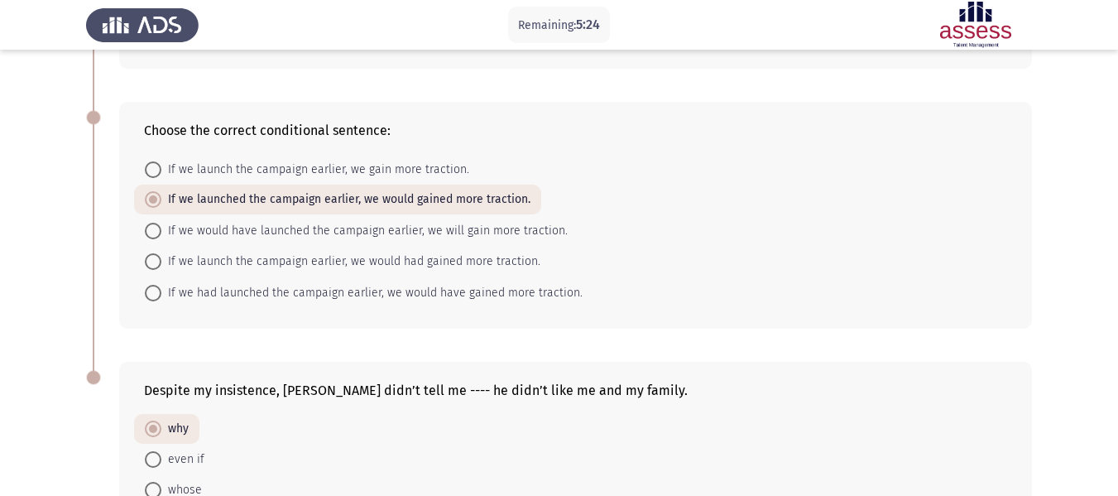
scroll to position [989, 0]
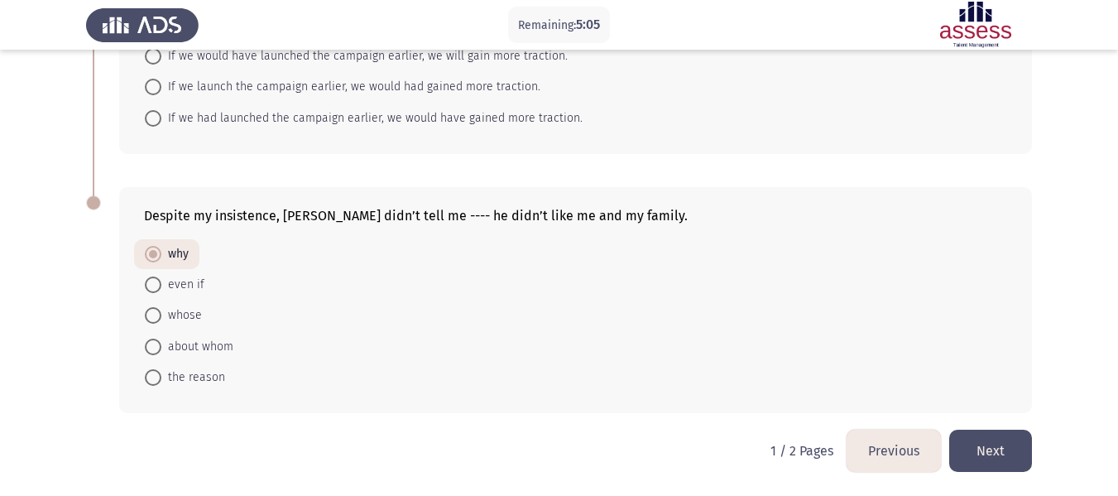
click at [312, 109] on span "If we had launched the campaign earlier, we would have gained more traction." at bounding box center [371, 118] width 421 height 20
click at [161, 110] on input "If we had launched the campaign earlier, we would have gained more traction." at bounding box center [153, 118] width 17 height 17
radio input "true"
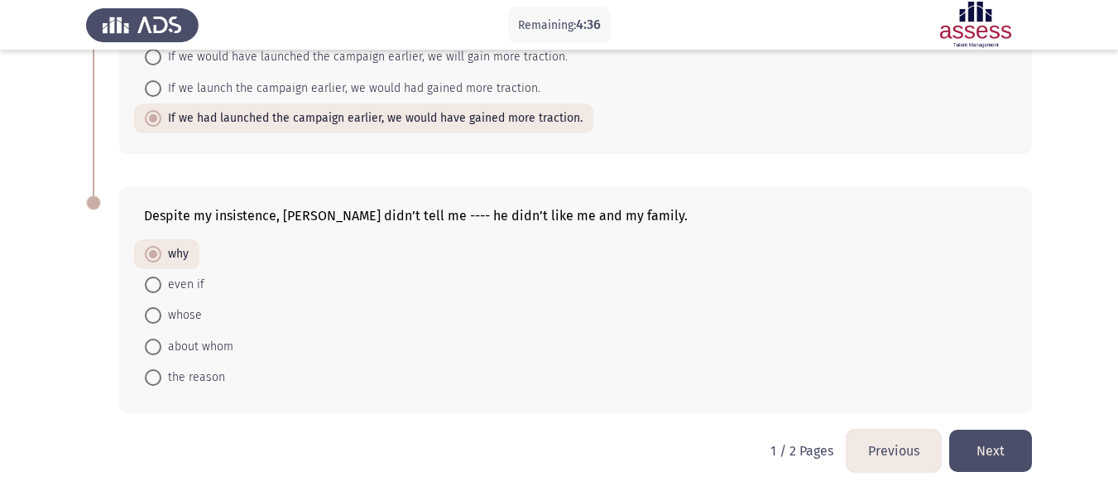
click at [965, 440] on button "Next" at bounding box center [990, 450] width 83 height 42
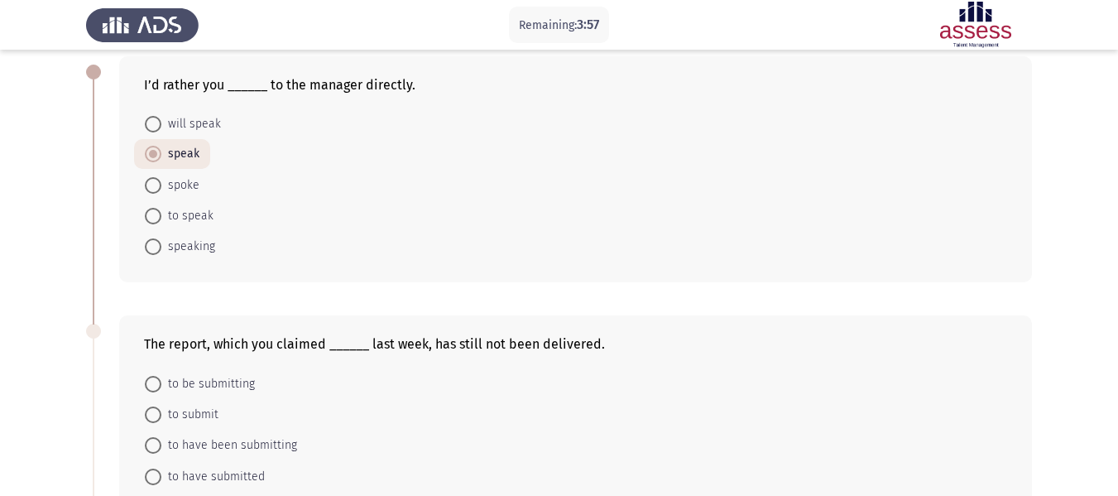
scroll to position [165, 0]
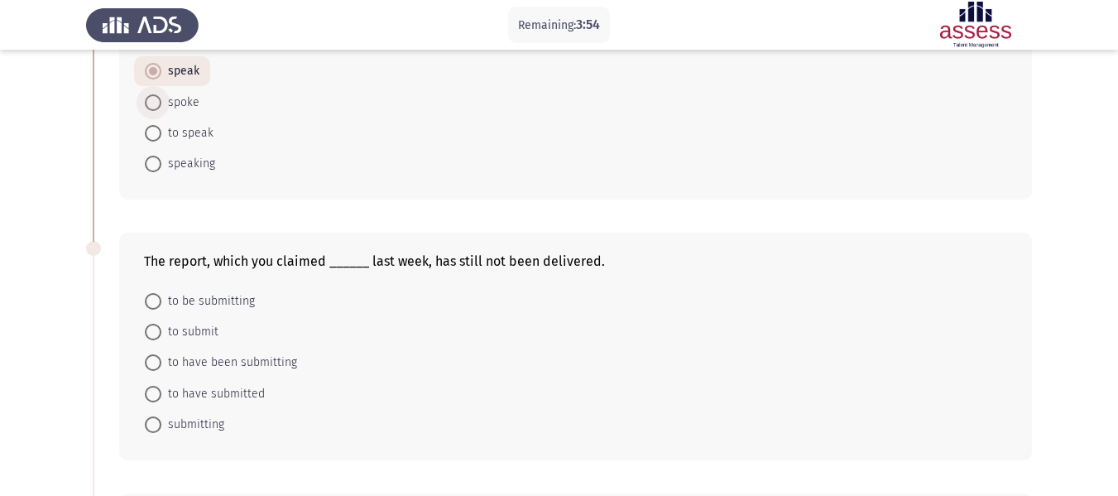
click at [167, 100] on span "spoke" at bounding box center [180, 103] width 38 height 20
click at [161, 100] on input "spoke" at bounding box center [153, 102] width 17 height 17
radio input "true"
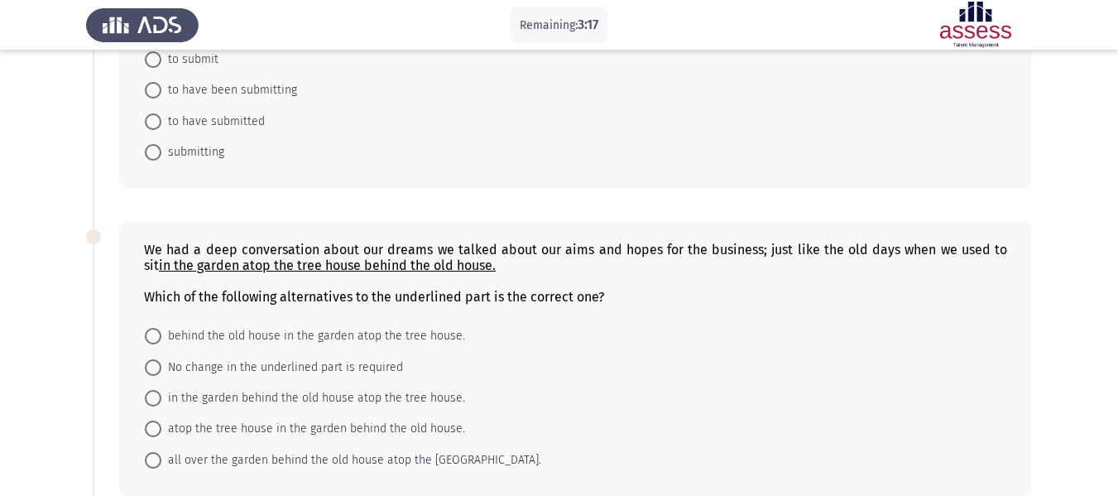
scroll to position [331, 0]
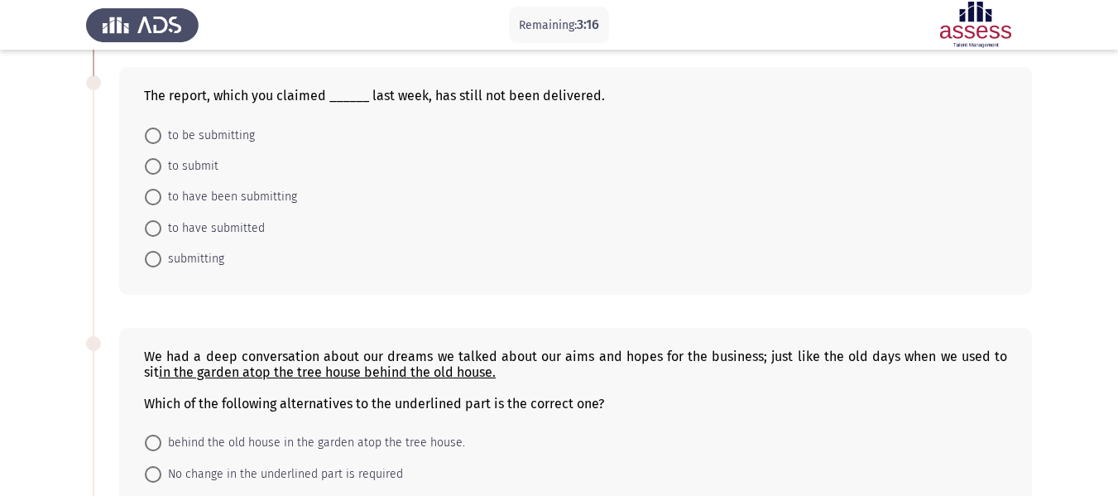
click at [204, 234] on span "to have submitted" at bounding box center [212, 228] width 103 height 20
click at [161, 234] on input "to have submitted" at bounding box center [153, 228] width 17 height 17
radio input "true"
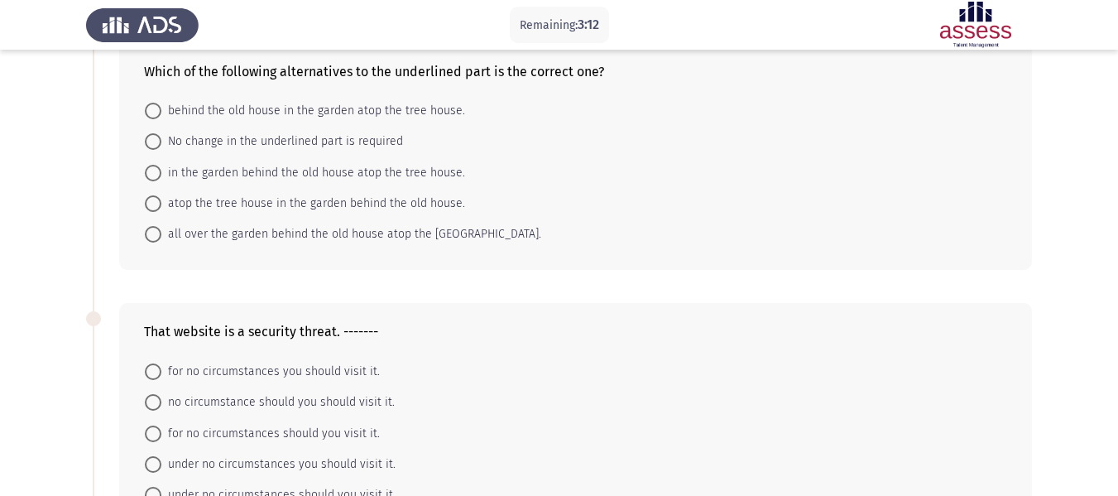
scroll to position [579, 0]
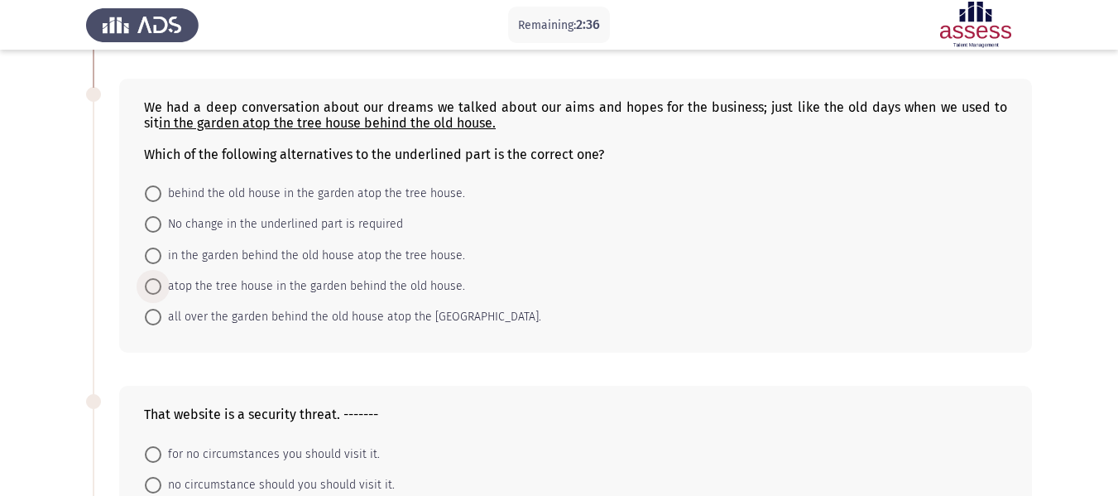
click at [320, 287] on span "atop the tree house in the garden behind the old house." at bounding box center [313, 286] width 304 height 20
click at [161, 287] on input "atop the tree house in the garden behind the old house." at bounding box center [153, 286] width 17 height 17
radio input "true"
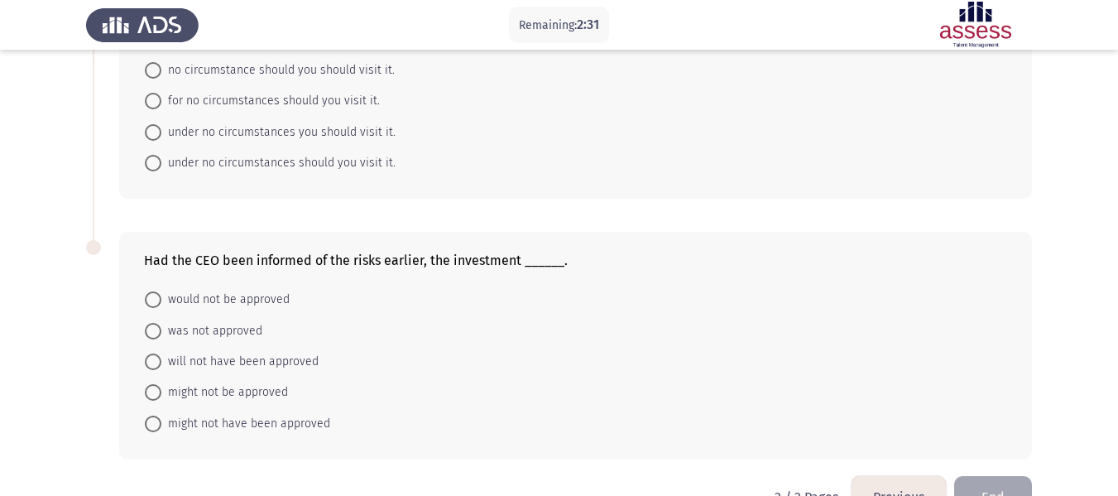
scroll to position [910, 0]
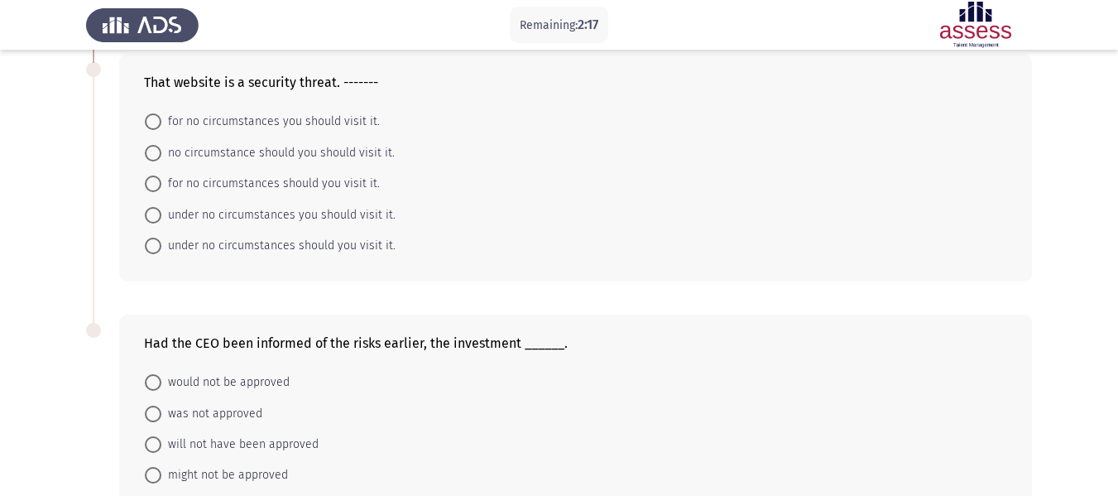
click at [292, 217] on span "under no circumstances you should visit it." at bounding box center [278, 215] width 234 height 20
click at [161, 217] on input "under no circumstances you should visit it." at bounding box center [153, 215] width 17 height 17
radio input "true"
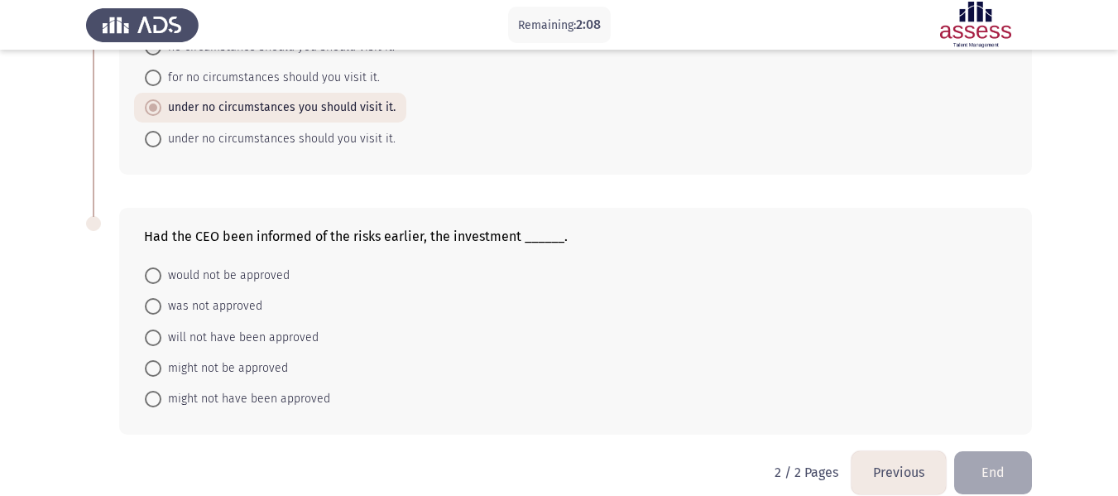
scroll to position [1037, 0]
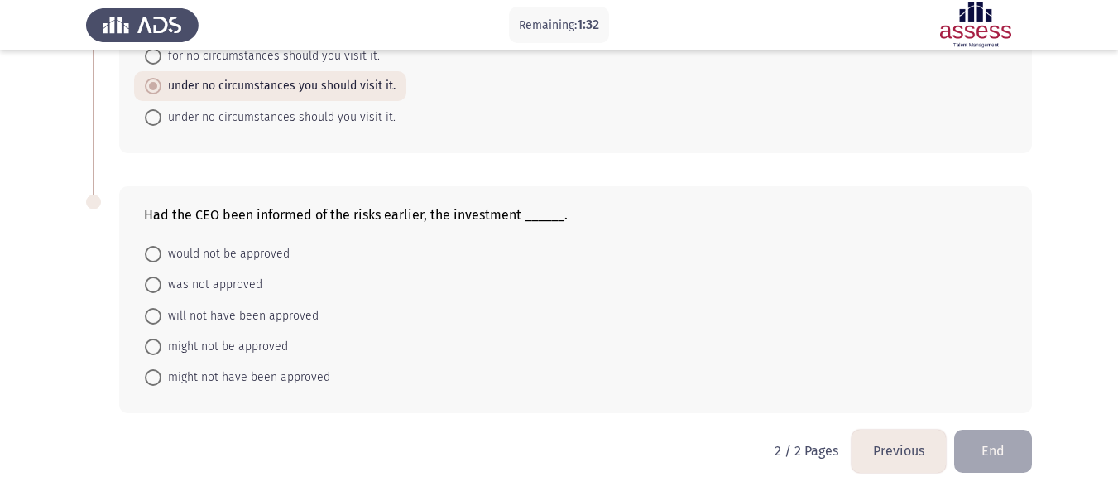
click at [301, 373] on span "might not have been approved" at bounding box center [245, 377] width 169 height 20
click at [161, 373] on input "might not have been approved" at bounding box center [153, 377] width 17 height 17
radio input "true"
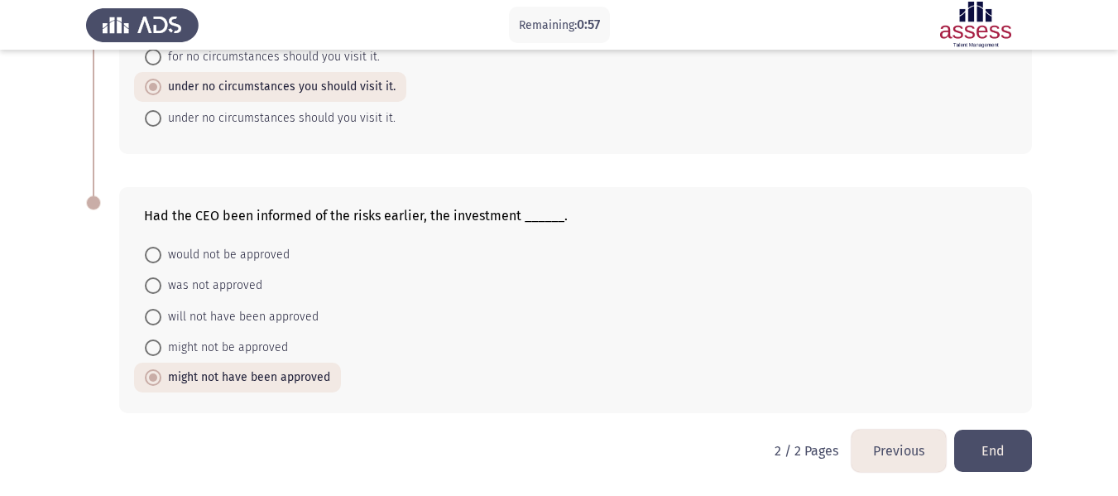
click at [975, 444] on button "End" at bounding box center [993, 450] width 78 height 42
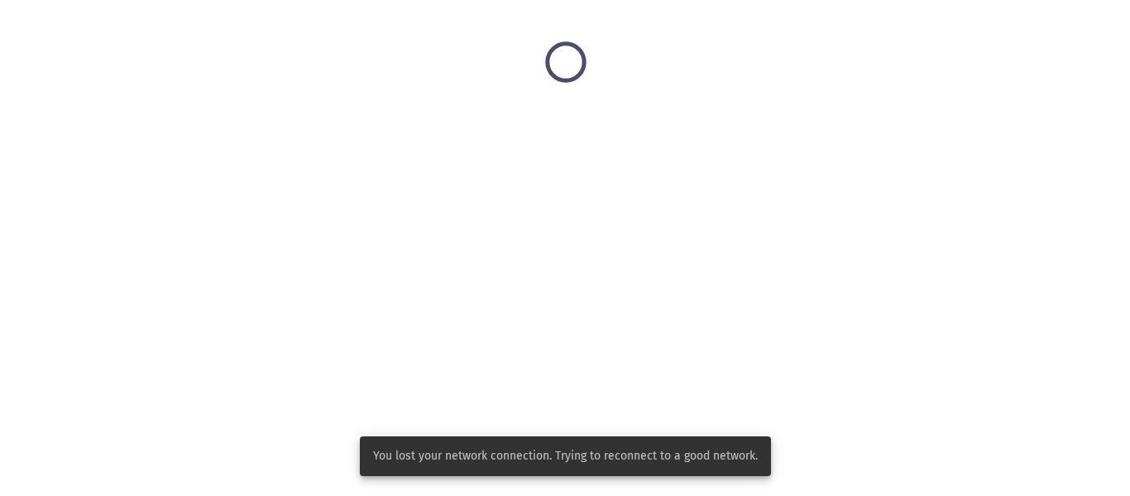
scroll to position [0, 0]
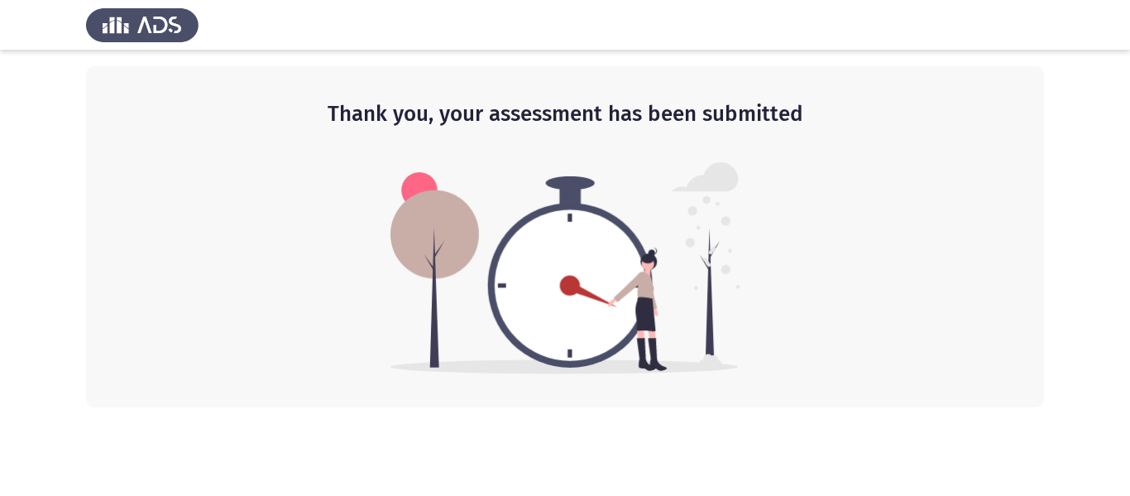
click at [526, 256] on img at bounding box center [565, 268] width 350 height 212
click at [626, 236] on img at bounding box center [565, 268] width 350 height 212
click at [525, 233] on img at bounding box center [565, 268] width 350 height 212
